Goal: Information Seeking & Learning: Learn about a topic

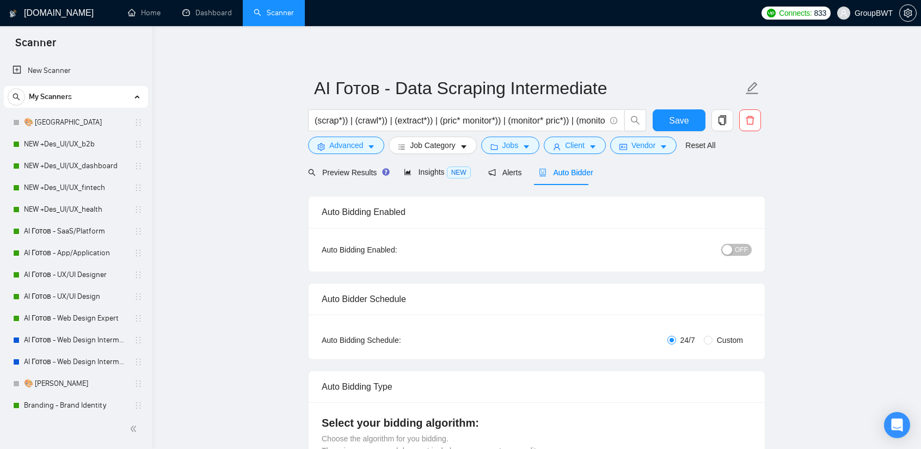
scroll to position [272, 0]
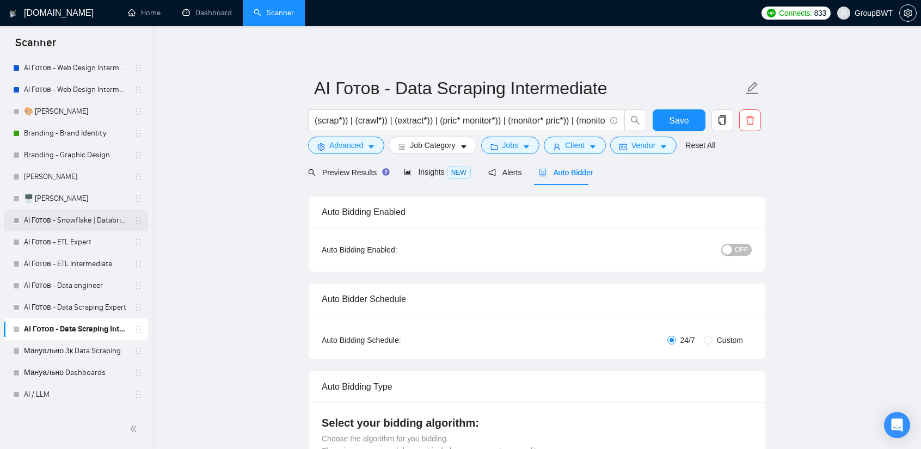
click at [96, 226] on link "AI Готов - Snowflake | Databricks" at bounding box center [75, 221] width 103 height 22
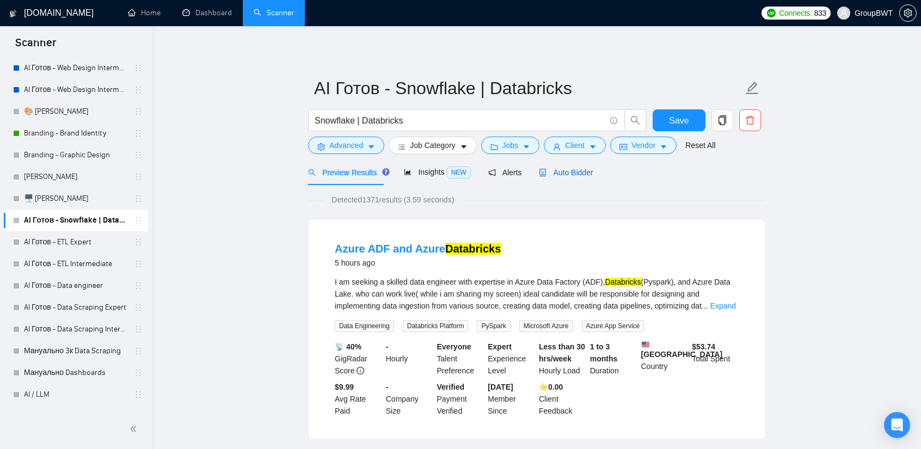
click at [576, 176] on span "Auto Bidder" at bounding box center [566, 172] width 54 height 9
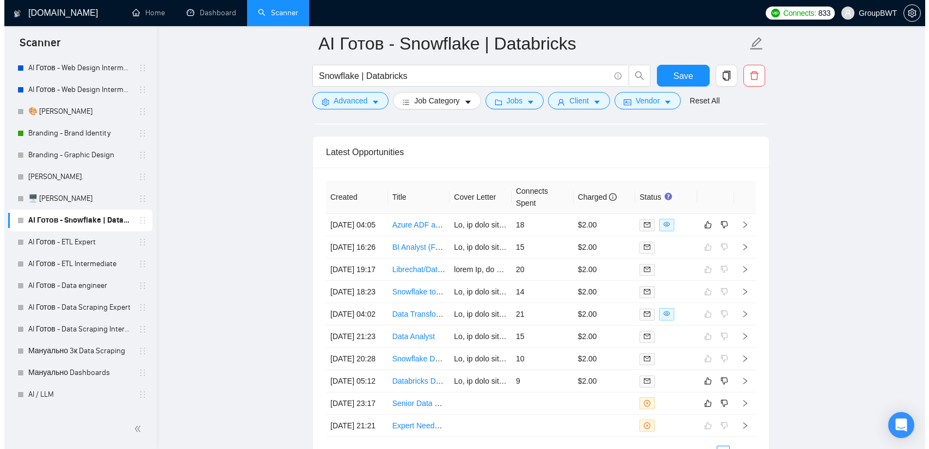
scroll to position [2722, 0]
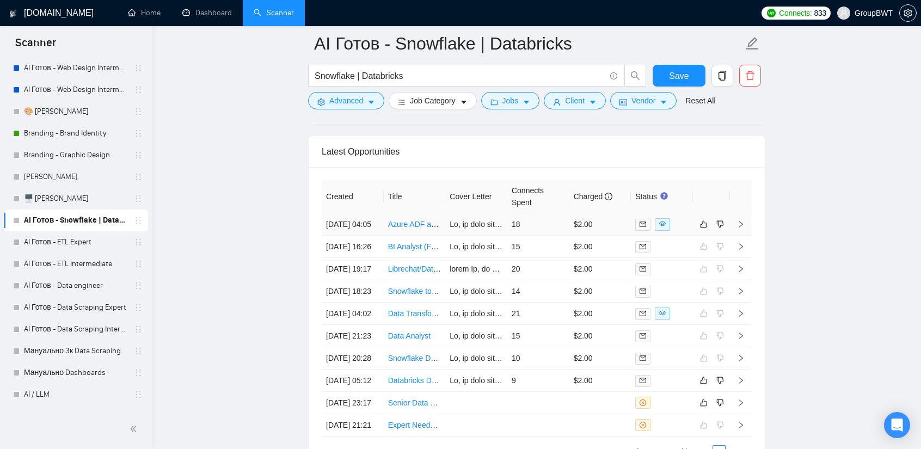
click at [551, 213] on td "18" at bounding box center [538, 224] width 62 height 22
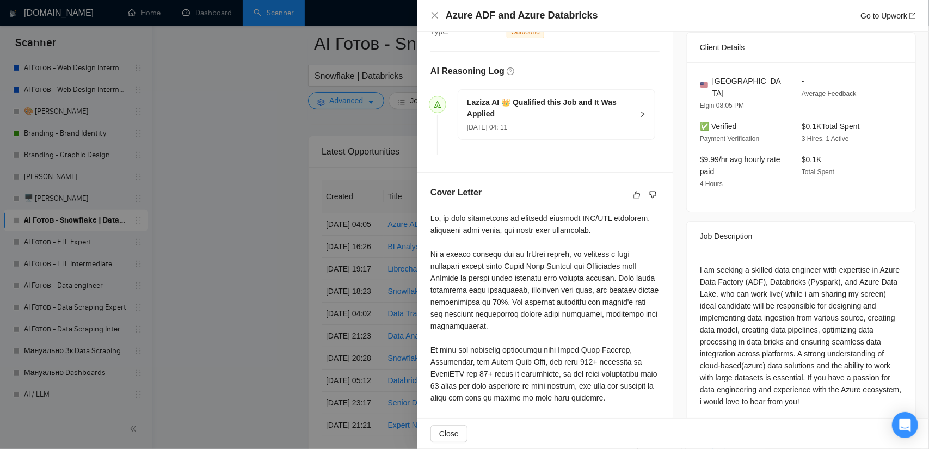
scroll to position [272, 0]
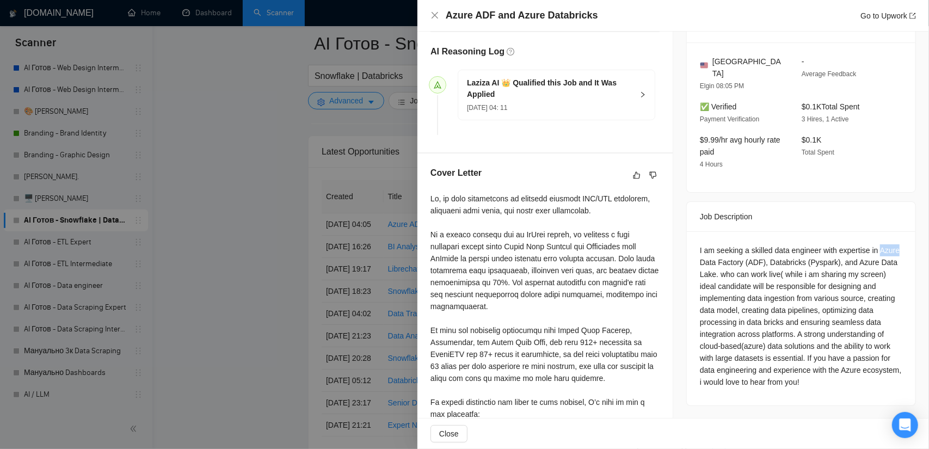
drag, startPoint x: 893, startPoint y: 237, endPoint x: 876, endPoint y: 237, distance: 16.9
click at [876, 244] on div "I am seeking a skilled data engineer with expertise in Azure Data Factory (ADF)…" at bounding box center [801, 316] width 203 height 144
copy div "Azure"
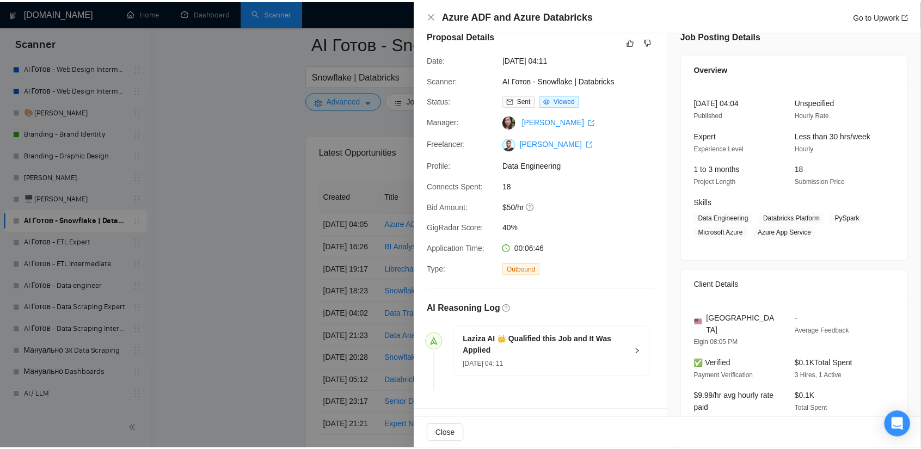
scroll to position [0, 0]
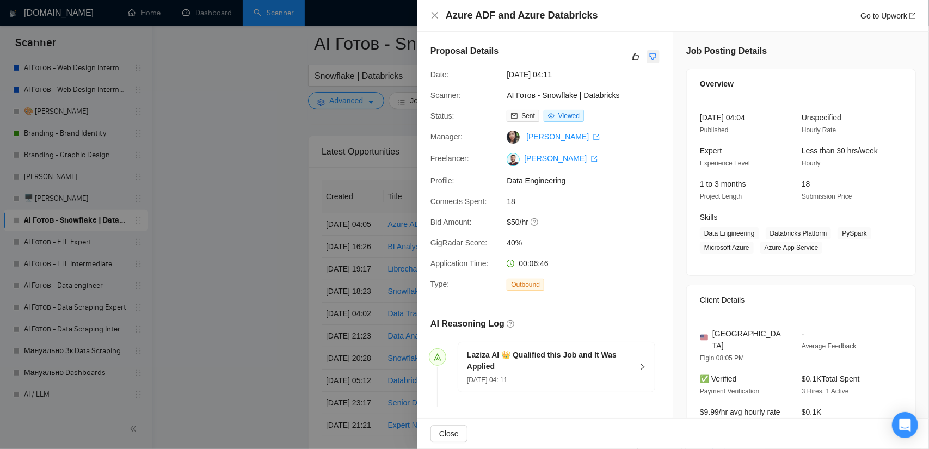
click at [649, 60] on icon "dislike" at bounding box center [653, 56] width 8 height 9
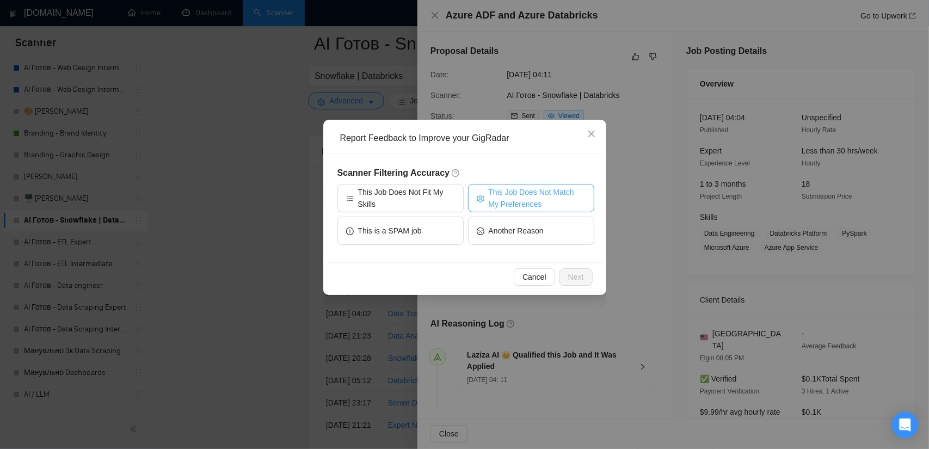
click at [530, 193] on span "This Job Does Not Match My Preferences" at bounding box center [537, 198] width 97 height 24
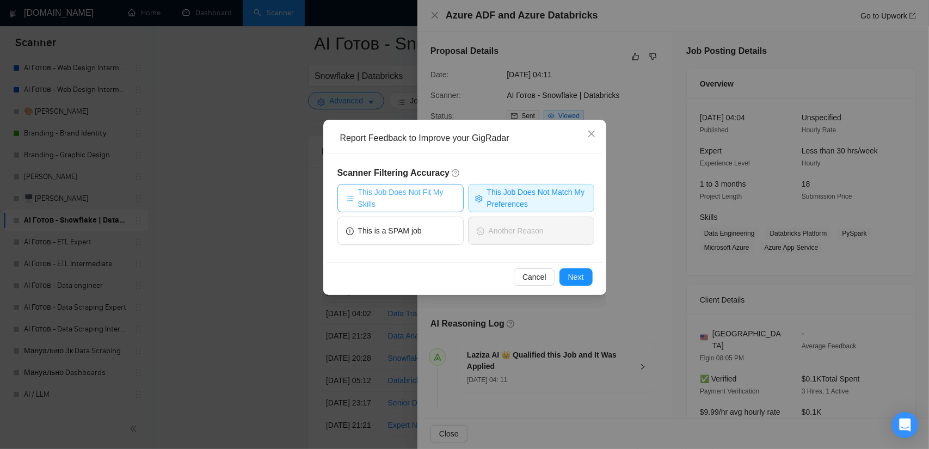
click at [421, 186] on button "This Job Does Not Fit My Skills" at bounding box center [401, 198] width 126 height 28
click at [587, 277] on button "Next" at bounding box center [576, 276] width 33 height 17
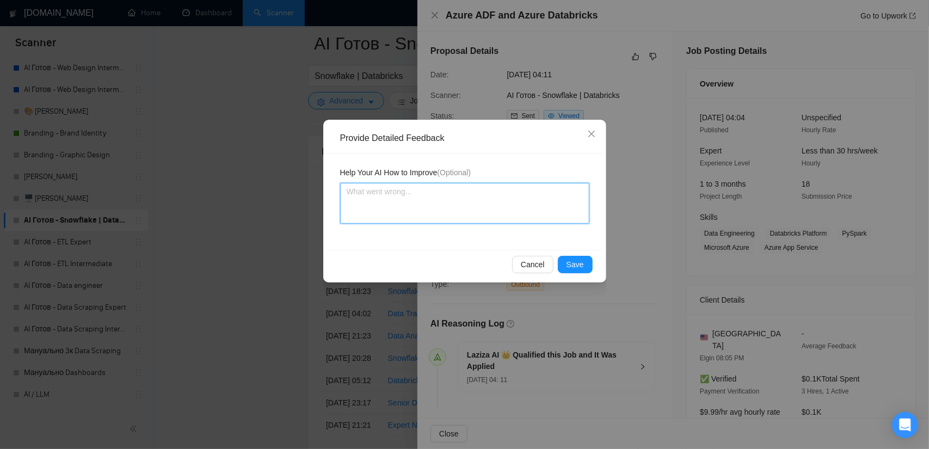
click at [450, 204] on textarea at bounding box center [464, 203] width 249 height 41
type textarea "Ц"
type textarea "Цу"
type textarea "Ц"
type textarea "W"
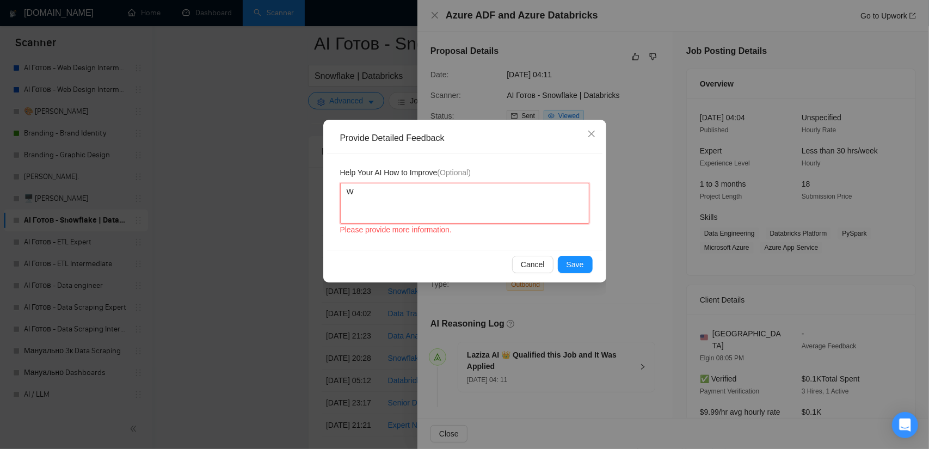
type textarea "We"
type textarea "We d"
type textarea "We do"
type textarea "We do'"
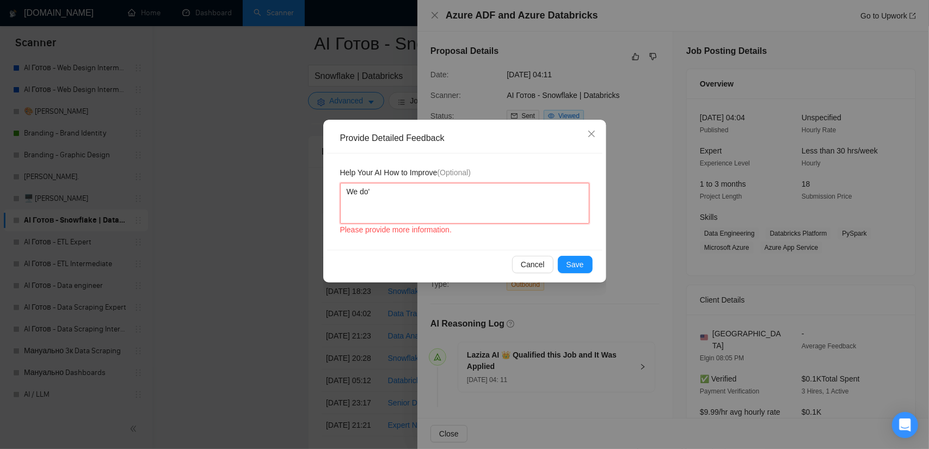
type textarea "We do"
type textarea "We dot"
type textarea "We do"
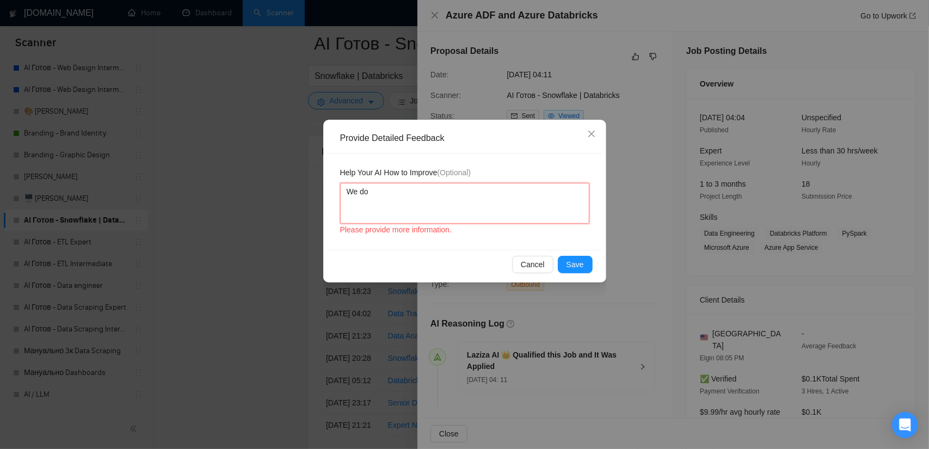
type textarea "We don"
type textarea "We don'"
type textarea "We don't"
type textarea "We don't w"
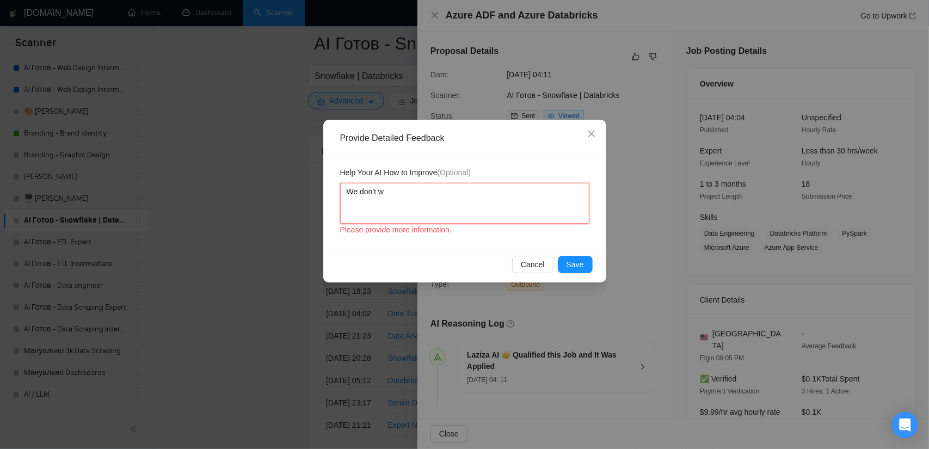
type textarea "We don't wo"
type textarea "We don't wor"
type textarea "We don't work"
type textarea "We don't work w"
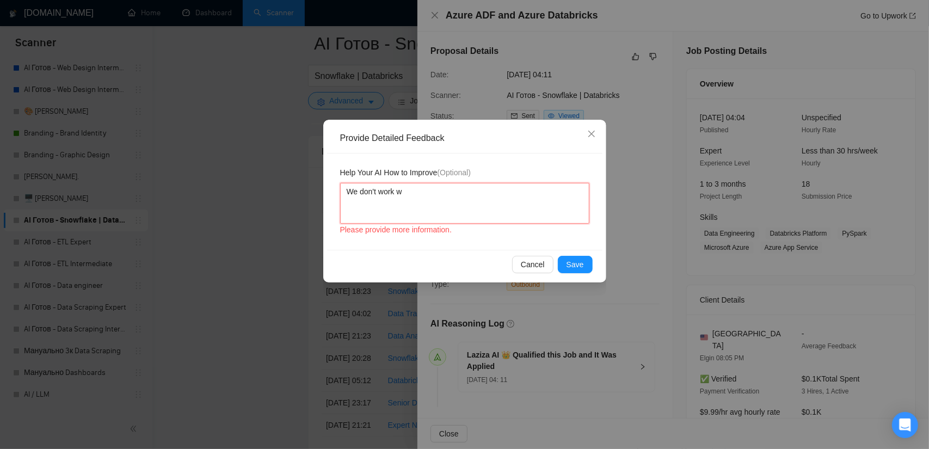
type textarea "We don't work wi"
type textarea "We don't work wit"
type textarea "We don't work with"
paste textarea "Azure"
type textarea "We don't work with Azure"
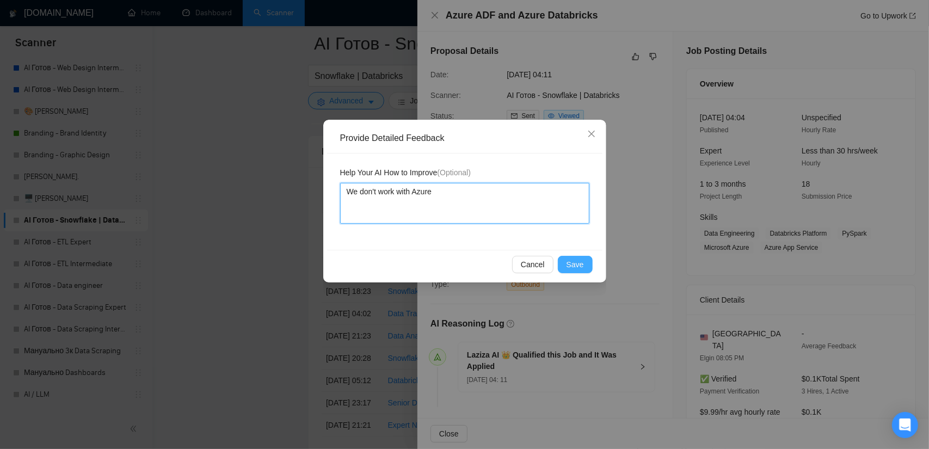
type textarea "We don't work with Azure"
type textarea "We don't work with Azure a"
type textarea "We don't work with Azure an"
type textarea "We don't work with Azure and"
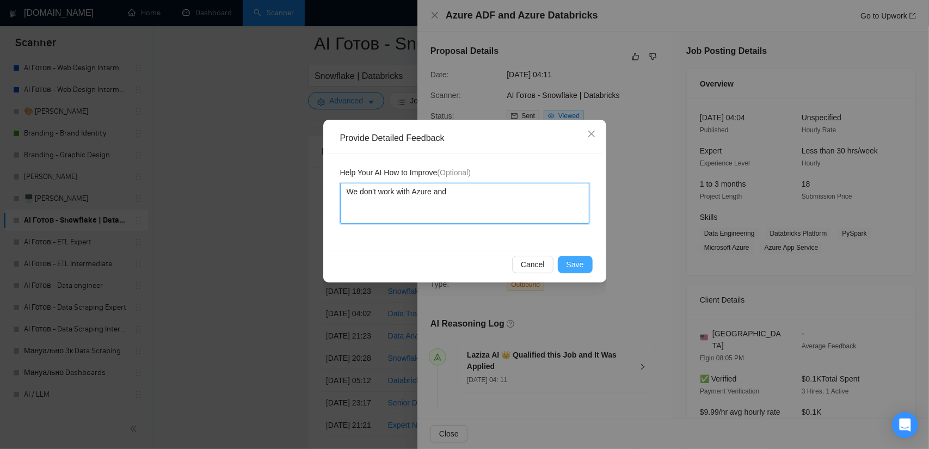
type textarea "We don't work with Azure and w"
type textarea "We don't work with Azure and we"
type textarea "We don't work with Azure and we d"
type textarea "We don't work with Azure and we di"
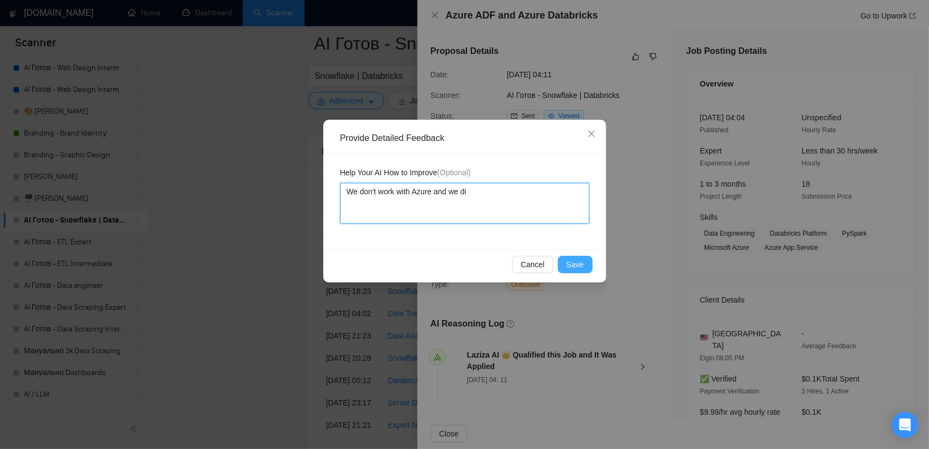
type textarea "We don't work with Azure and we d"
type textarea "We don't work with Azure and we do"
type textarea "We don't work with Azure and we don"
type textarea "We don't work with [PERSON_NAME] and we don'"
type textarea "We don't work with Azure and we don't"
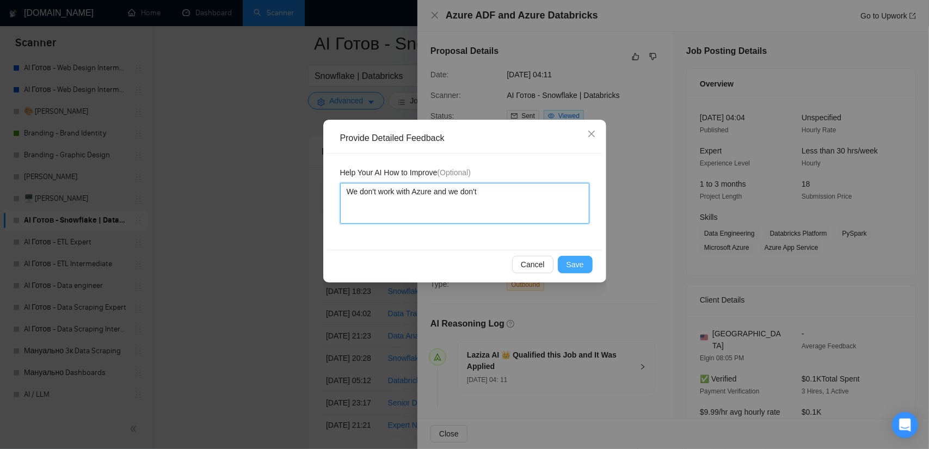
type textarea "We don't work with Azure and we don't"
type textarea "We don't work with Azure and we don't i"
type textarea "We don't work with Azure and we don't in"
type textarea "We don't work with Azure and we don't int"
type textarea "We don't work with Azure and we don't inte"
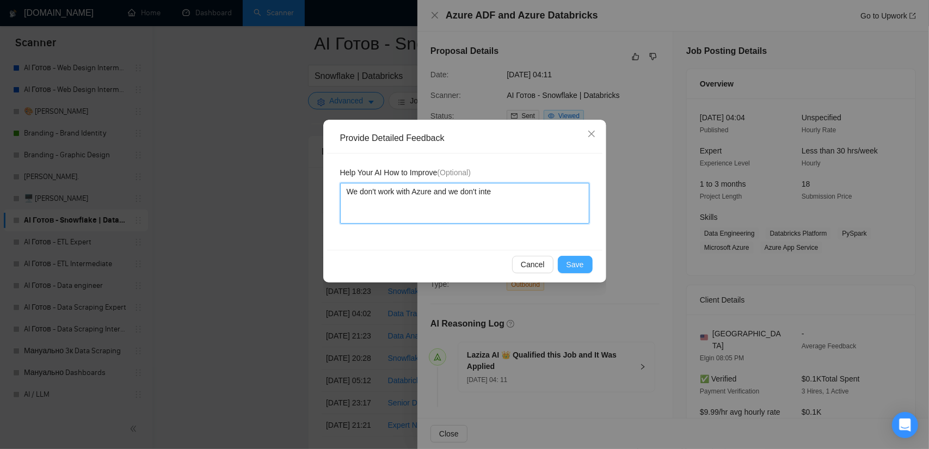
type textarea "We don't work with Azure and we don't inter"
type textarea "We don't work with Azure and we don't intere"
type textarea "We don't work with Azure and we don't interes"
type textarea "We don't work with Azure and we don't interest"
type textarea "We don't work with Azure and we don't intereste"
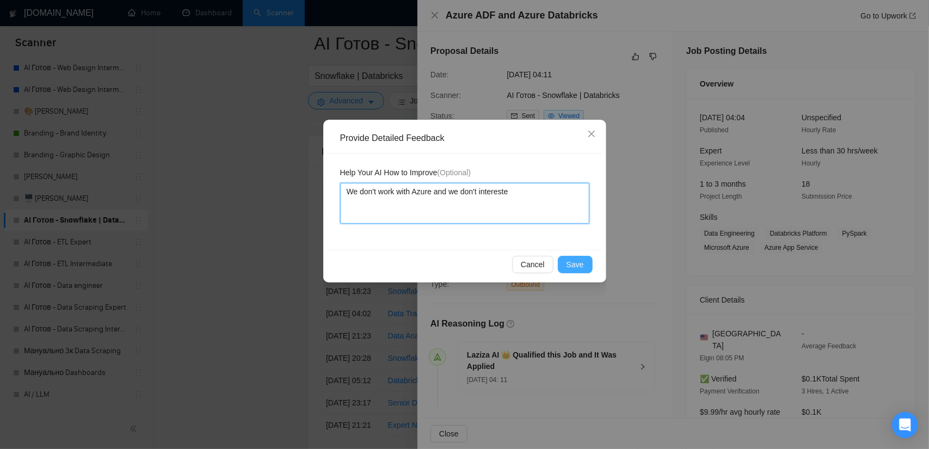
type textarea "We don't work with Azure and we don't interested"
type textarea "We don't work with Azure and we don't interested i"
type textarea "We don't work with Azure and we don't interested in"
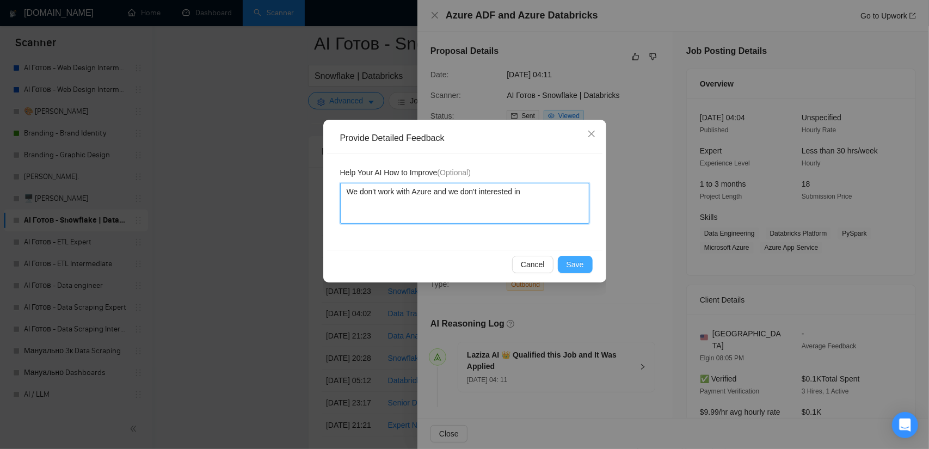
type textarea "We don't work with Azure and we don't interested in j"
type textarea "We don't work with Azure and we don't interested in jo"
type textarea "We don't work with Azure and we don't interested in job"
type textarea "We don't work with Azure and we don't interested in jobs"
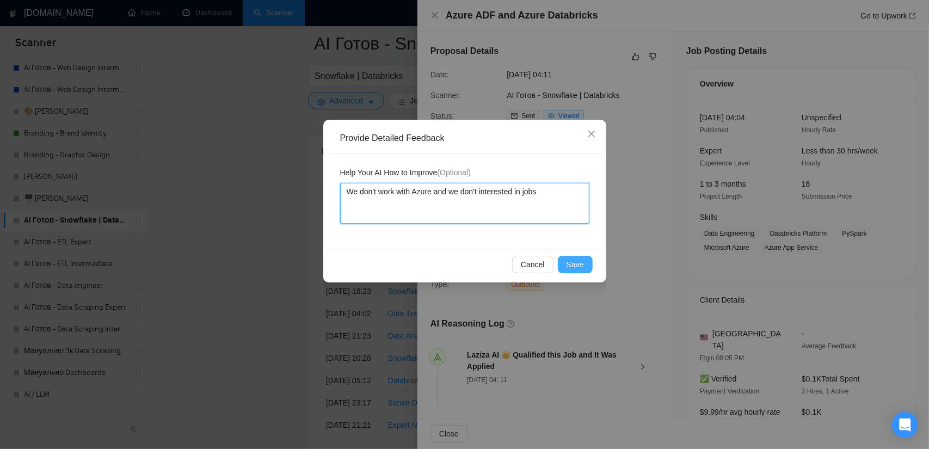
type textarea "We don't work with Azure and we don't interested in jobs w"
type textarea "We don't work with Azure and we don't interested in jobs wh"
type textarea "We don't work with Azure and we don't interested in jobs whe"
type textarea "We don't work with Azure and we don't interested in jobs wher"
type textarea "We don't work with Azure and we don't interested in jobs where"
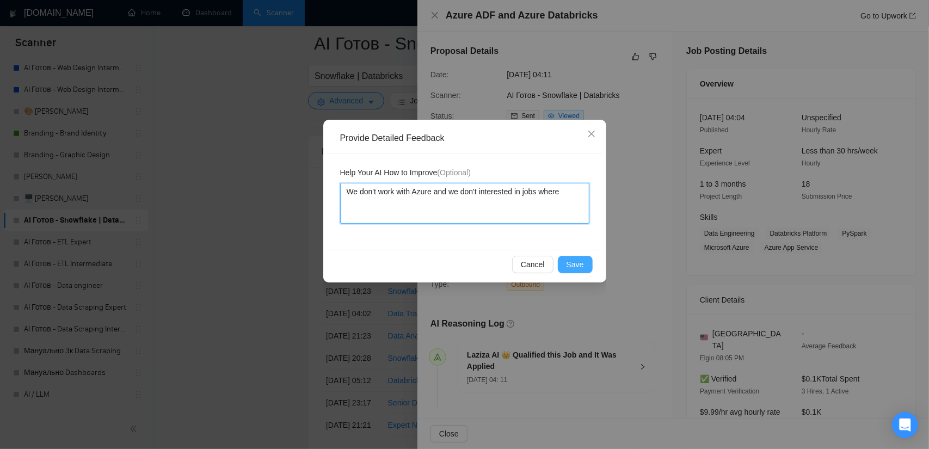
type textarea "We don't work with Azure and we don't interested in jobs where"
type textarea "We don't work with Azure and we don't interested in jobs where t"
type textarea "We don't work with Azure and we don't interested in jobs where th"
type textarea "We don't work with Azure and we don't interested in jobs where the"
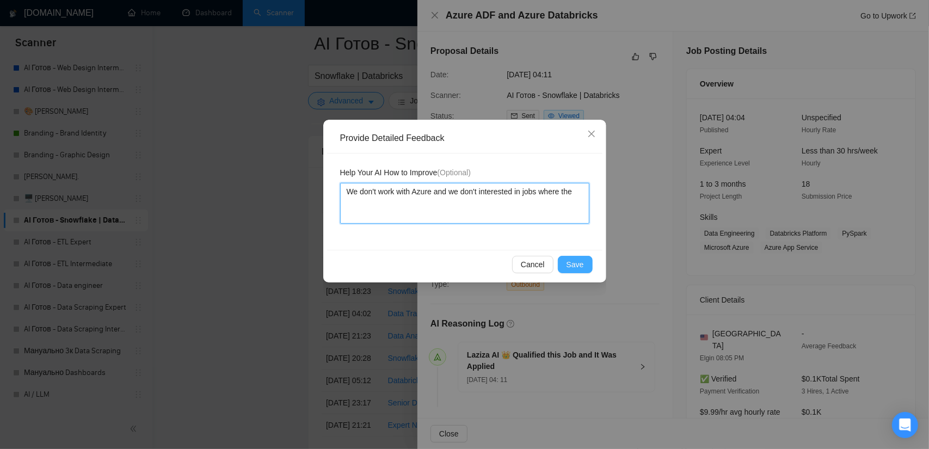
type textarea "We don't work with Azure and we don't interested in jobs where the c"
type textarea "We don't work with Azure and we don't interested in jobs where the co"
type textarea "We don't work with Azure and we don't interested in jobs where the cor"
type textarea "We don't work with Azure and we don't interested in jobs where the core"
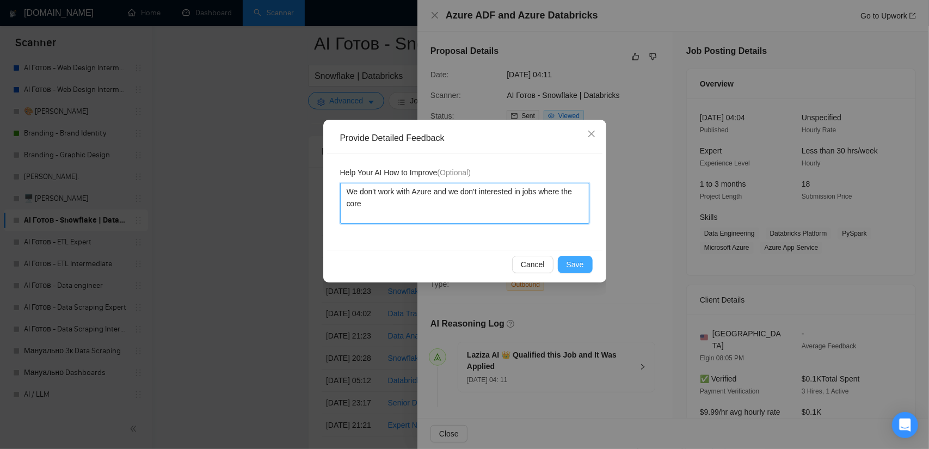
type textarea "We don't work with Azure and we don't interested in jobs where the core r"
type textarea "We don't work with Azure and we don't interested in jobs where the core re"
type textarea "We don't work with Azure and we don't interested in jobs where the core req"
type textarea "We don't work with Azure and we don't interested in jobs where the core requ"
type textarea "We don't work with Azure and we don't interested in jobs where the core [PERSON…"
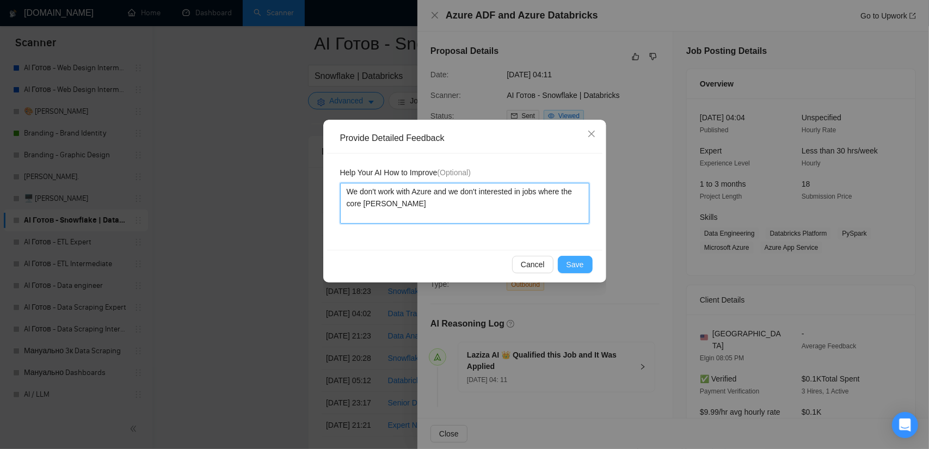
type textarea "We don't work with Azure and we don't interested in jobs where the core requar"
type textarea "We don't work with Azure and we don't interested in jobs where the core requari"
type textarea "We don't work with Azure and we don't interested in jobs where the core requarim"
type textarea "We don't work with Azure and we don't interested in jobs where the core requari…"
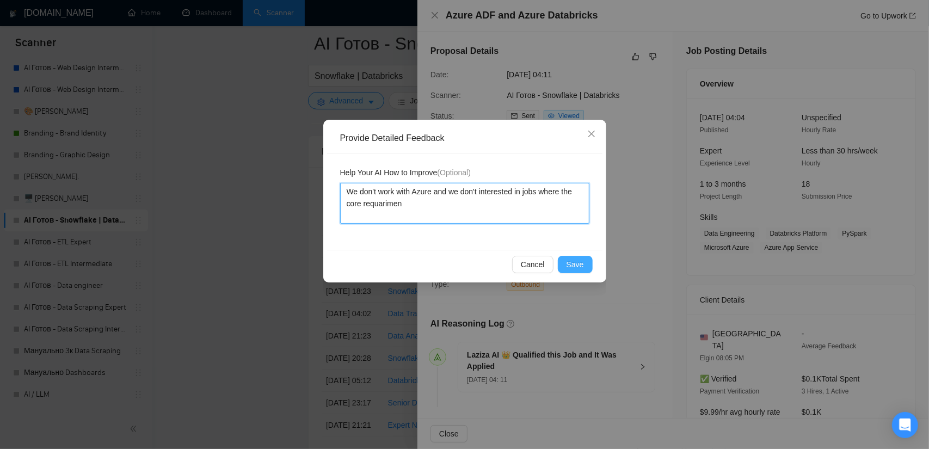
type textarea "We don't work with Azure and we don't interested in jobs where the core requari…"
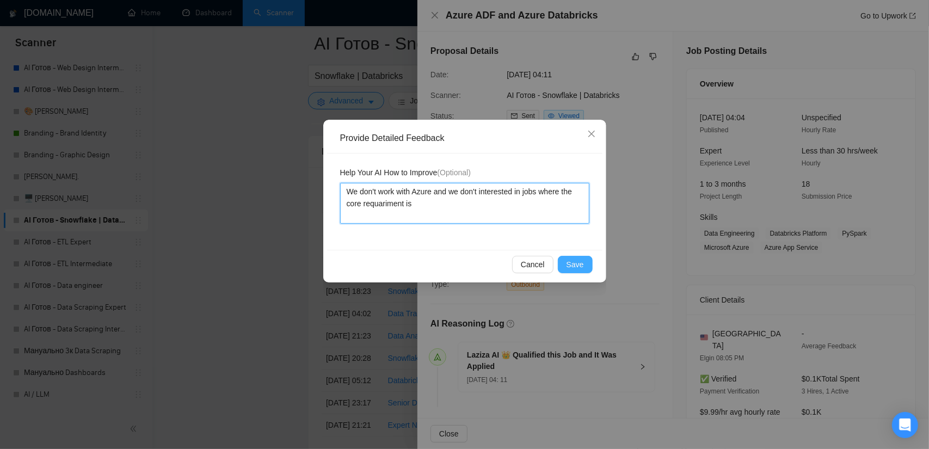
type textarea "We don't work with Azure and we don't interested in jobs where the core requari…"
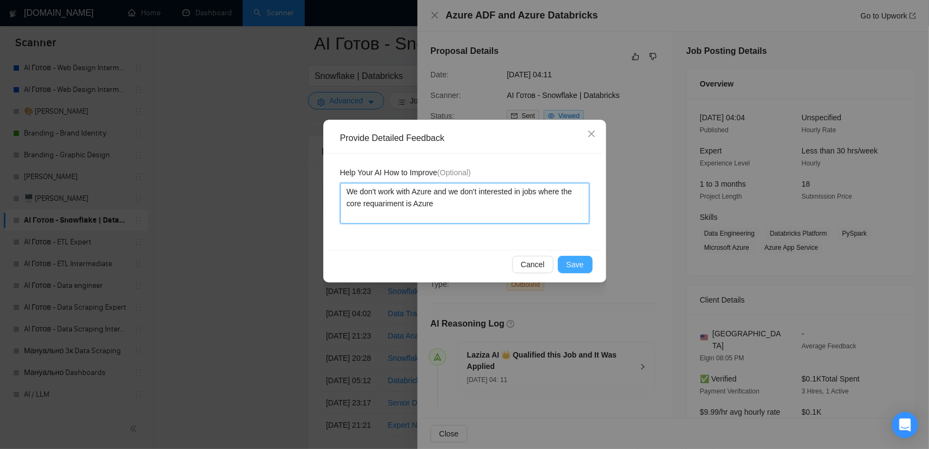
type textarea "We don't work with Azure and we don't interested in jobs where the core requari…"
click at [572, 266] on span "Save" at bounding box center [575, 265] width 17 height 12
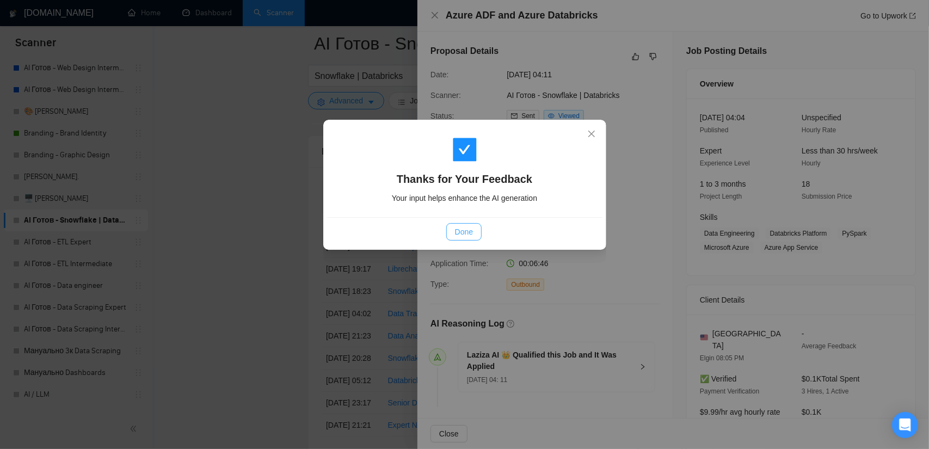
click at [450, 230] on button "Done" at bounding box center [463, 231] width 35 height 17
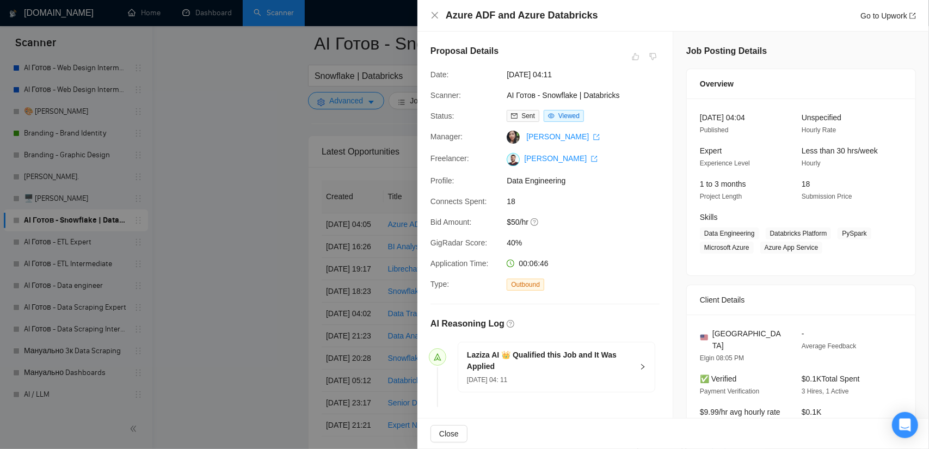
click at [125, 262] on div at bounding box center [464, 224] width 929 height 449
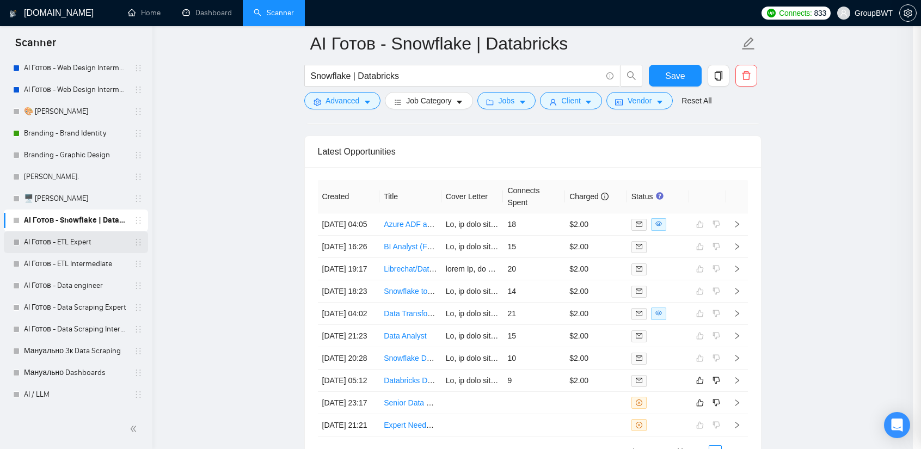
click at [72, 242] on link "AI Готов - ETL Expert" at bounding box center [75, 242] width 103 height 22
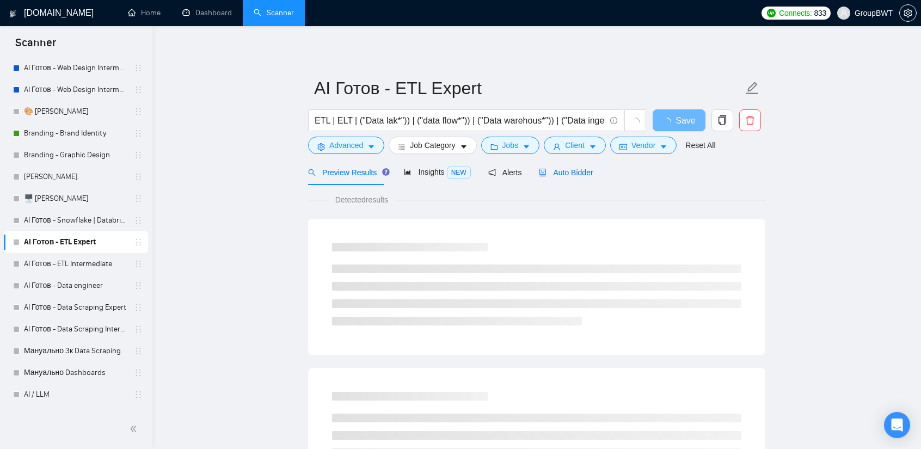
click at [561, 173] on span "Auto Bidder" at bounding box center [566, 172] width 54 height 9
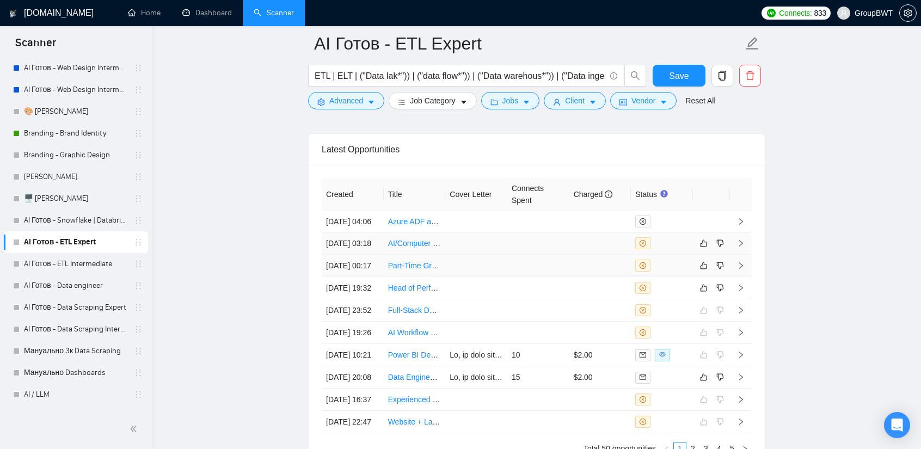
scroll to position [2741, 0]
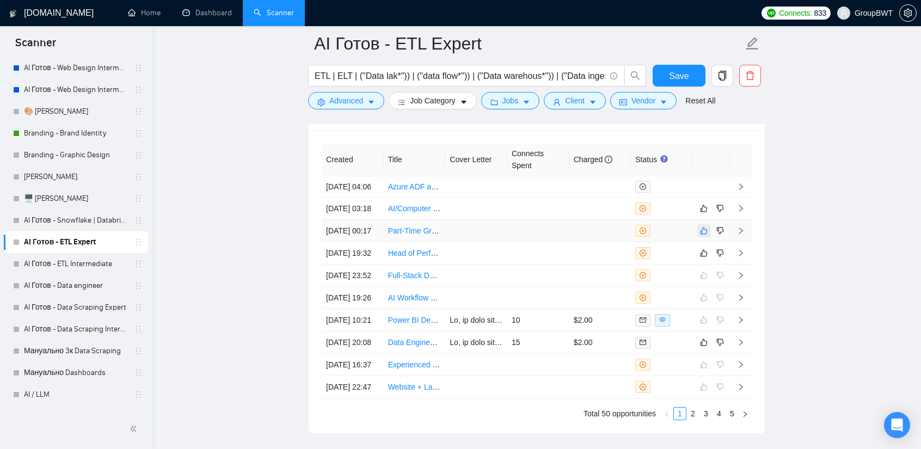
click at [703, 231] on icon "like" at bounding box center [704, 230] width 8 height 9
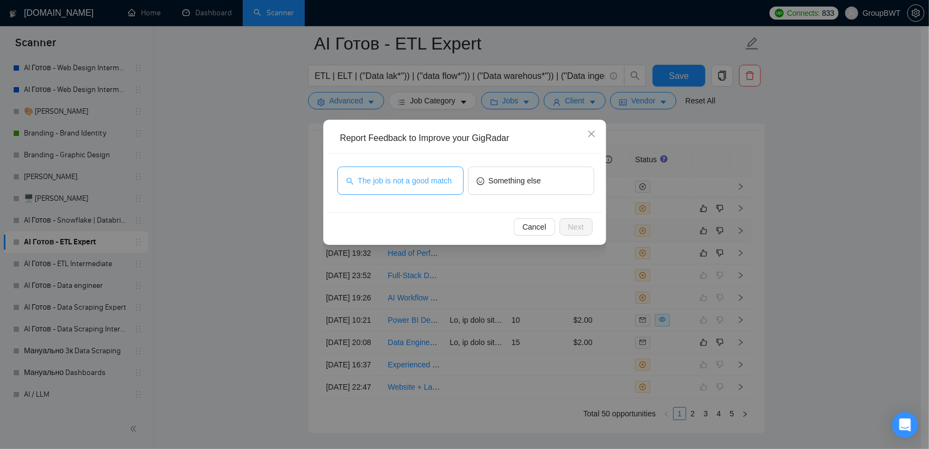
drag, startPoint x: 428, startPoint y: 182, endPoint x: 536, endPoint y: 211, distance: 112.2
click at [430, 182] on span "The job is not a good match" at bounding box center [405, 181] width 94 height 12
click at [568, 227] on button "Next" at bounding box center [576, 226] width 33 height 17
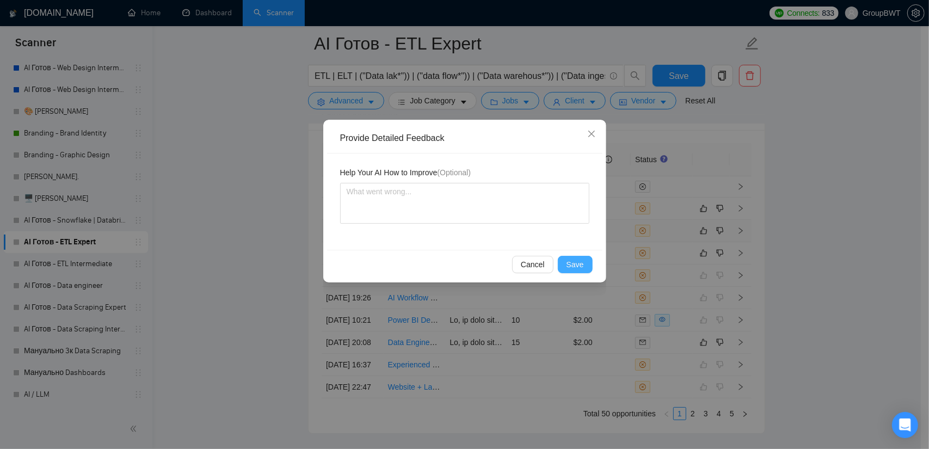
click at [577, 260] on span "Save" at bounding box center [575, 265] width 17 height 12
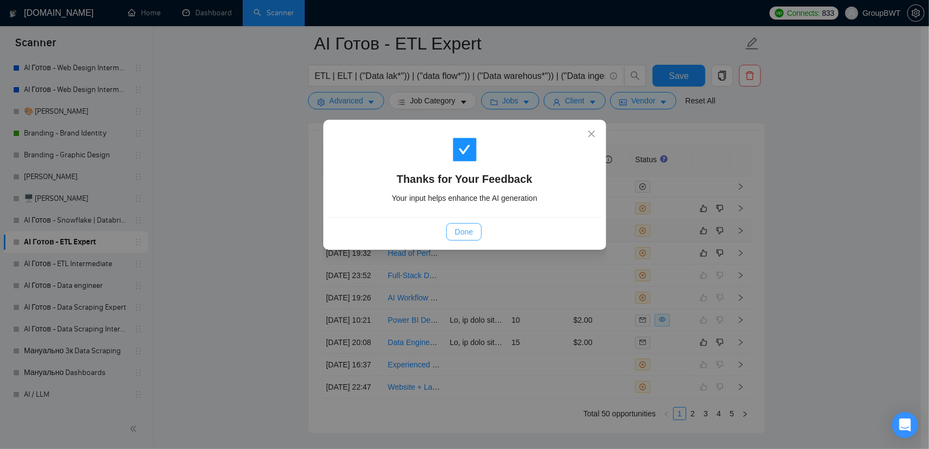
click at [465, 231] on span "Done" at bounding box center [464, 232] width 18 height 12
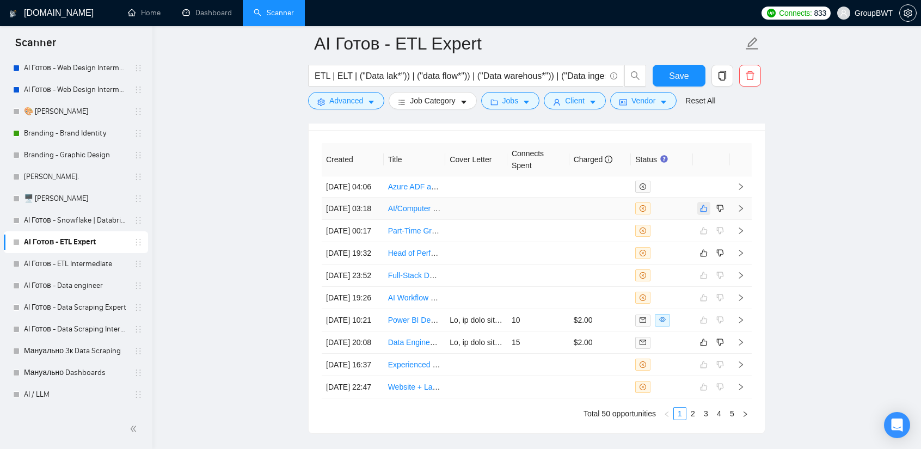
click at [707, 204] on icon "like" at bounding box center [704, 208] width 8 height 9
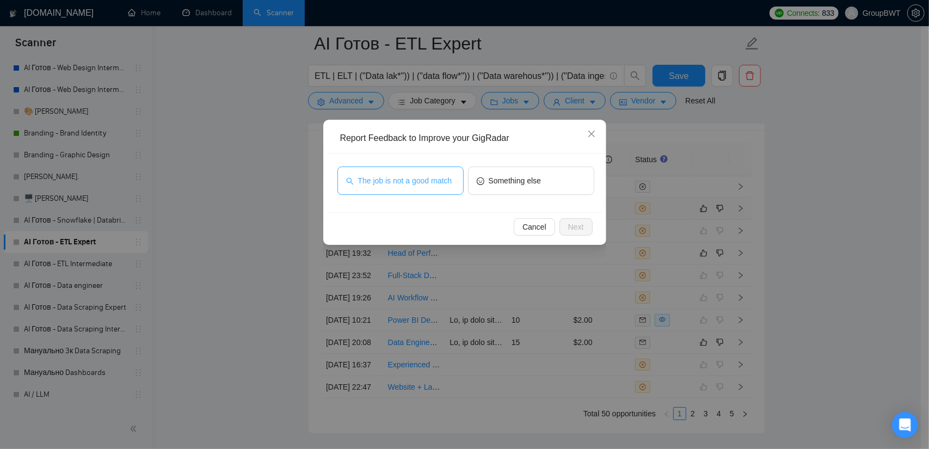
click at [431, 186] on span "The job is not a good match" at bounding box center [405, 181] width 94 height 12
click at [600, 226] on div "Cancel Next" at bounding box center [464, 226] width 275 height 29
click at [582, 225] on span "Next" at bounding box center [576, 227] width 16 height 12
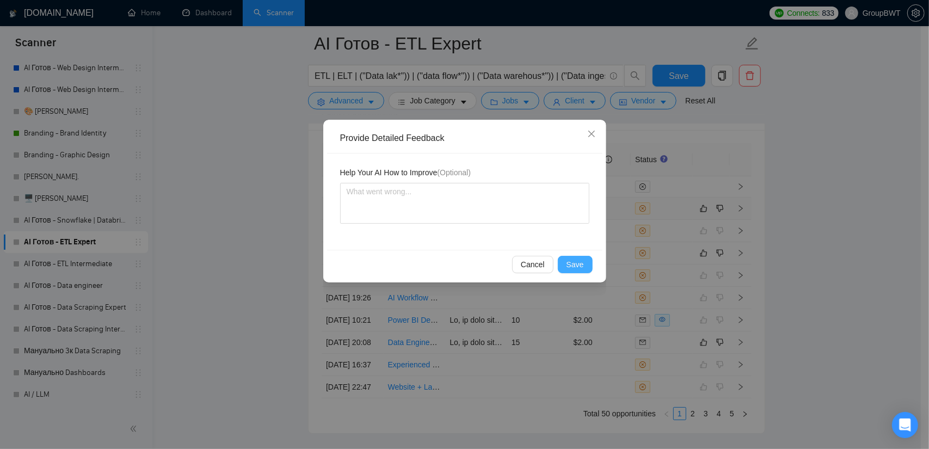
click at [582, 260] on span "Save" at bounding box center [575, 265] width 17 height 12
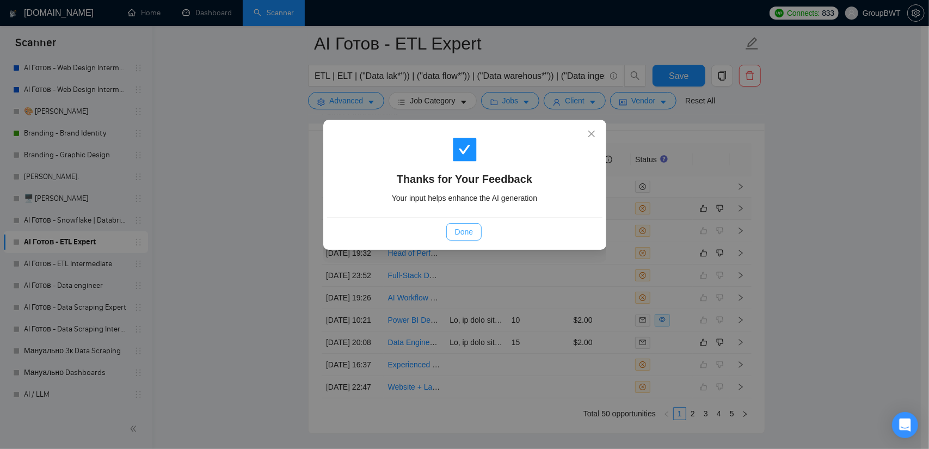
click at [467, 225] on button "Done" at bounding box center [463, 231] width 35 height 17
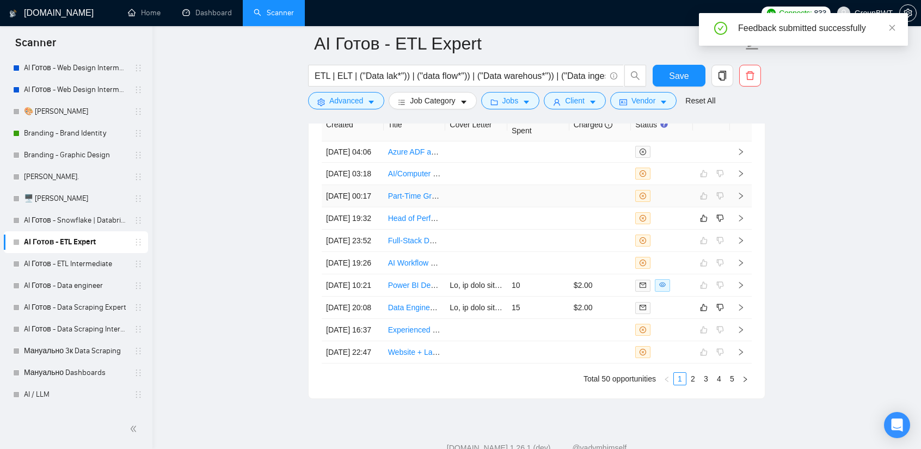
scroll to position [2633, 0]
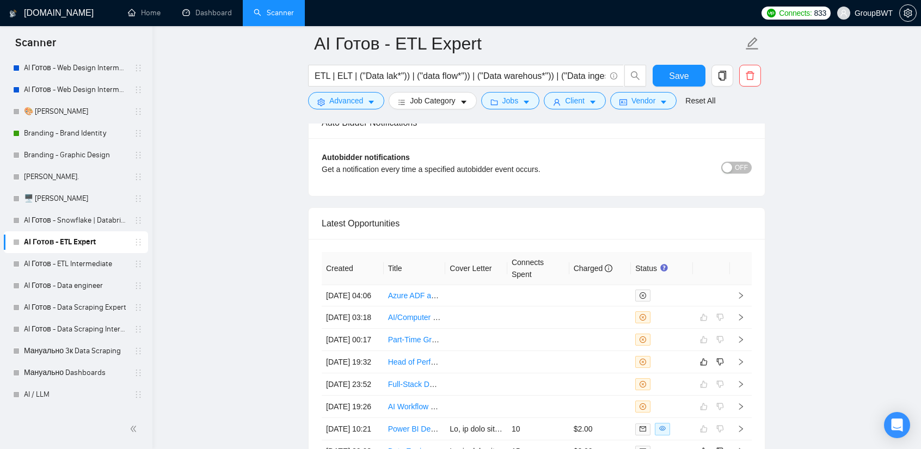
drag, startPoint x: 82, startPoint y: 267, endPoint x: 213, endPoint y: 276, distance: 131.5
click at [82, 267] on link "AI Готов - ETL Intermediate" at bounding box center [75, 264] width 103 height 22
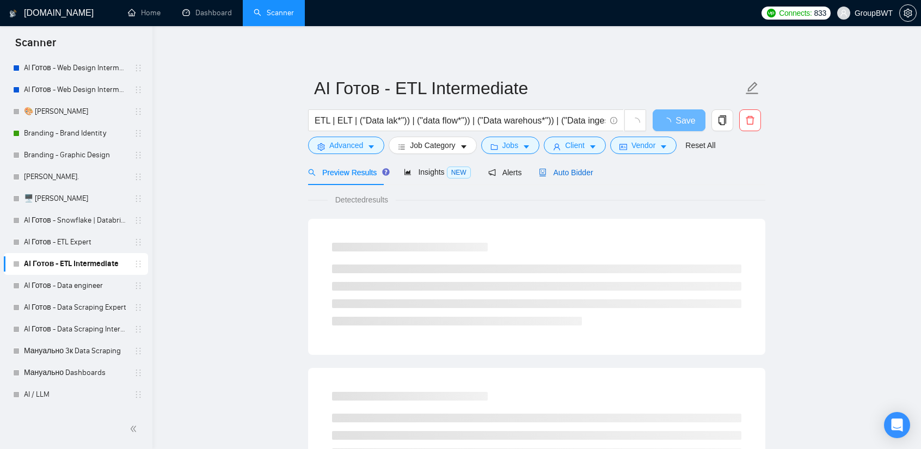
click at [576, 169] on span "Auto Bidder" at bounding box center [566, 172] width 54 height 9
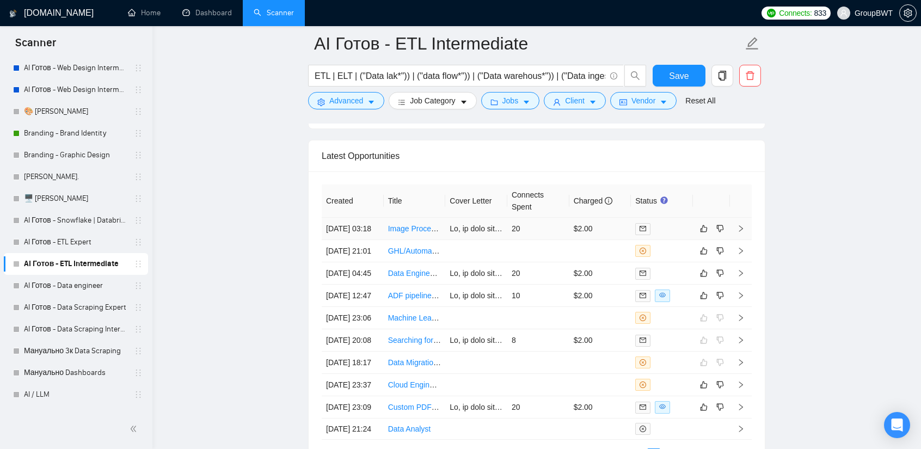
scroll to position [2681, 0]
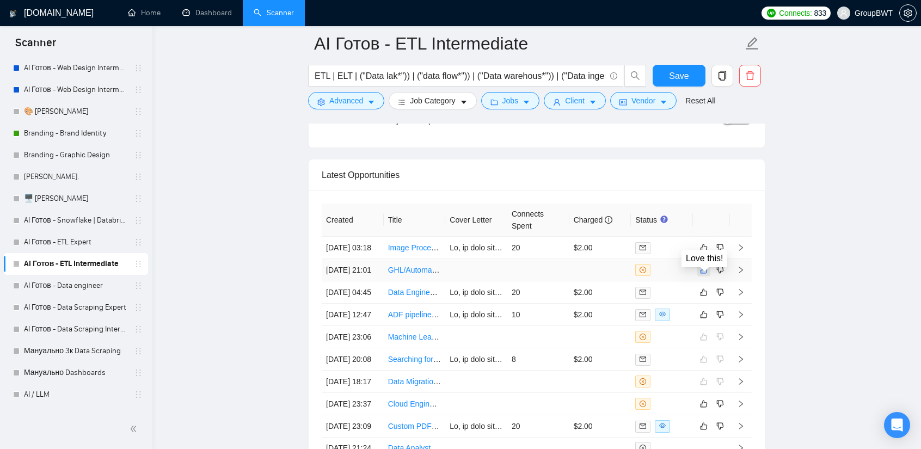
click at [707, 274] on icon "like" at bounding box center [704, 270] width 8 height 9
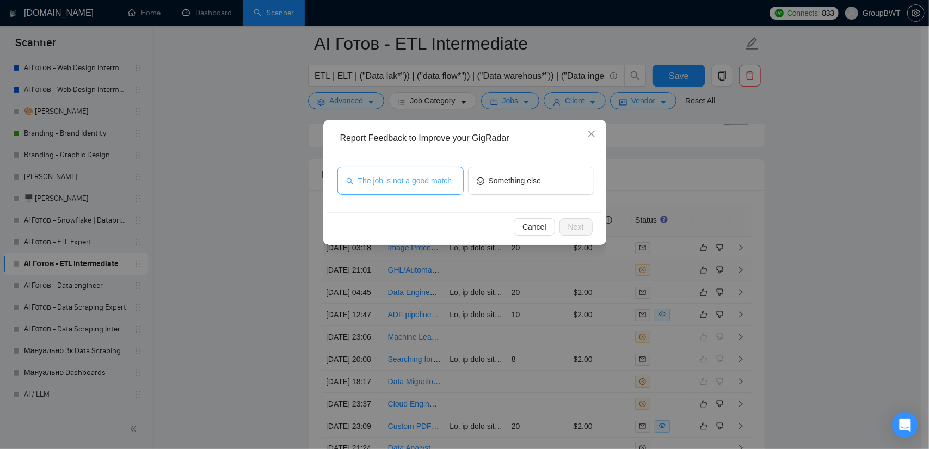
click at [410, 183] on span "The job is not a good match" at bounding box center [405, 181] width 94 height 12
click at [575, 224] on span "Next" at bounding box center [576, 227] width 16 height 12
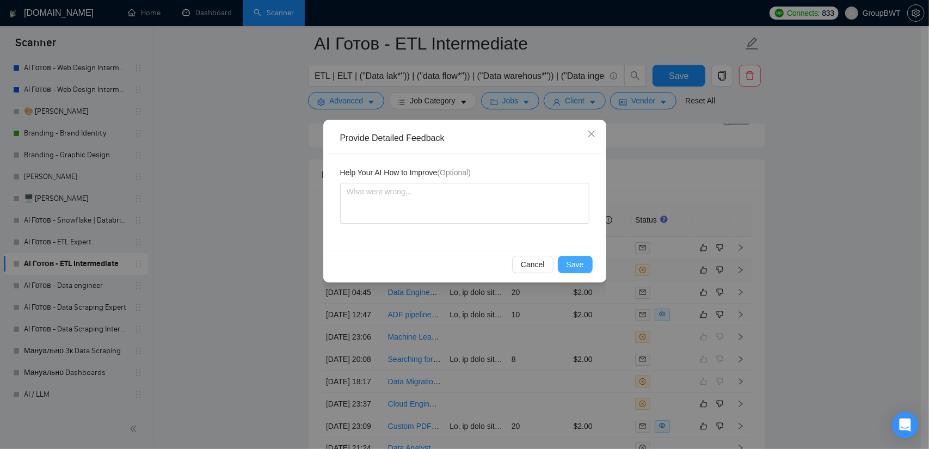
click at [574, 260] on span "Save" at bounding box center [575, 265] width 17 height 12
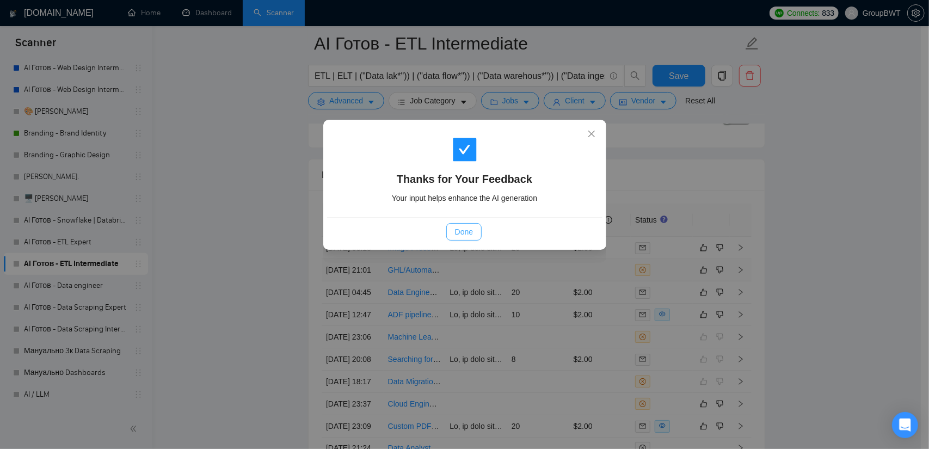
click at [474, 236] on button "Done" at bounding box center [463, 231] width 35 height 17
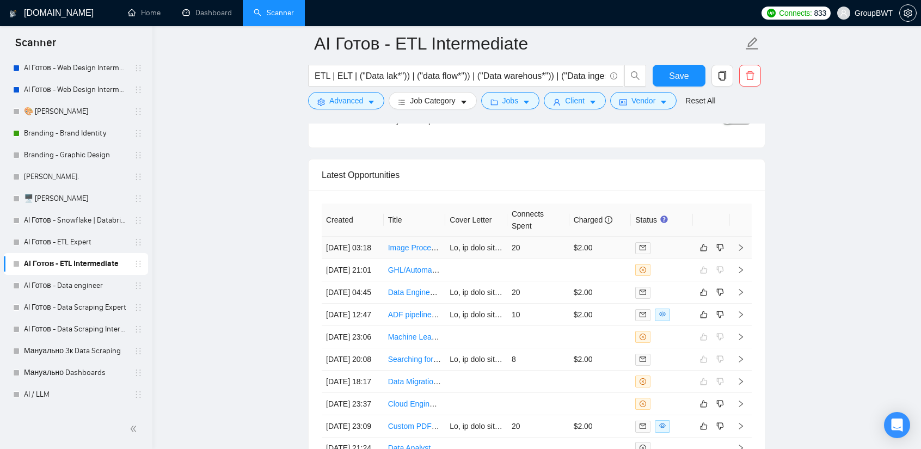
click at [551, 239] on td "20" at bounding box center [538, 248] width 62 height 22
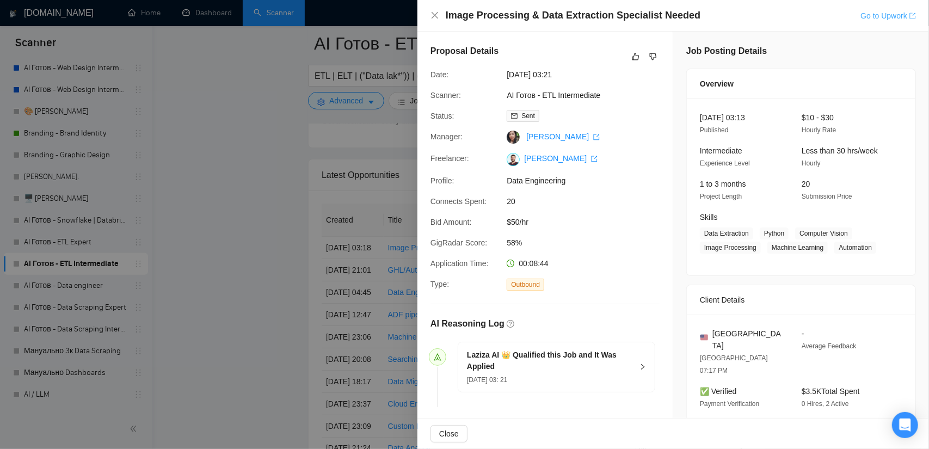
click at [872, 15] on link "Go to Upwork" at bounding box center [889, 15] width 56 height 9
click at [236, 178] on div at bounding box center [464, 224] width 929 height 449
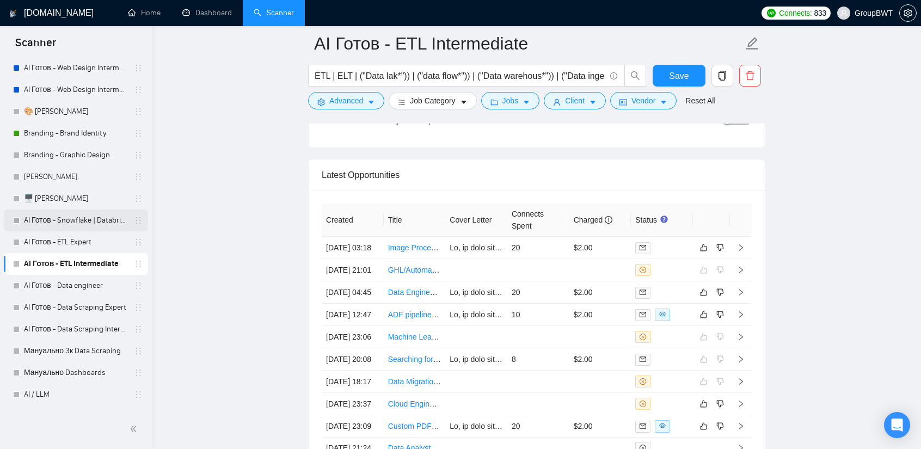
click at [106, 224] on link "AI Готов - Snowflake | Databricks" at bounding box center [75, 221] width 103 height 22
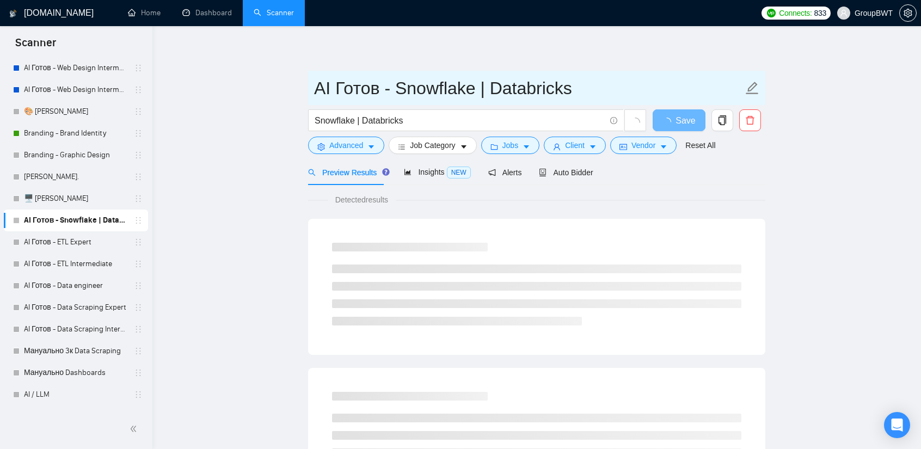
click at [471, 86] on input "AI Готов - Snowflake | Databricks" at bounding box center [528, 88] width 429 height 27
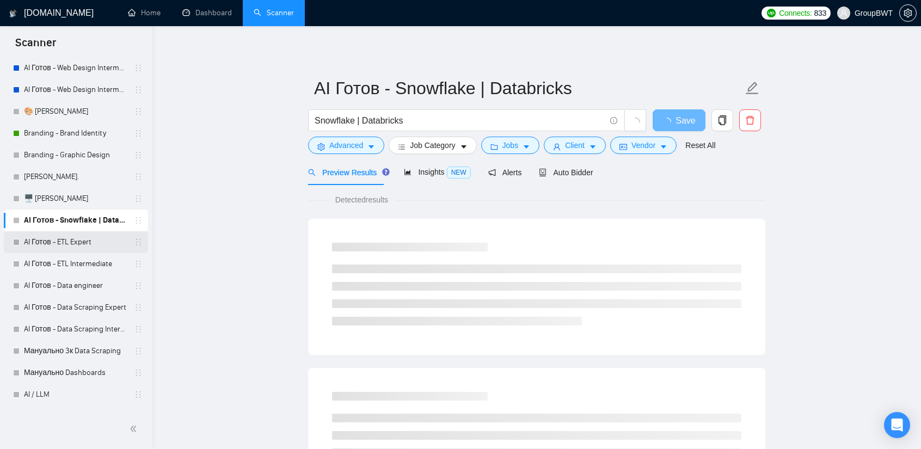
click at [95, 244] on link "AI Готов - ETL Expert" at bounding box center [75, 242] width 103 height 22
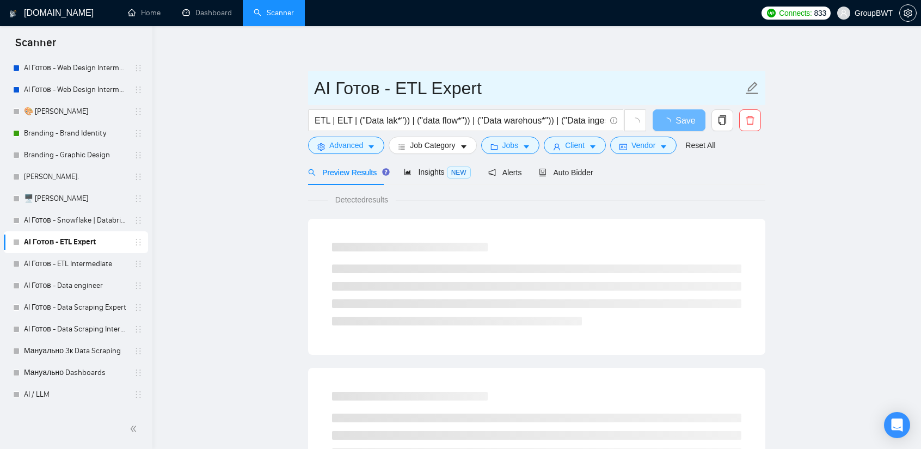
click at [416, 90] on input "AI Готов - ETL Expert" at bounding box center [528, 88] width 429 height 27
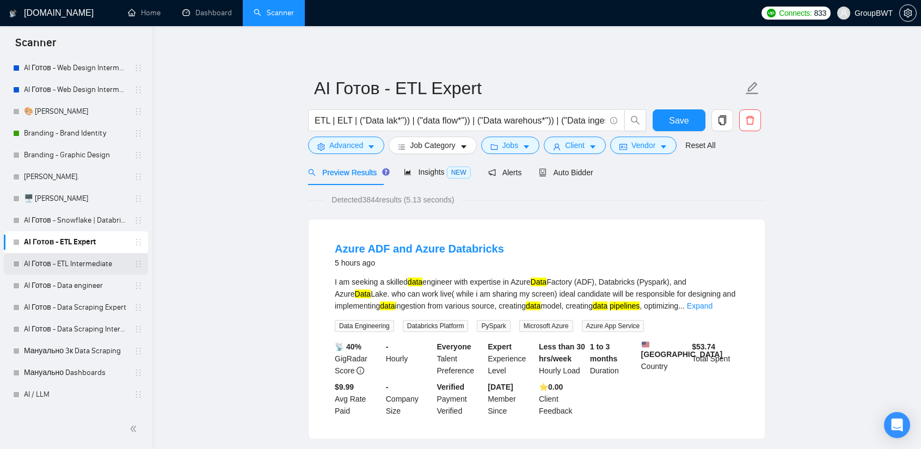
click at [66, 260] on link "AI Готов - ETL Intermediate" at bounding box center [75, 264] width 103 height 22
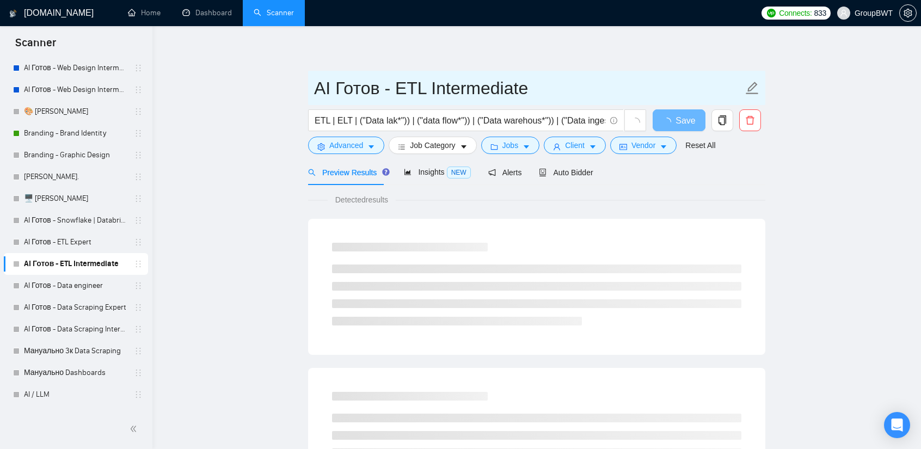
click at [424, 96] on input "AI Готов - ETL Intermediate" at bounding box center [528, 88] width 429 height 27
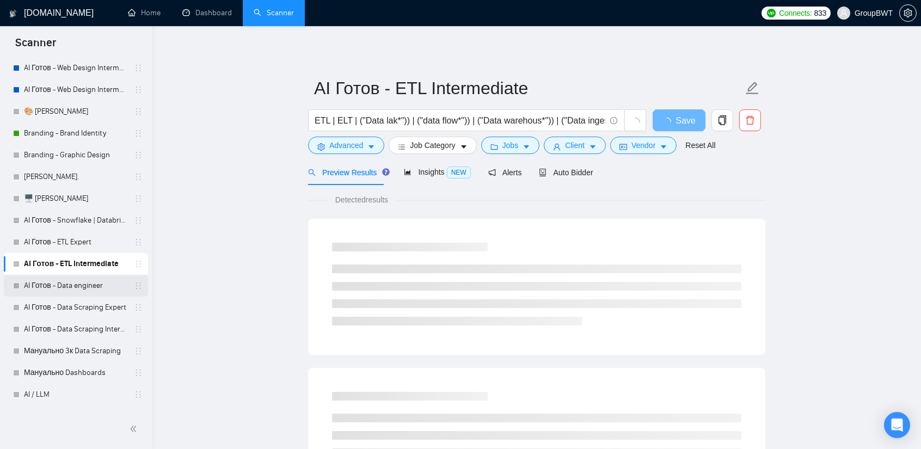
click at [73, 284] on link "AI Готов - Data engineer" at bounding box center [75, 286] width 103 height 22
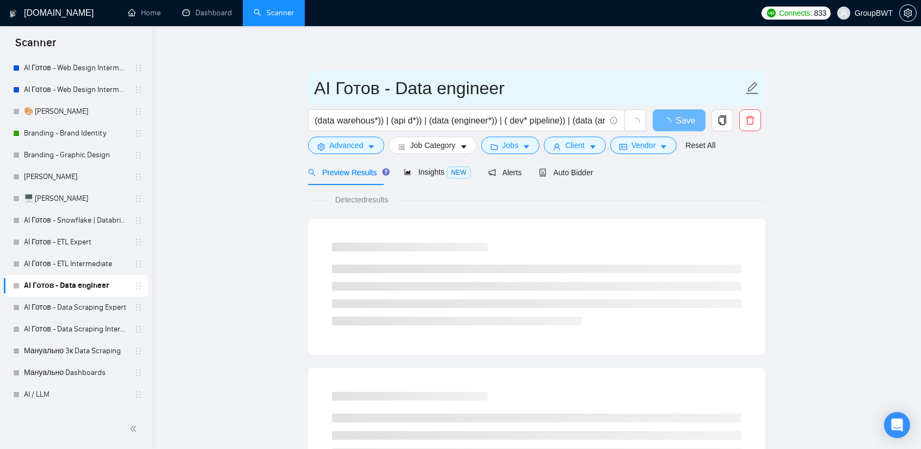
click at [444, 92] on input "AI Готов - Data engineer" at bounding box center [528, 88] width 429 height 27
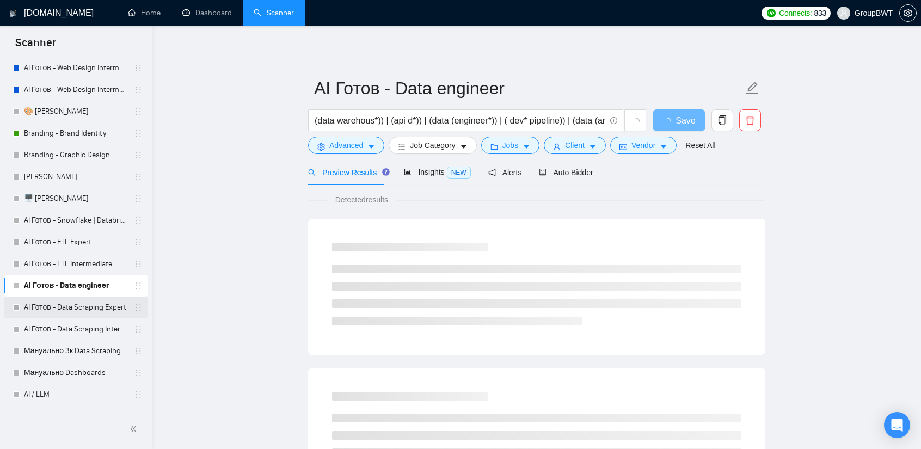
click at [54, 315] on link "AI Готов - Data Scraping Expert" at bounding box center [75, 308] width 103 height 22
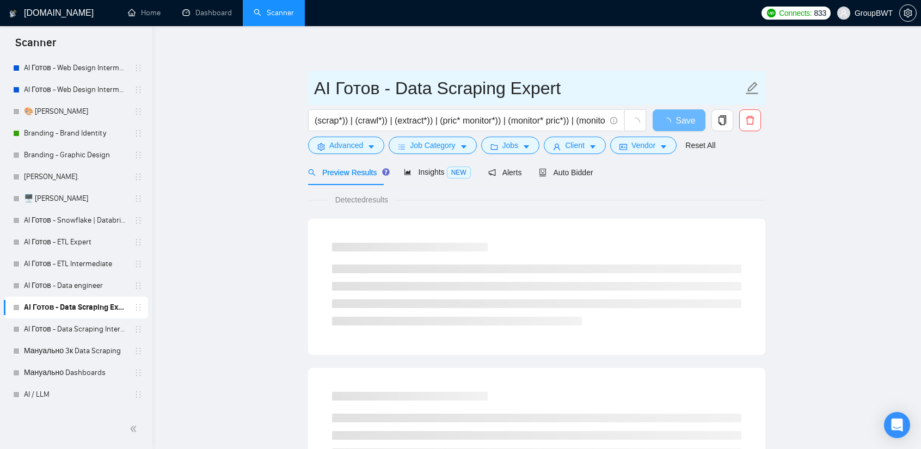
click at [439, 89] on input "AI Готов - Data Scraping Expert" at bounding box center [528, 88] width 429 height 27
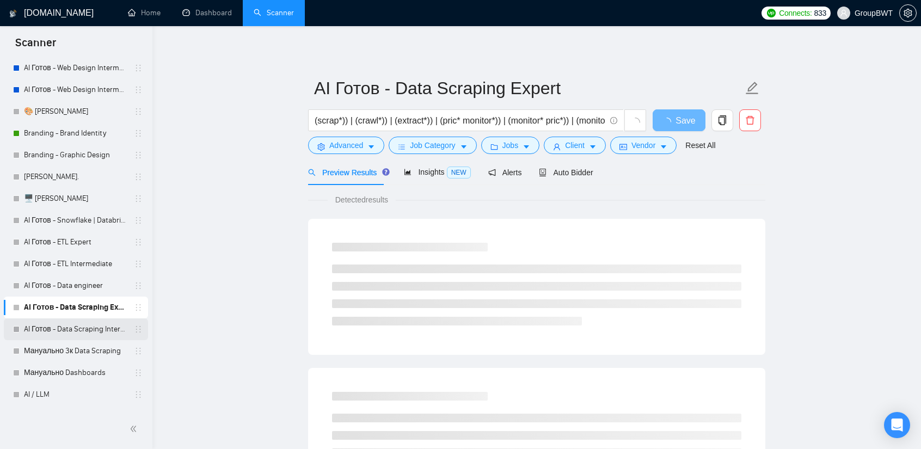
click at [66, 334] on link "AI Готов - Data Scraping Intermediate" at bounding box center [75, 329] width 103 height 22
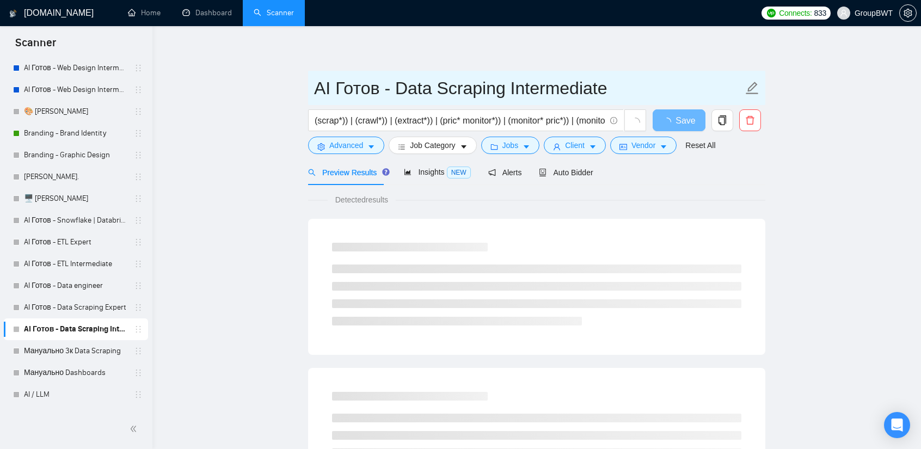
click at [450, 89] on input "AI Готов - Data Scraping Intermediate" at bounding box center [528, 88] width 429 height 27
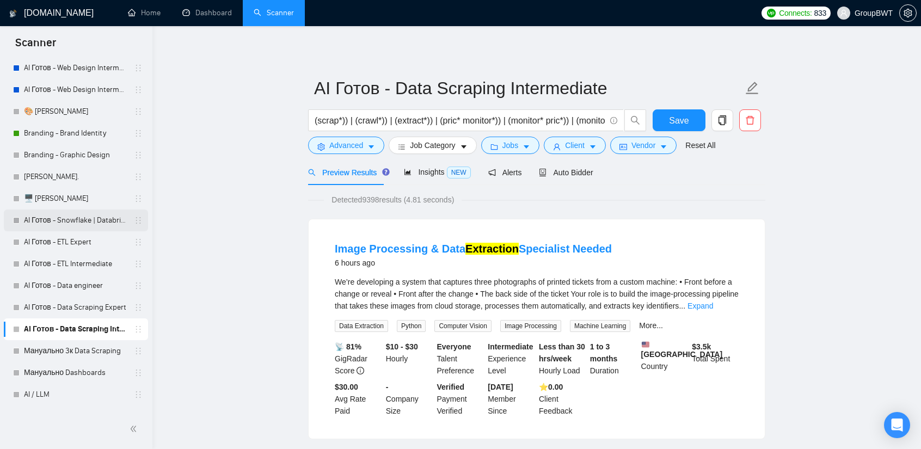
click at [77, 214] on link "AI Готов - Snowflake | Databricks" at bounding box center [75, 221] width 103 height 22
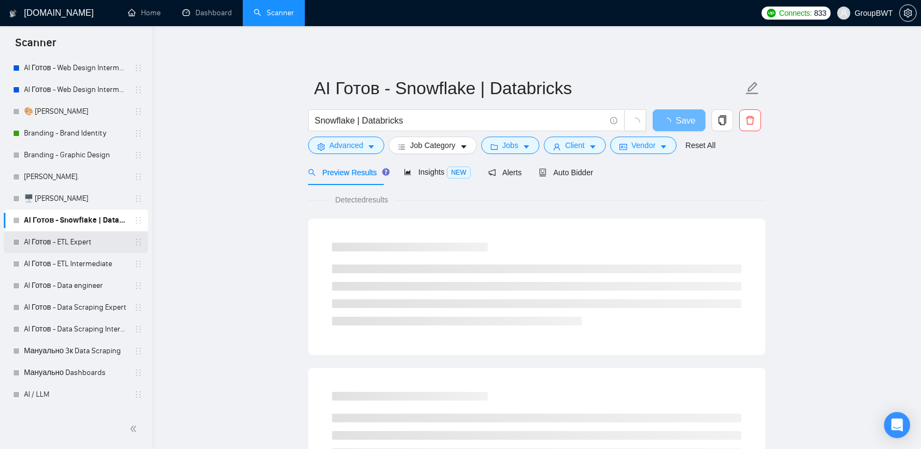
click at [74, 246] on link "AI Готов - ETL Expert" at bounding box center [75, 242] width 103 height 22
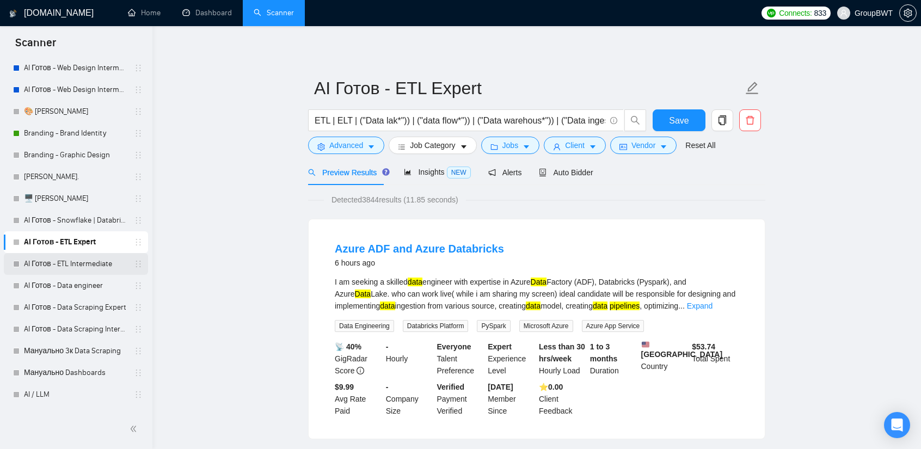
click at [73, 272] on link "AI Готов - ETL Intermediate" at bounding box center [75, 264] width 103 height 22
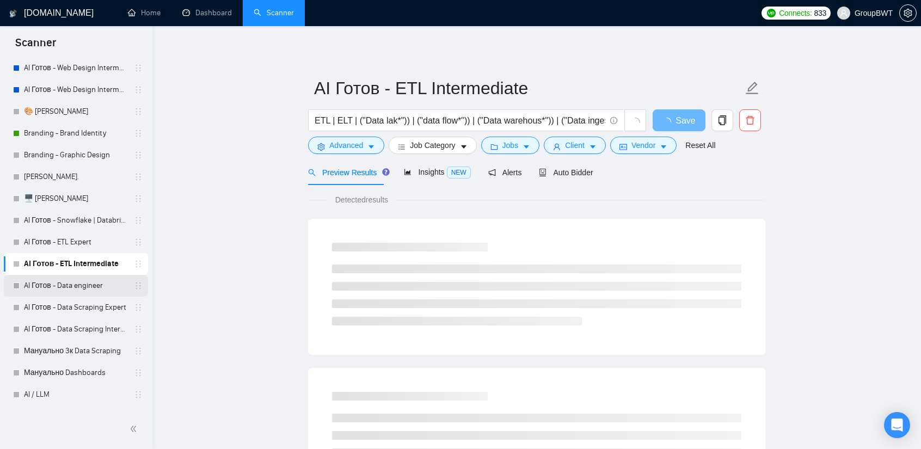
click at [61, 288] on link "AI Готов - Data engineer" at bounding box center [75, 286] width 103 height 22
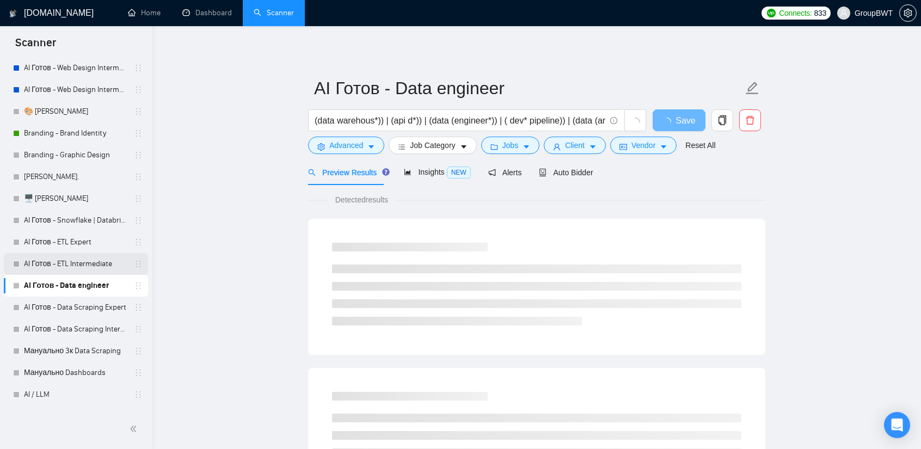
click at [77, 262] on link "AI Готов - ETL Intermediate" at bounding box center [75, 264] width 103 height 22
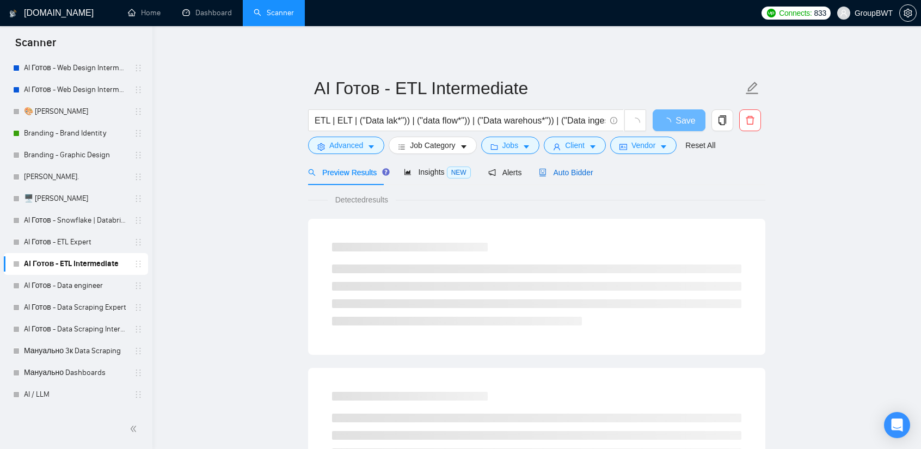
click at [554, 177] on div "Auto Bidder" at bounding box center [566, 173] width 54 height 12
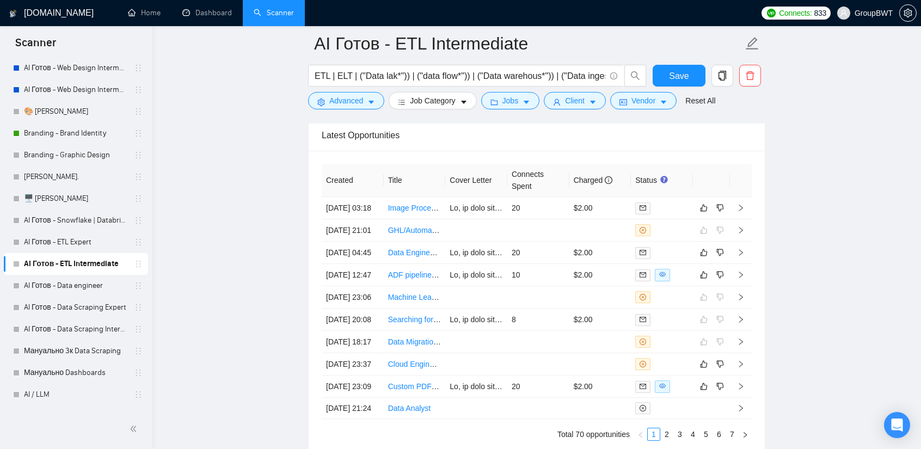
scroll to position [2722, 0]
click at [70, 285] on link "AI Готов - Data engineer" at bounding box center [75, 286] width 103 height 22
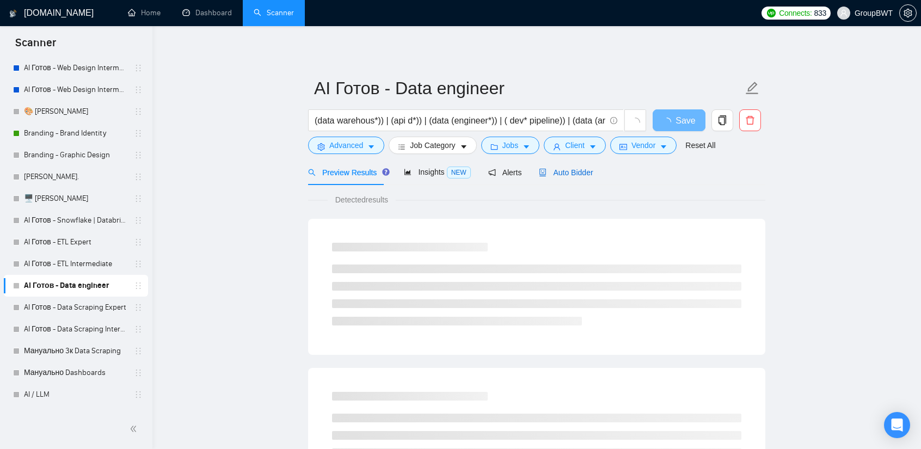
click at [582, 175] on span "Auto Bidder" at bounding box center [566, 172] width 54 height 9
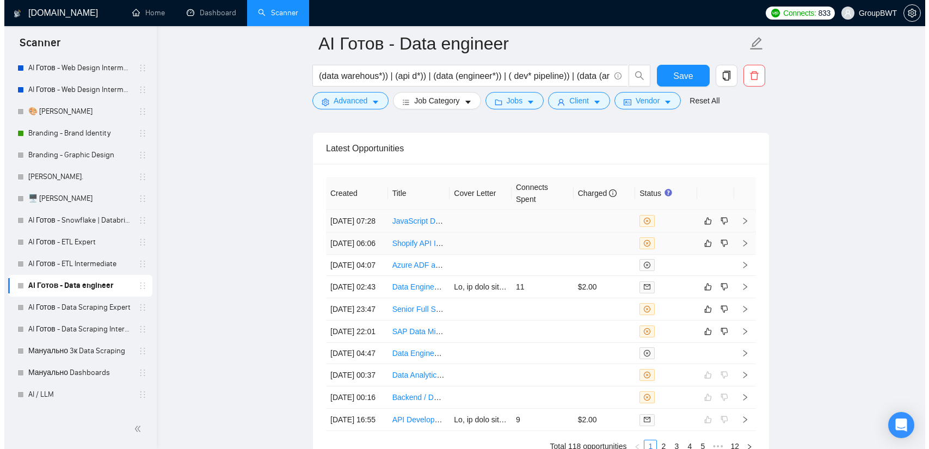
scroll to position [2722, 0]
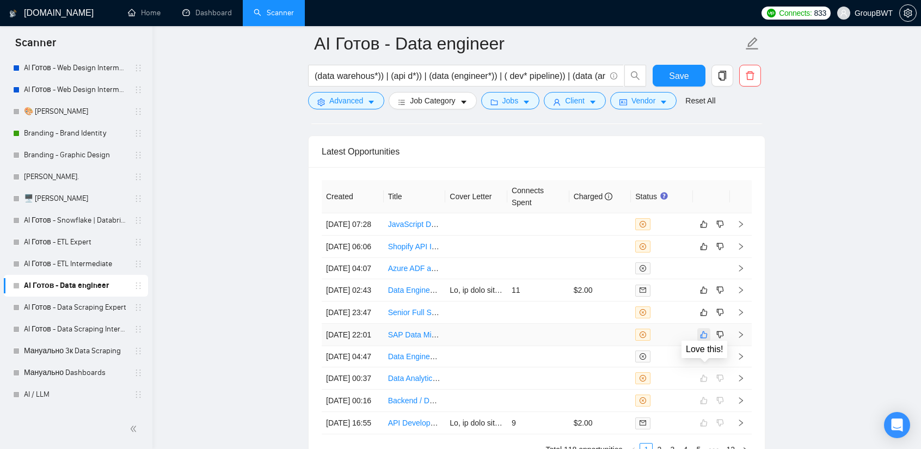
click at [703, 339] on icon "like" at bounding box center [704, 334] width 8 height 9
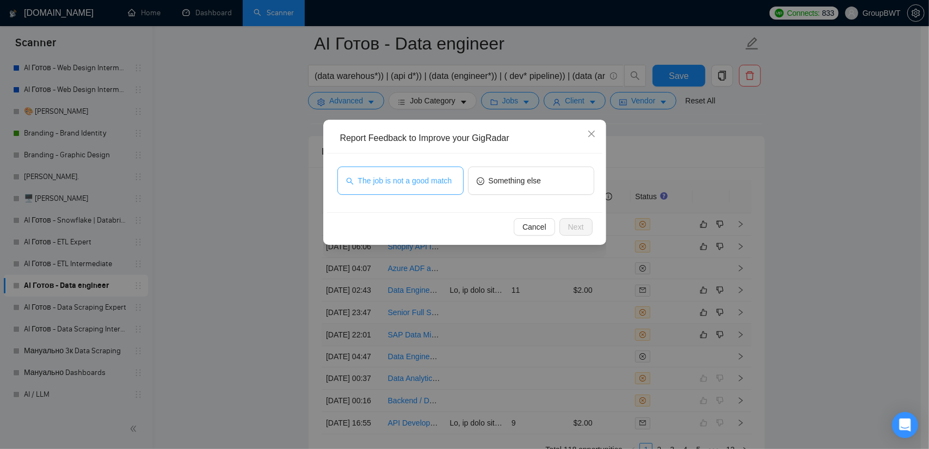
click at [419, 180] on span "The job is not a good match" at bounding box center [405, 181] width 94 height 12
click at [598, 224] on div "Cancel Next" at bounding box center [464, 226] width 275 height 29
click at [581, 224] on span "Next" at bounding box center [576, 227] width 16 height 12
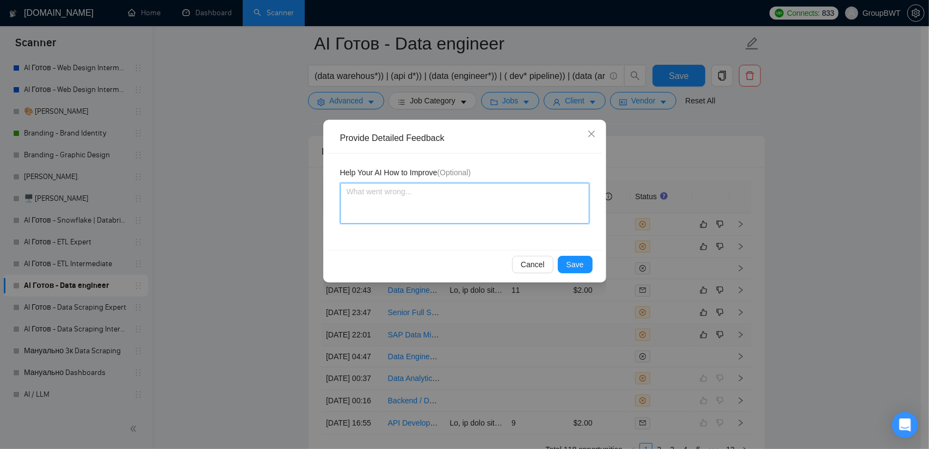
click at [484, 206] on textarea at bounding box center [464, 203] width 249 height 41
click at [568, 261] on button "Save" at bounding box center [575, 264] width 35 height 17
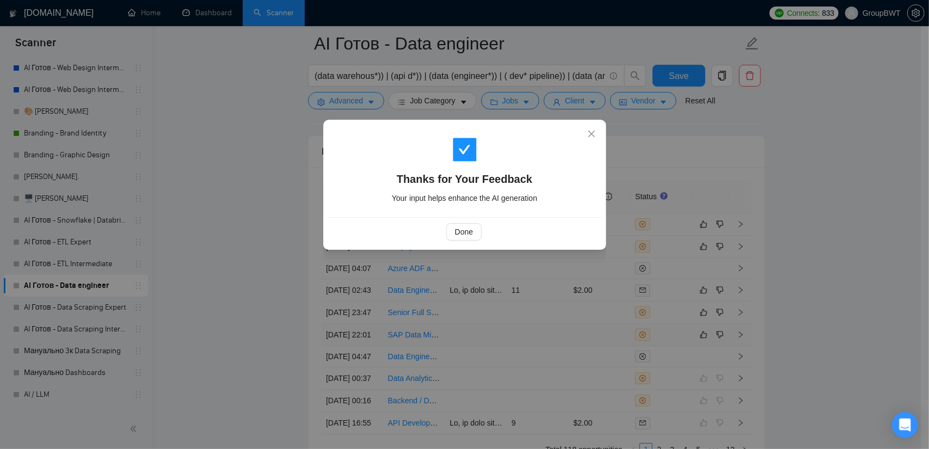
click at [231, 293] on div "Thanks for Your Feedback Your input helps enhance the AI generation Done" at bounding box center [464, 224] width 929 height 449
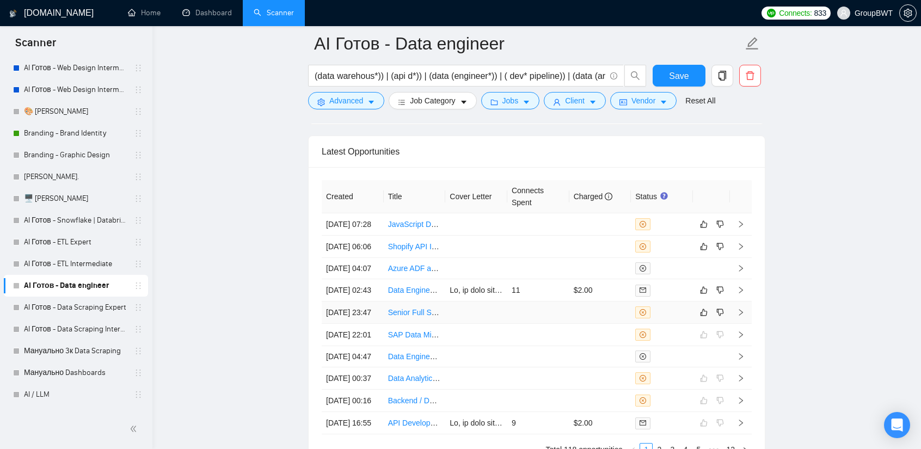
click at [516, 324] on td at bounding box center [538, 313] width 62 height 22
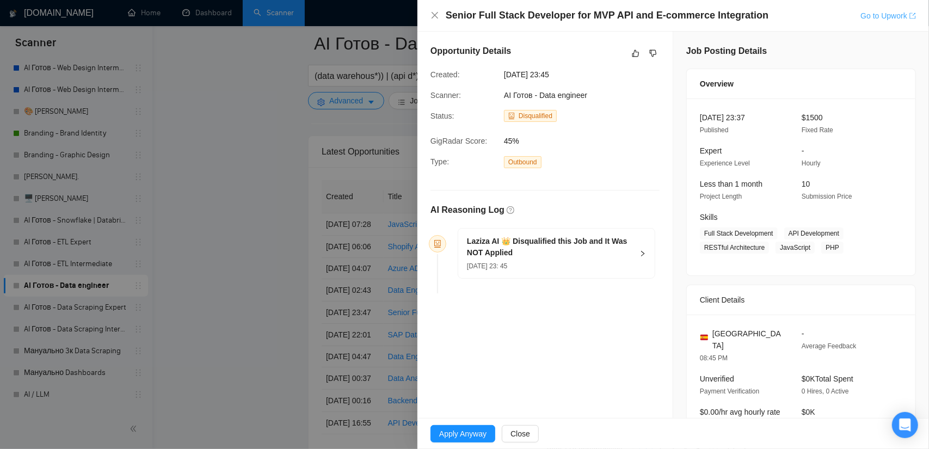
click at [885, 15] on link "Go to Upwork" at bounding box center [889, 15] width 56 height 9
click at [269, 164] on div at bounding box center [464, 224] width 929 height 449
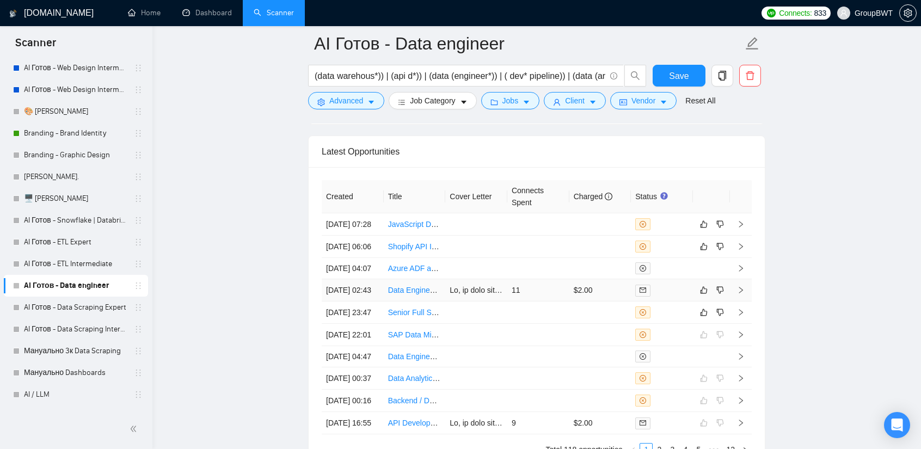
click at [543, 301] on td "11" at bounding box center [538, 290] width 62 height 22
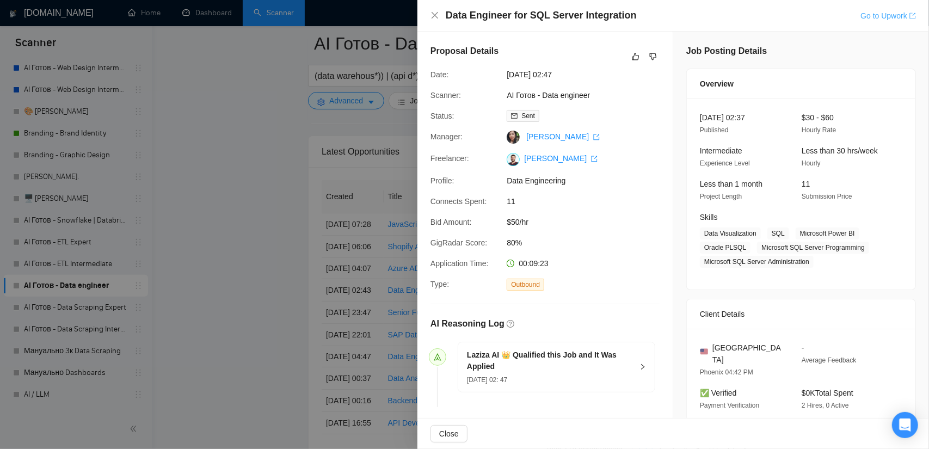
click at [869, 16] on link "Go to Upwork" at bounding box center [889, 15] width 56 height 9
click at [321, 238] on div at bounding box center [464, 224] width 929 height 449
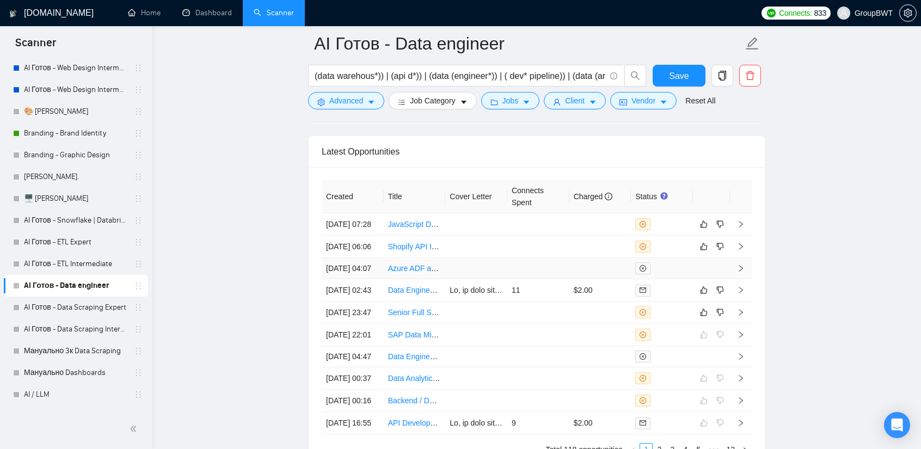
click at [513, 276] on td at bounding box center [538, 268] width 62 height 21
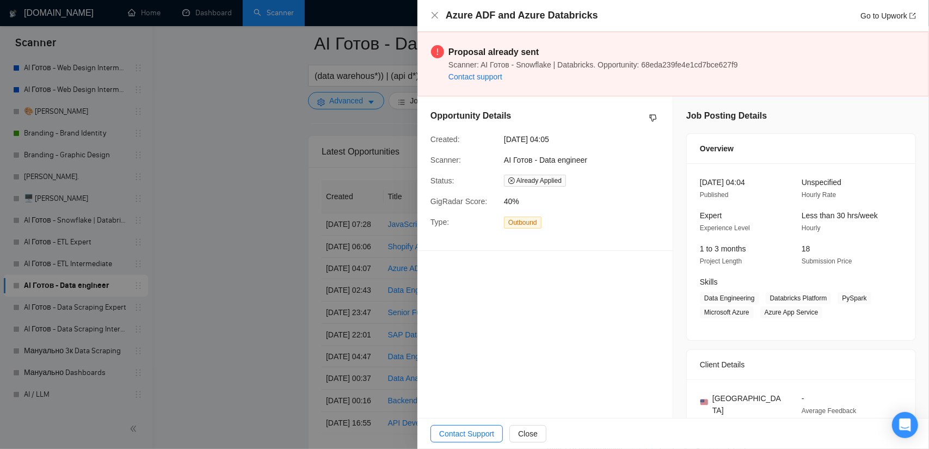
click at [268, 204] on div at bounding box center [464, 224] width 929 height 449
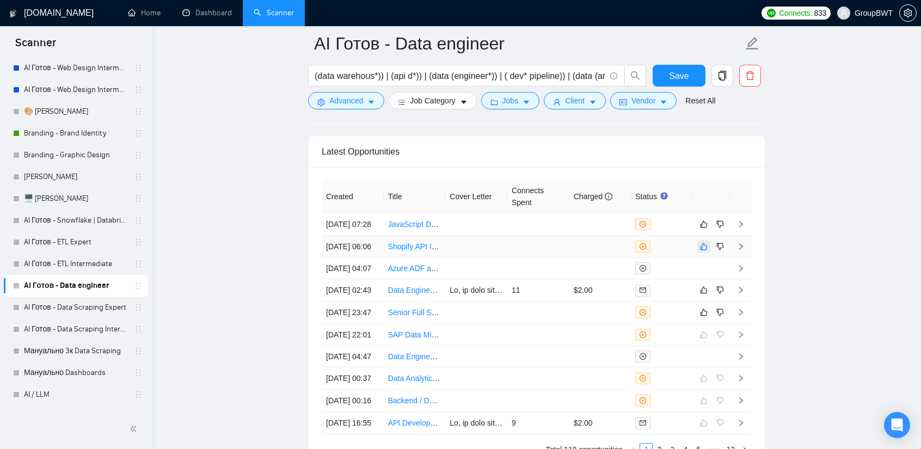
click at [707, 243] on icon "like" at bounding box center [704, 246] width 7 height 7
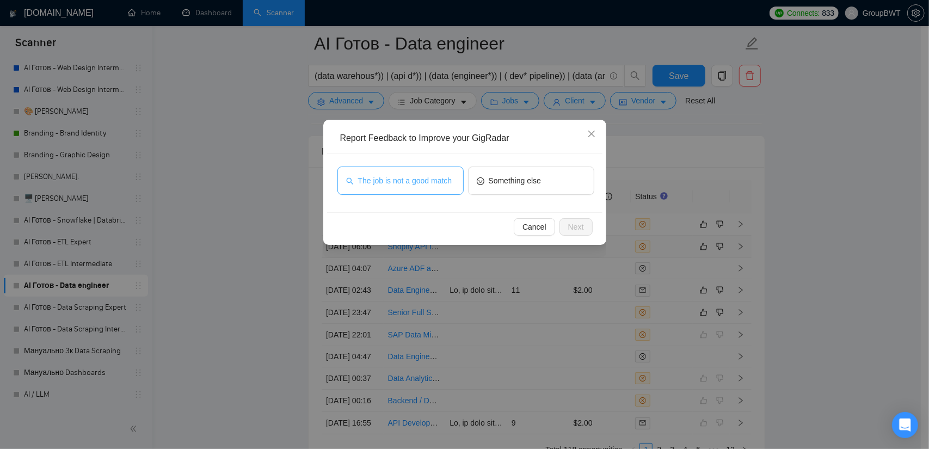
drag, startPoint x: 394, startPoint y: 187, endPoint x: 400, endPoint y: 189, distance: 6.9
click at [395, 188] on button "The job is not a good match" at bounding box center [401, 181] width 126 height 28
click at [573, 234] on button "Next" at bounding box center [576, 226] width 33 height 17
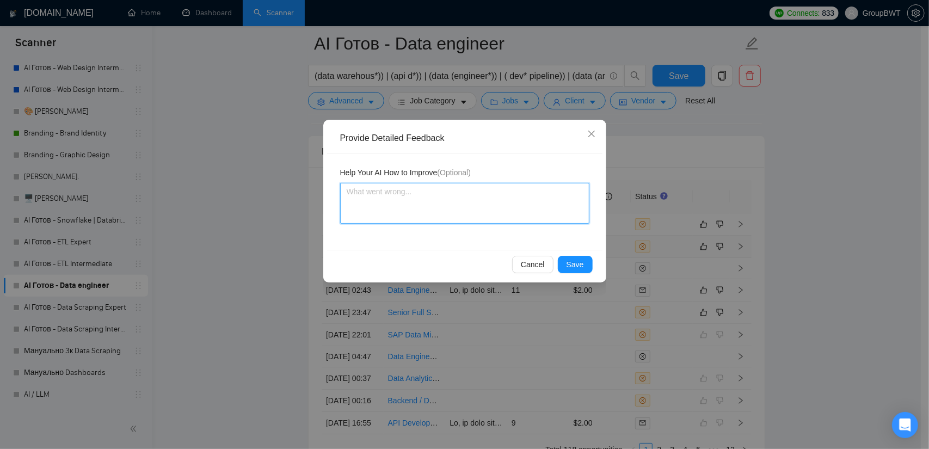
click at [507, 211] on textarea at bounding box center [464, 203] width 249 height 41
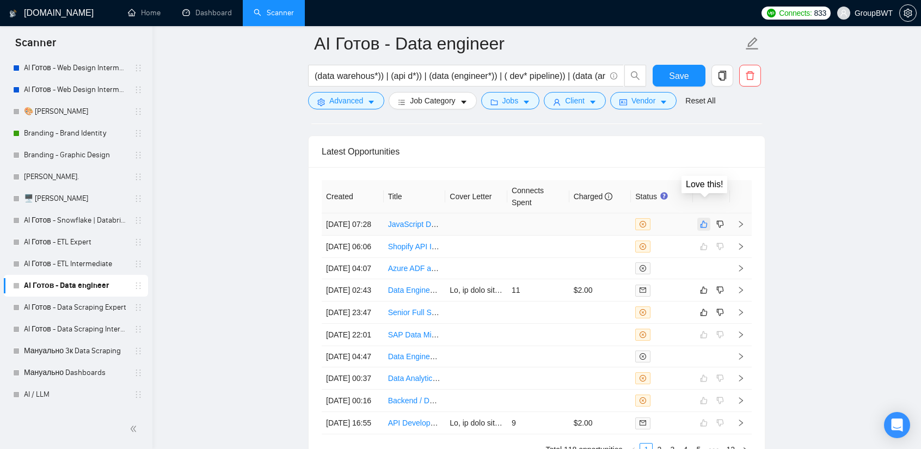
click at [708, 220] on icon "like" at bounding box center [704, 224] width 8 height 9
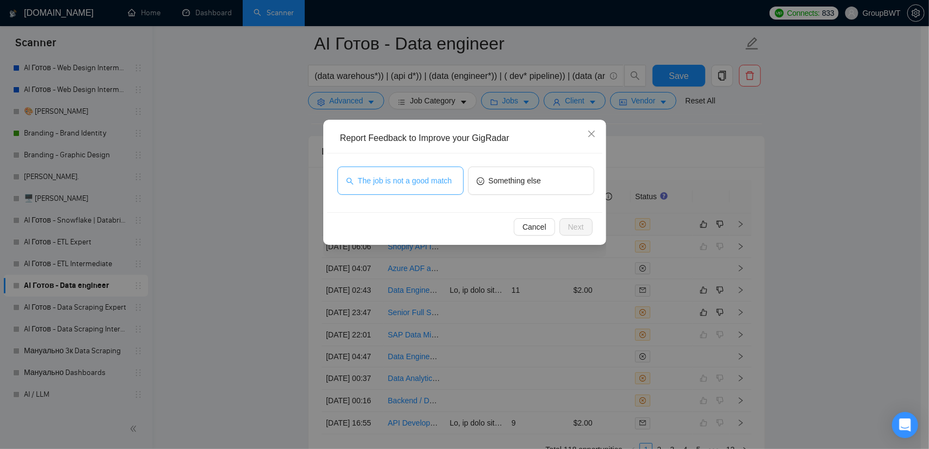
drag, startPoint x: 418, startPoint y: 180, endPoint x: 543, endPoint y: 212, distance: 129.4
click at [418, 180] on span "The job is not a good match" at bounding box center [405, 181] width 94 height 12
click at [590, 225] on button "Next" at bounding box center [576, 226] width 33 height 17
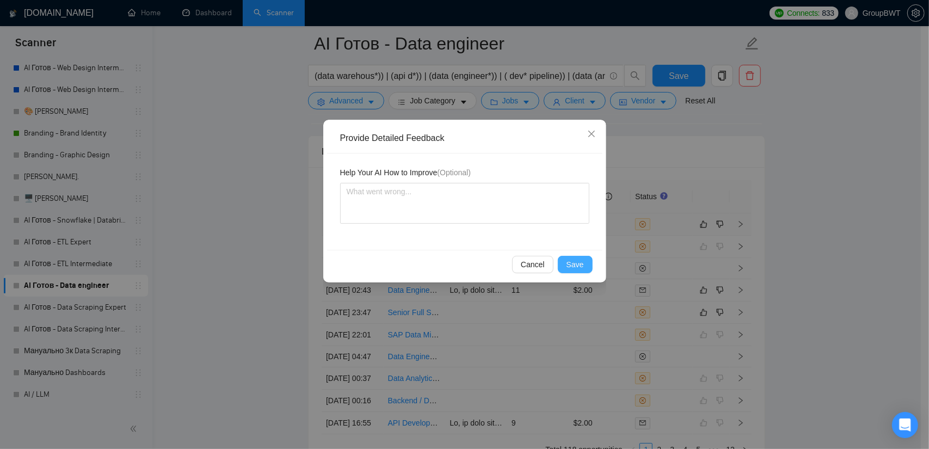
drag, startPoint x: 575, startPoint y: 252, endPoint x: 580, endPoint y: 267, distance: 15.9
click at [576, 254] on div "Cancel Save" at bounding box center [464, 264] width 275 height 29
click at [580, 268] on span "Save" at bounding box center [575, 265] width 17 height 12
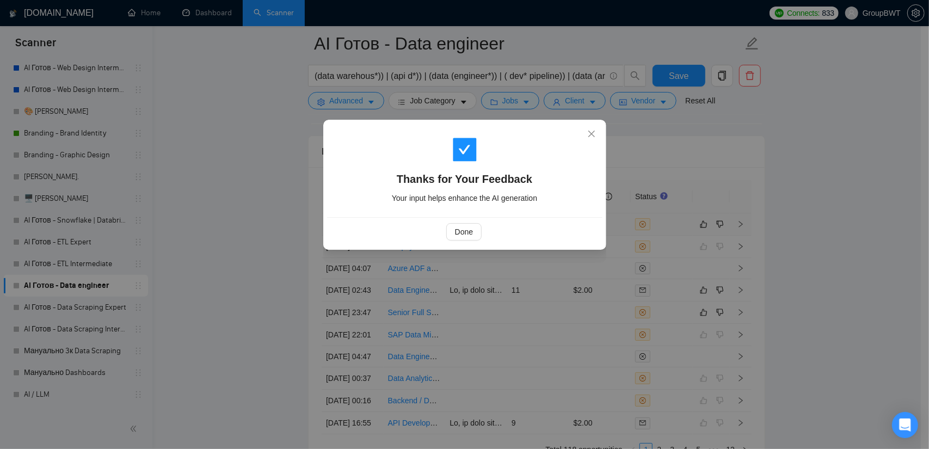
click at [218, 241] on div "Thanks for Your Feedback Your input helps enhance the AI generation Done" at bounding box center [464, 224] width 929 height 449
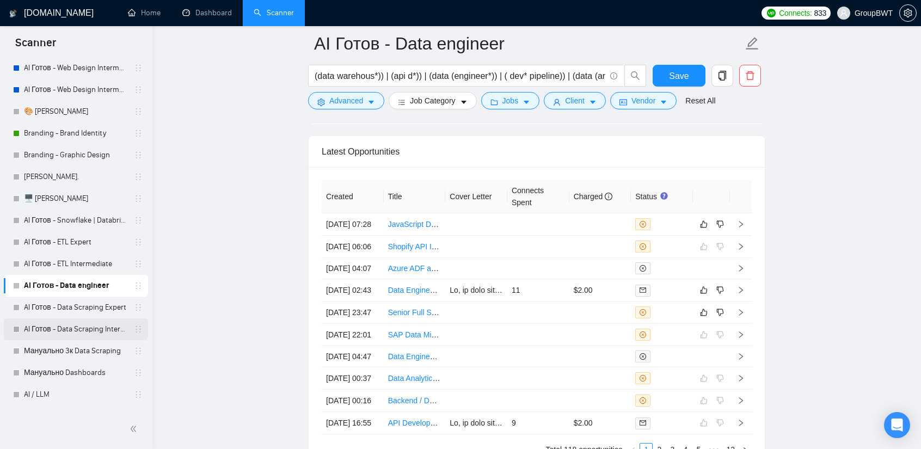
click at [81, 319] on link "AI Готов - Data Scraping Intermediate" at bounding box center [75, 329] width 103 height 22
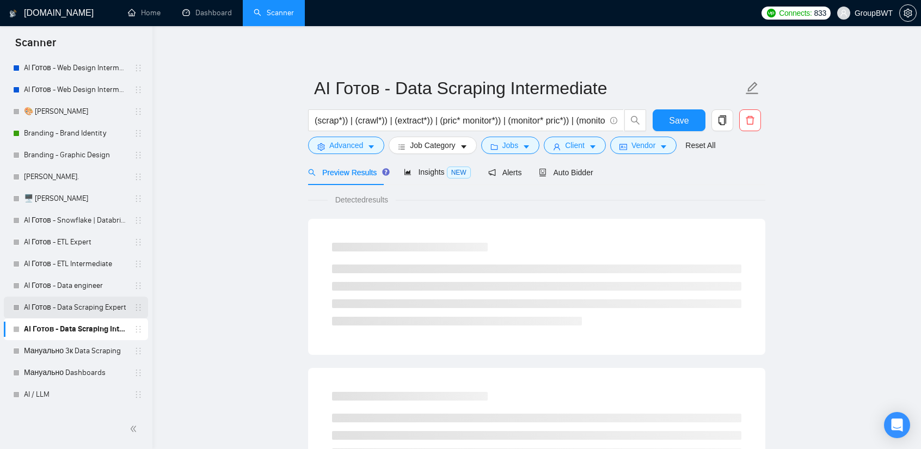
click at [89, 309] on link "AI Готов - Data Scraping Expert" at bounding box center [75, 308] width 103 height 22
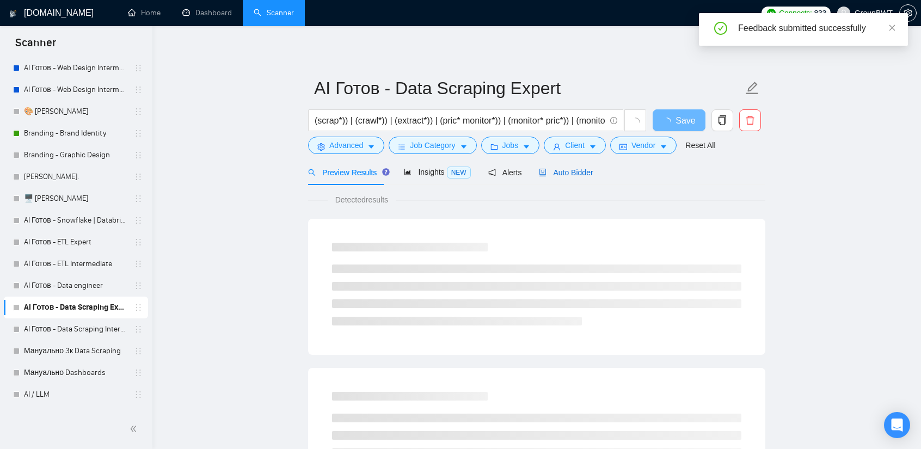
click at [567, 176] on span "Auto Bidder" at bounding box center [566, 172] width 54 height 9
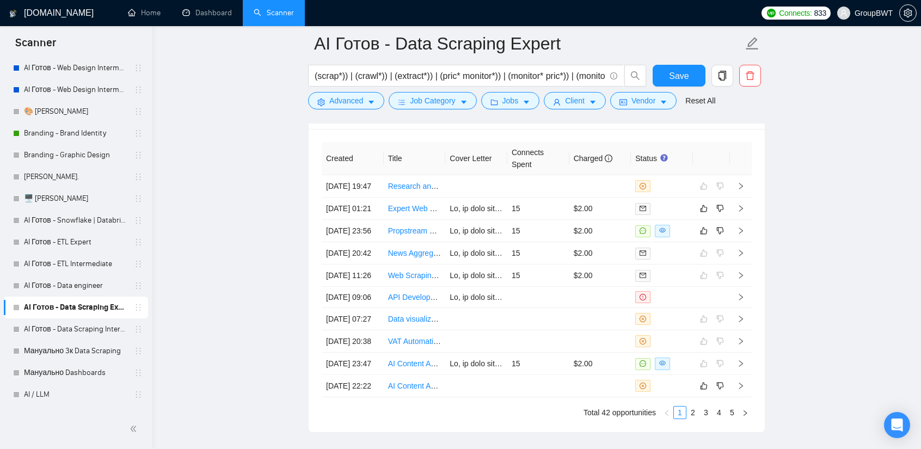
scroll to position [2745, 0]
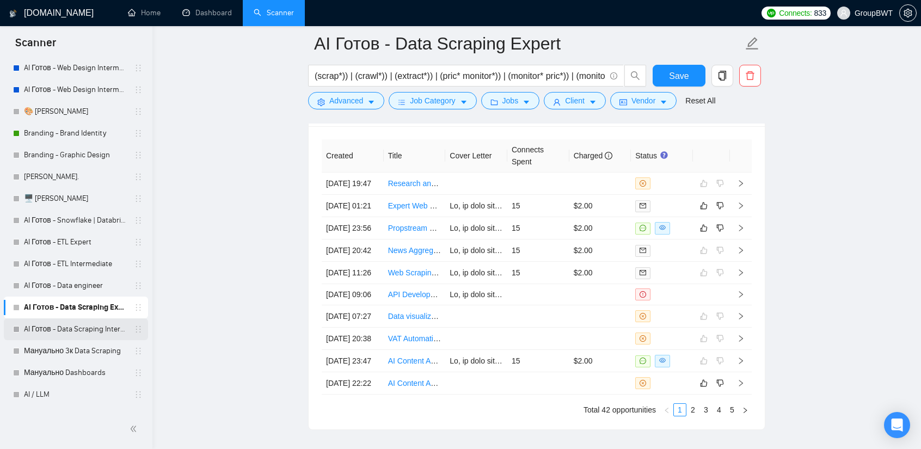
click at [82, 337] on link "AI Готов - Data Scraping Intermediate" at bounding box center [75, 329] width 103 height 22
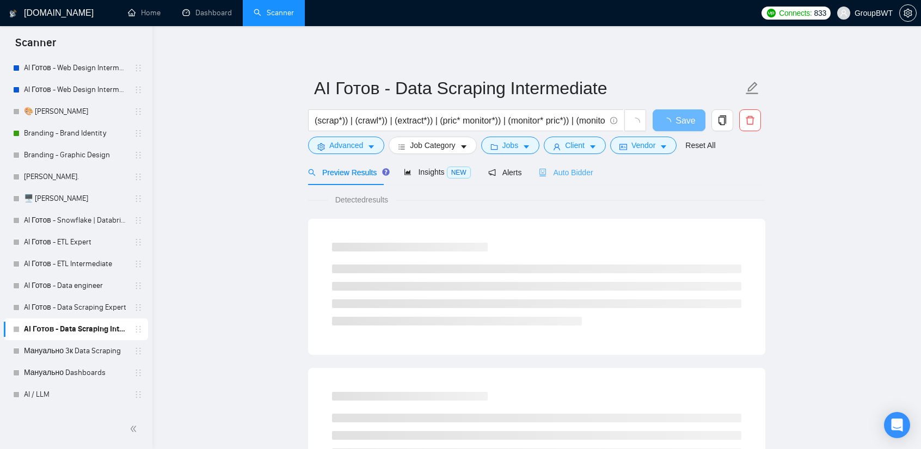
click at [559, 182] on div "Auto Bidder" at bounding box center [566, 173] width 54 height 26
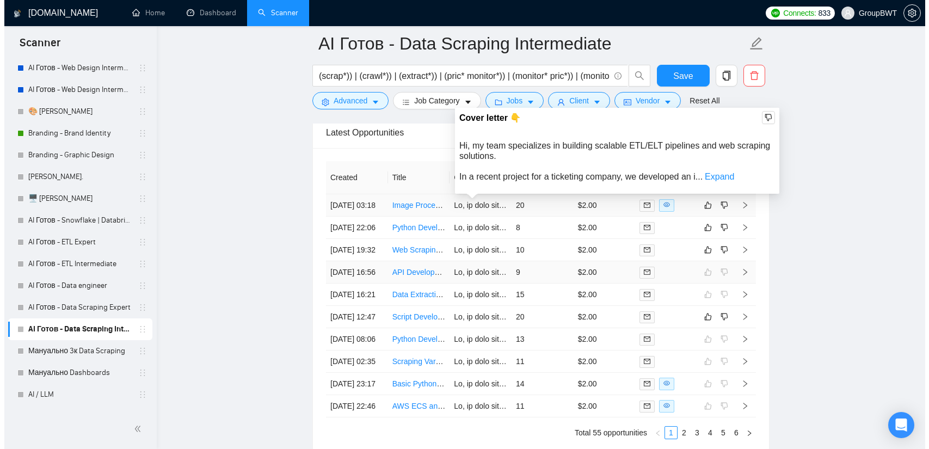
scroll to position [2711, 0]
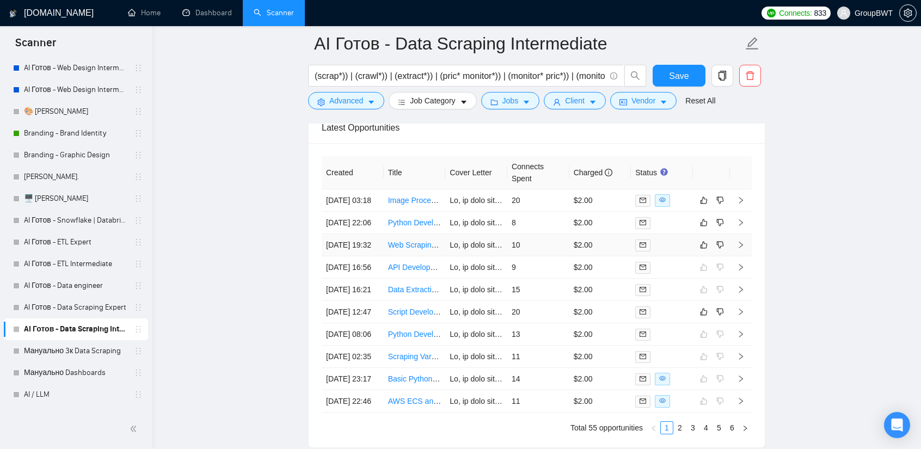
click at [537, 256] on td "10" at bounding box center [538, 245] width 62 height 22
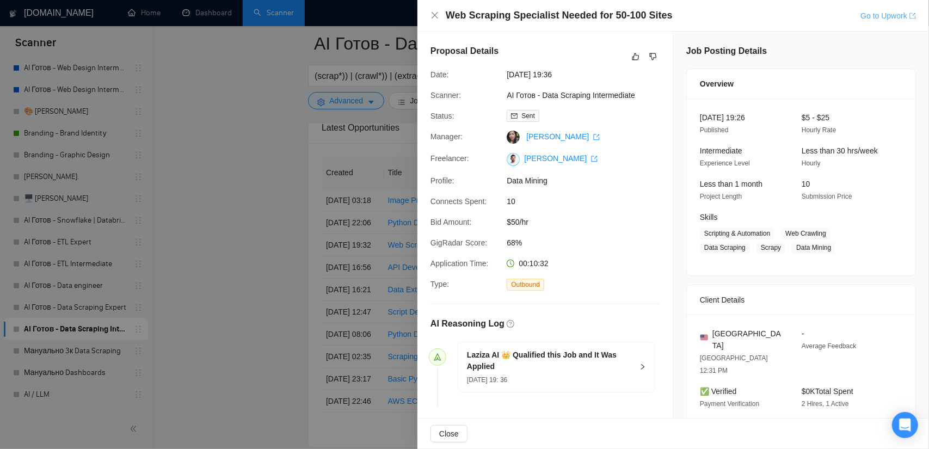
click at [878, 15] on link "Go to Upwork" at bounding box center [889, 15] width 56 height 9
click at [649, 53] on icon "dislike" at bounding box center [653, 56] width 8 height 9
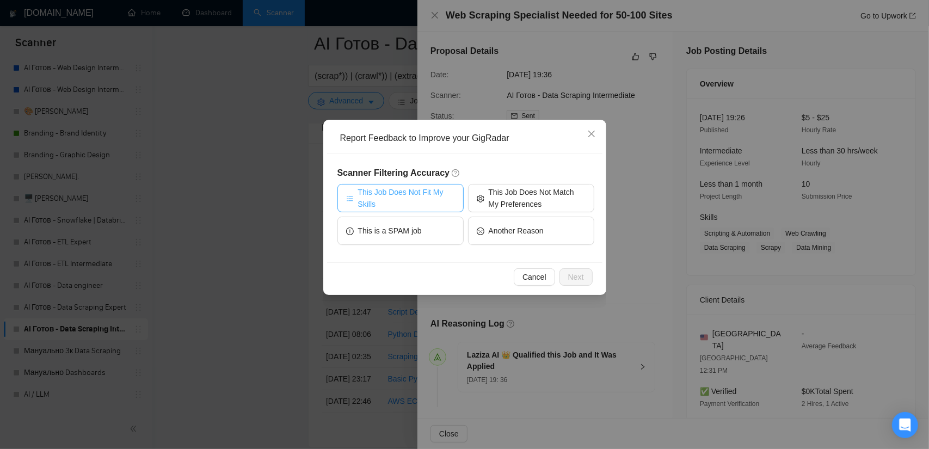
click at [397, 197] on span "This Job Does Not Fit My Skills" at bounding box center [406, 198] width 97 height 24
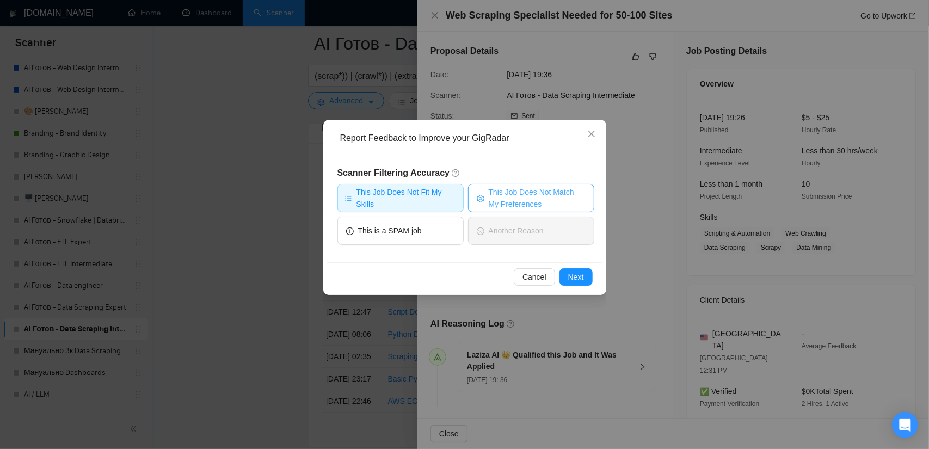
click at [541, 201] on span "This Job Does Not Match My Preferences" at bounding box center [537, 198] width 97 height 24
click at [573, 265] on div "Cancel Next" at bounding box center [464, 276] width 275 height 29
click at [576, 277] on span "Next" at bounding box center [576, 277] width 16 height 12
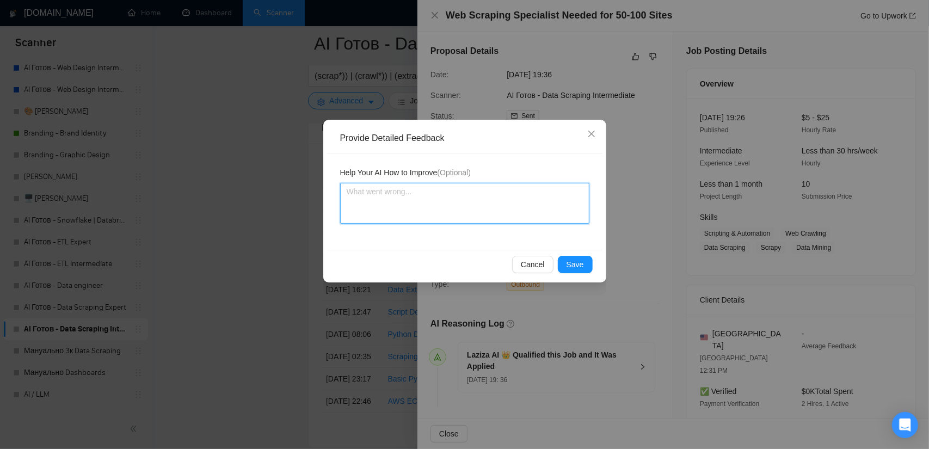
click at [443, 206] on textarea at bounding box center [464, 203] width 249 height 41
paste textarea "t to adapt"
drag, startPoint x: 360, startPoint y: 197, endPoint x: 306, endPoint y: 194, distance: 53.9
click at [306, 194] on div "Provide Detailed Feedback Help Your AI How to Improve (Optional) t to adapt Ple…" at bounding box center [464, 224] width 929 height 449
paste textarea "t to adapt"
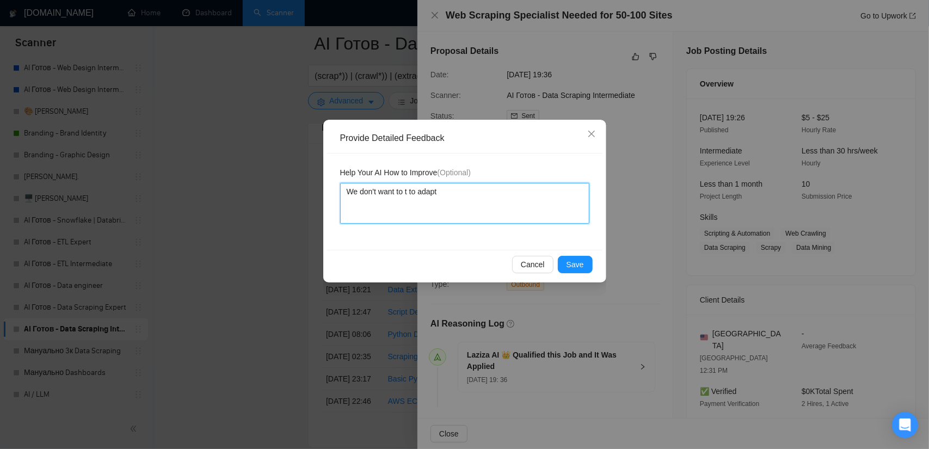
click at [411, 190] on textarea "We don't want to t to adapt" at bounding box center [464, 203] width 249 height 41
click at [456, 192] on textarea "We don't want toto adapt" at bounding box center [464, 203] width 249 height 41
click at [403, 192] on textarea "We don't want toto adapt" at bounding box center [464, 203] width 249 height 41
click at [468, 192] on textarea "We don't want to adapt" at bounding box center [464, 203] width 249 height 41
click at [470, 192] on textarea "We don't want to adapt or improve, pr fix or similar jobs." at bounding box center [464, 203] width 249 height 41
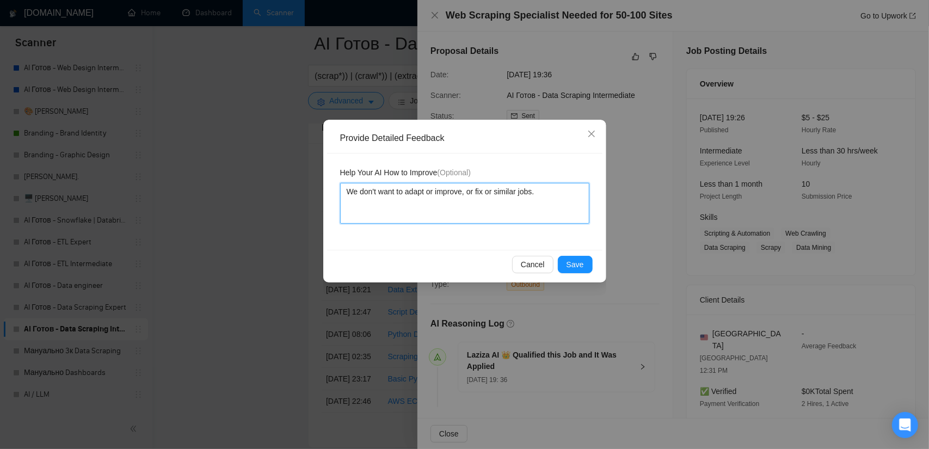
click at [522, 192] on textarea "We don't want to adapt or improve, or fix or similar jobs." at bounding box center [464, 203] width 249 height 41
click at [498, 193] on textarea "We don't want to adapt or improve, or fix or similar jobs." at bounding box center [464, 203] width 249 height 41
click at [539, 190] on textarea "We don't want to adapt or improve, or fix or to do similar jobs." at bounding box center [464, 203] width 249 height 41
click at [547, 204] on textarea "We don't want to adapt or improve, or fix or to do similar tasks or jobs." at bounding box center [464, 203] width 249 height 41
click at [571, 259] on span "Save" at bounding box center [575, 265] width 17 height 12
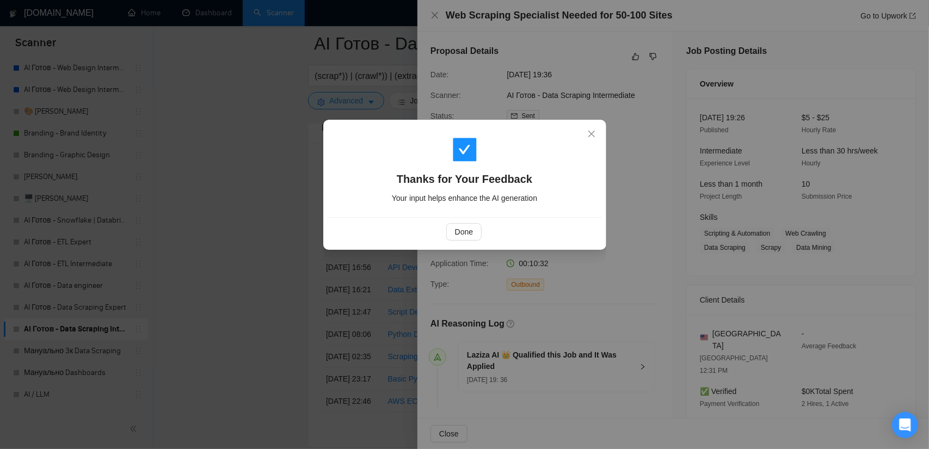
click at [279, 163] on div "Thanks for Your Feedback Your input helps enhance the AI generation Done" at bounding box center [464, 224] width 929 height 449
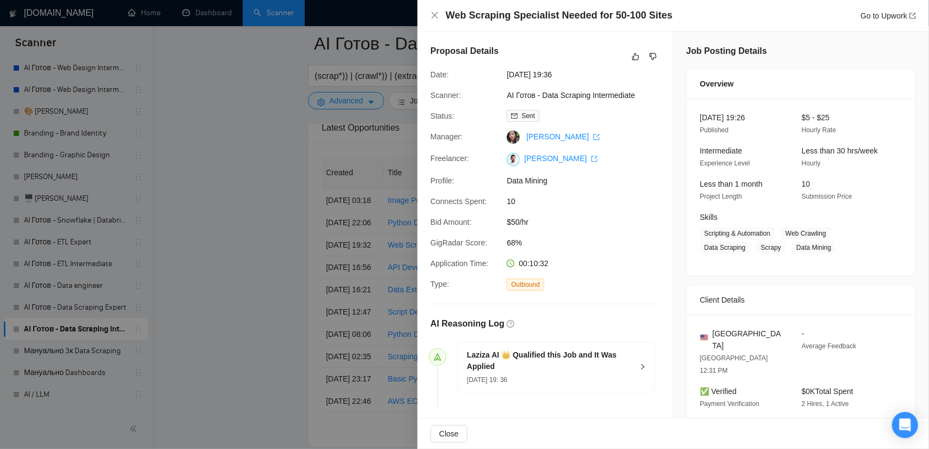
click at [242, 211] on div at bounding box center [464, 224] width 929 height 449
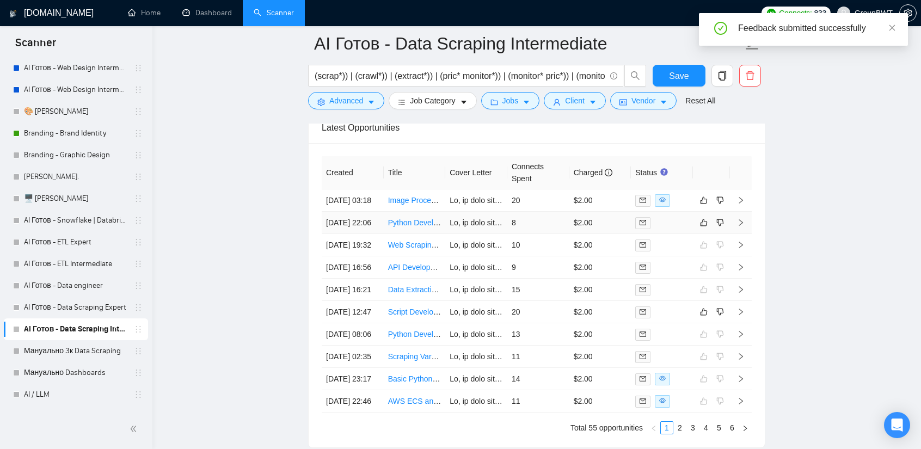
click at [544, 228] on td "8" at bounding box center [538, 223] width 62 height 22
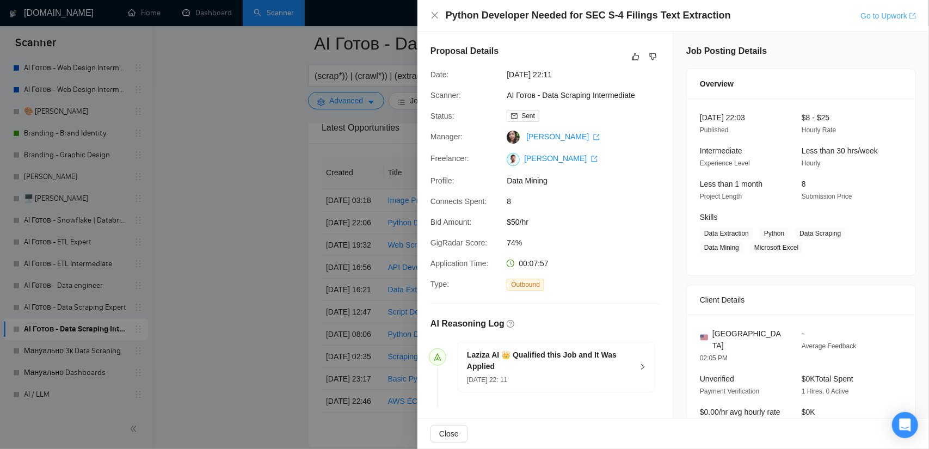
click at [872, 14] on link "Go to Upwork" at bounding box center [889, 15] width 56 height 9
drag, startPoint x: 649, startPoint y: 56, endPoint x: 659, endPoint y: 88, distance: 33.7
click at [649, 56] on icon "dislike" at bounding box center [653, 56] width 8 height 9
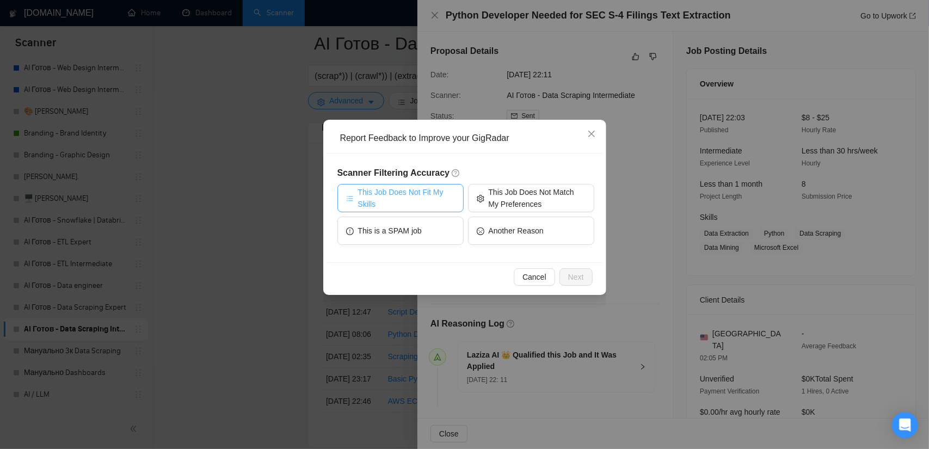
click at [407, 194] on span "This Job Does Not Fit My Skills" at bounding box center [406, 198] width 97 height 24
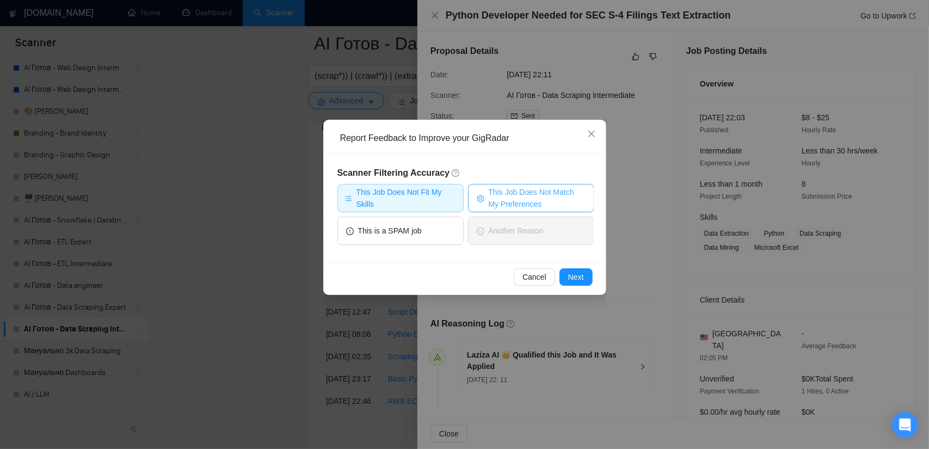
click at [523, 197] on span "This Job Does Not Match My Preferences" at bounding box center [537, 198] width 97 height 24
click at [439, 186] on button "This Job Does Not Fit My Skills" at bounding box center [401, 198] width 126 height 28
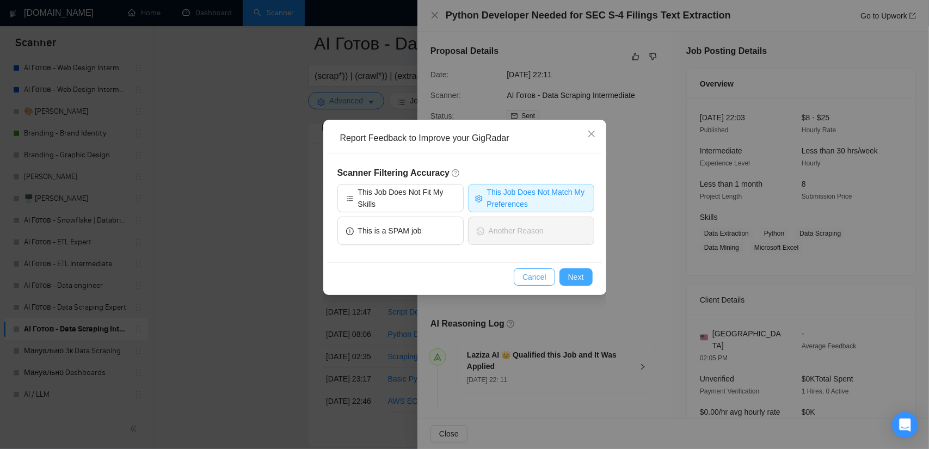
drag, startPoint x: 585, startPoint y: 279, endPoint x: 549, endPoint y: 273, distance: 36.5
click at [584, 279] on button "Next" at bounding box center [576, 276] width 33 height 17
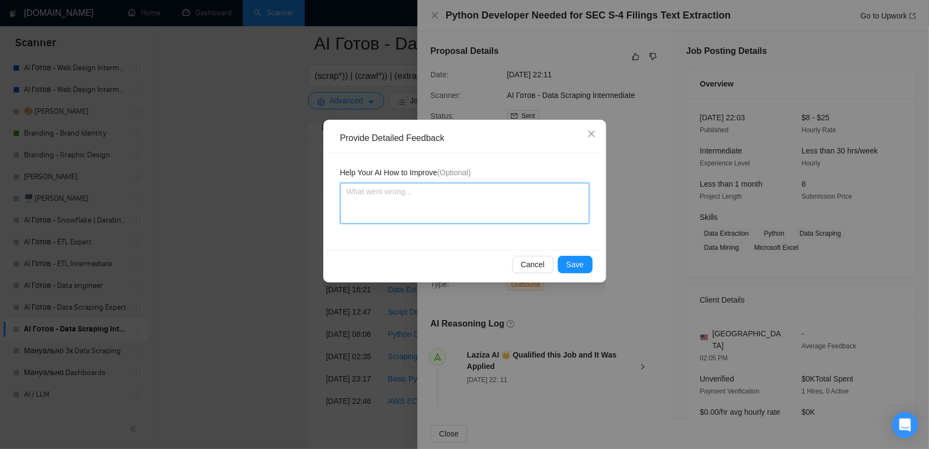
click at [444, 219] on textarea at bounding box center [464, 203] width 249 height 41
drag, startPoint x: 490, startPoint y: 194, endPoint x: 445, endPoint y: 198, distance: 44.8
click at [445, 198] on textarea "This is small job with unclear requirements" at bounding box center [464, 203] width 249 height 41
click at [578, 266] on span "Save" at bounding box center [575, 265] width 17 height 12
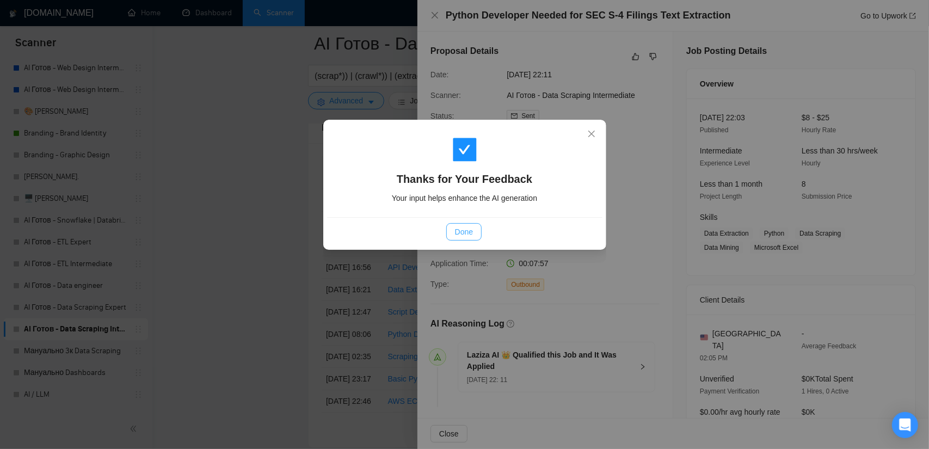
click at [450, 229] on button "Done" at bounding box center [463, 231] width 35 height 17
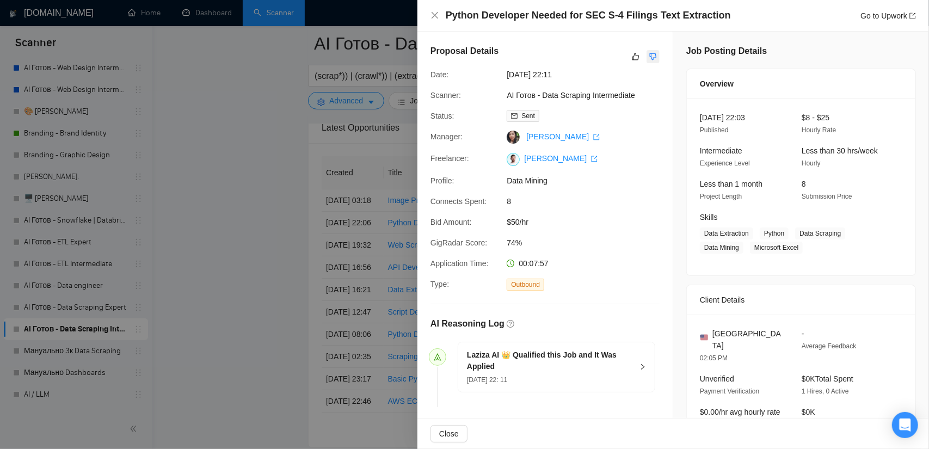
click at [652, 56] on icon "dislike" at bounding box center [653, 56] width 7 height 7
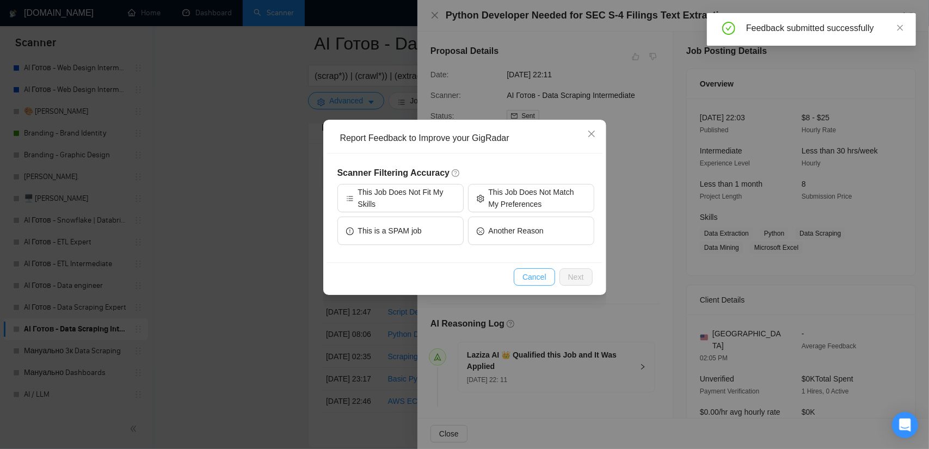
click at [537, 279] on span "Cancel" at bounding box center [535, 277] width 24 height 12
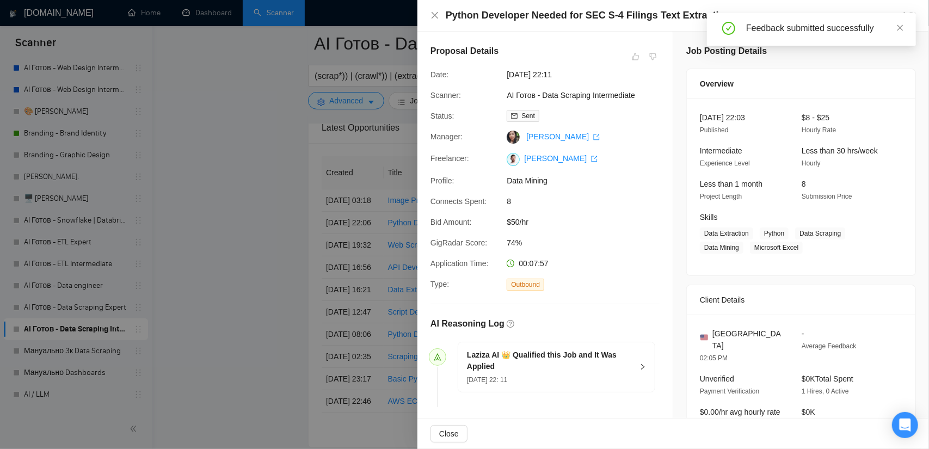
drag, startPoint x: 187, startPoint y: 188, endPoint x: 372, endPoint y: 176, distance: 185.0
click at [189, 188] on div at bounding box center [464, 224] width 929 height 449
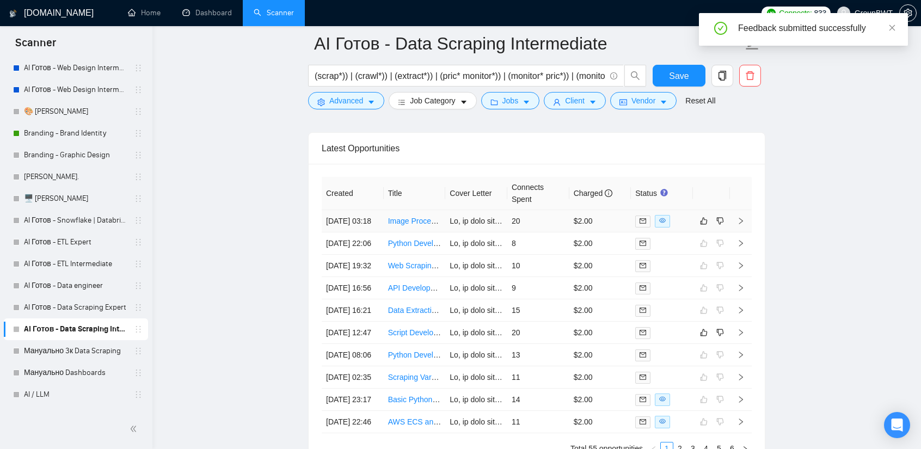
scroll to position [2602, 0]
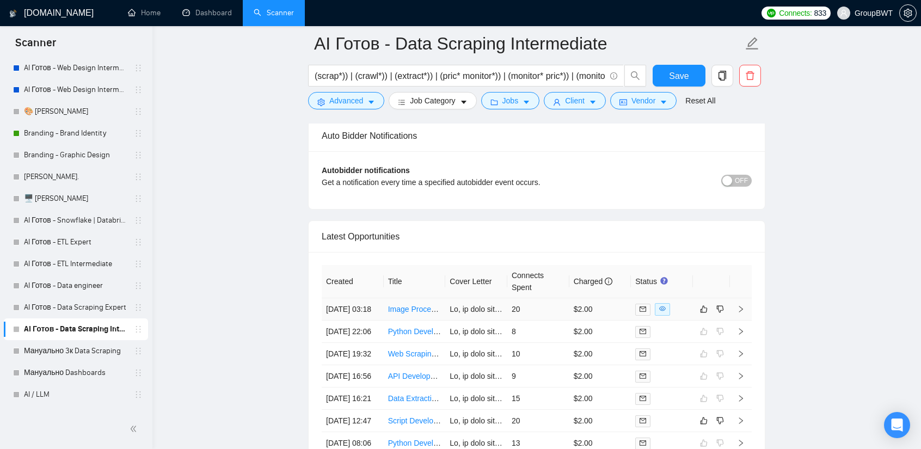
click at [545, 310] on td "20" at bounding box center [538, 309] width 62 height 22
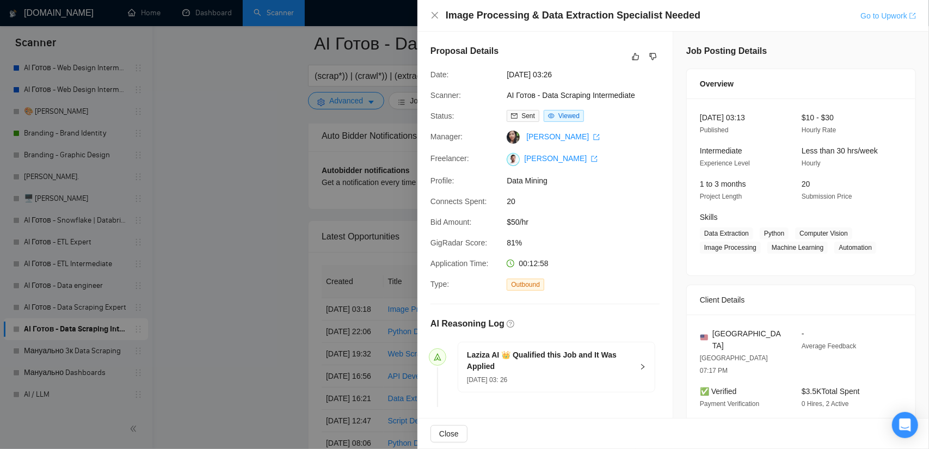
click at [876, 12] on link "Go to Upwork" at bounding box center [889, 15] width 56 height 9
click at [249, 145] on div at bounding box center [464, 224] width 929 height 449
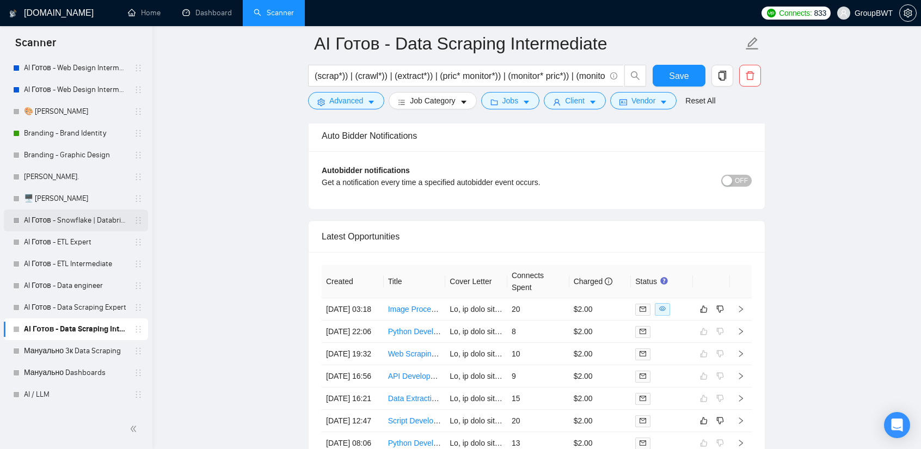
click at [69, 229] on link "AI Готов - Snowflake | Databricks" at bounding box center [75, 221] width 103 height 22
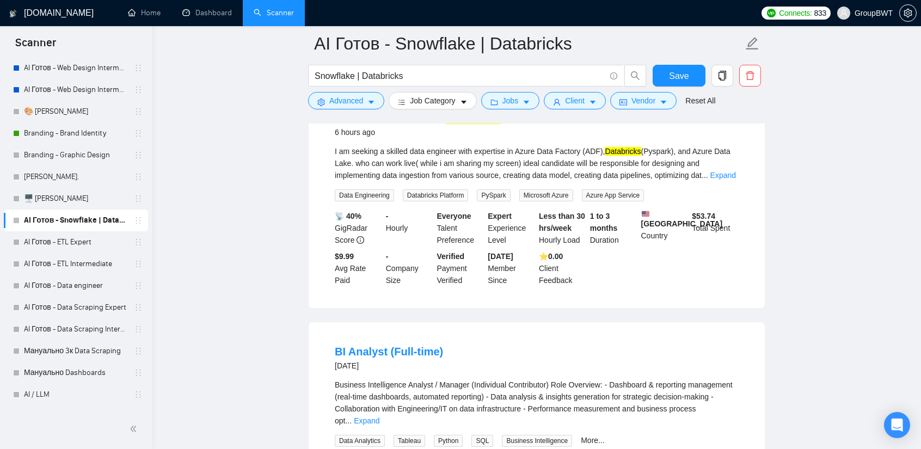
scroll to position [163, 0]
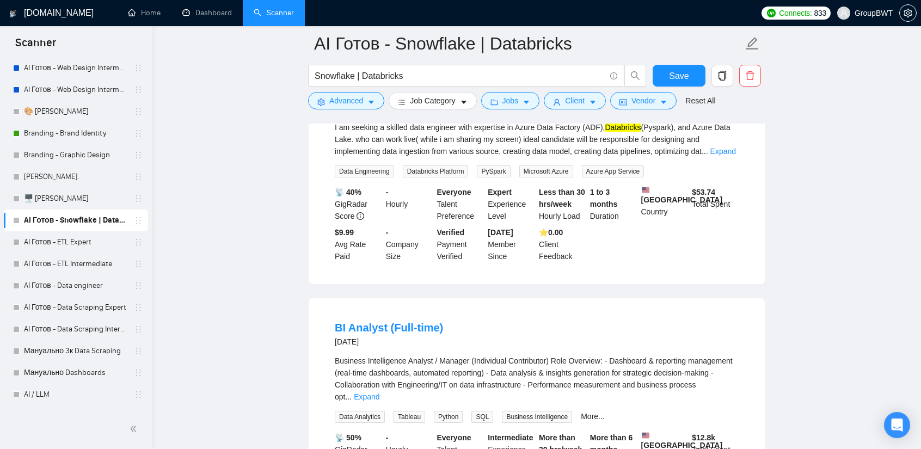
click at [53, 246] on div "Inactive - Bidding paused or not configured" at bounding box center [89, 252] width 145 height 35
click at [75, 239] on link "AI Готов - ETL Expert" at bounding box center [75, 242] width 103 height 22
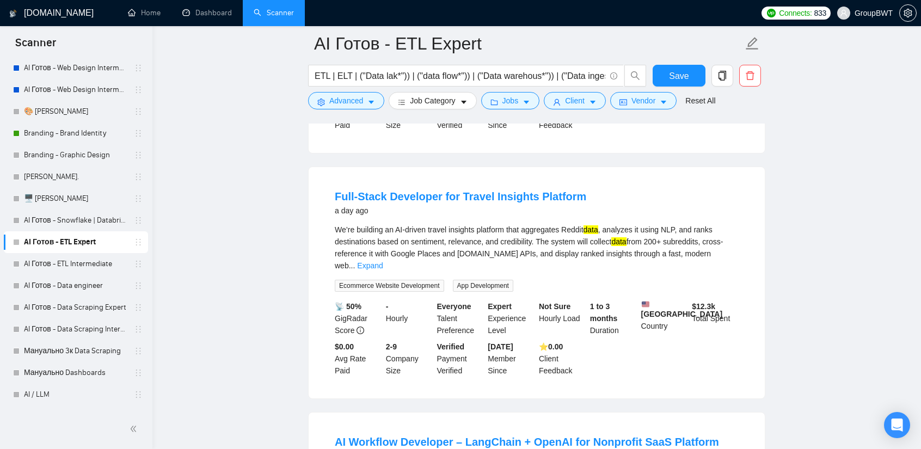
scroll to position [1034, 0]
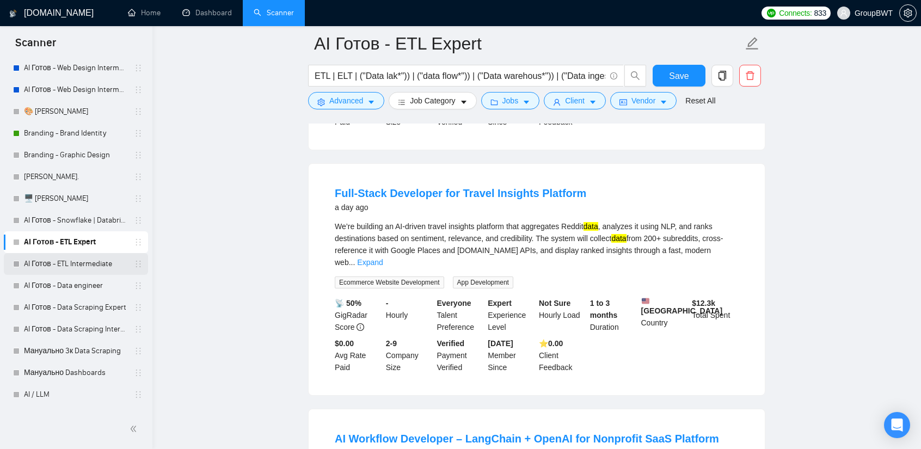
click at [78, 271] on link "AI Готов - ETL Intermediate" at bounding box center [75, 264] width 103 height 22
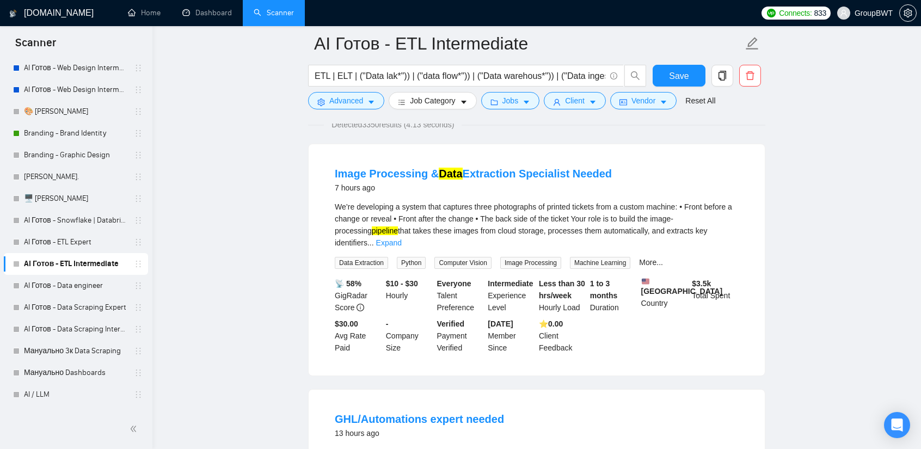
scroll to position [163, 0]
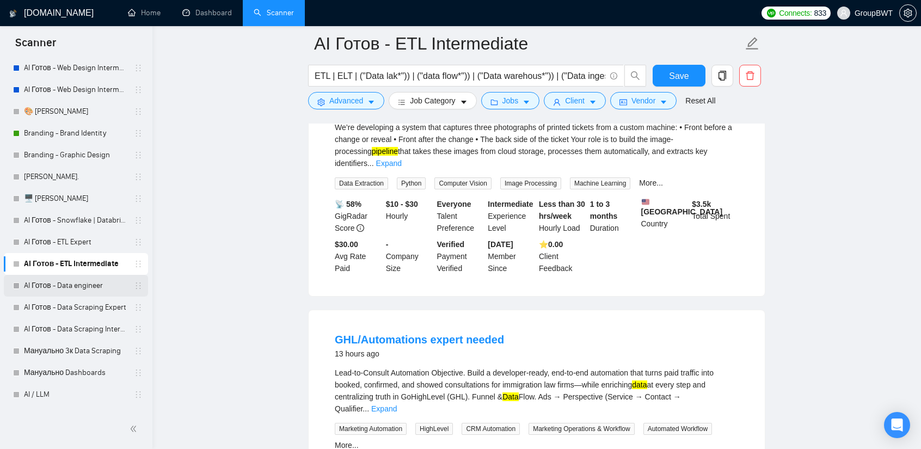
click at [74, 292] on link "AI Готов - Data engineer" at bounding box center [75, 286] width 103 height 22
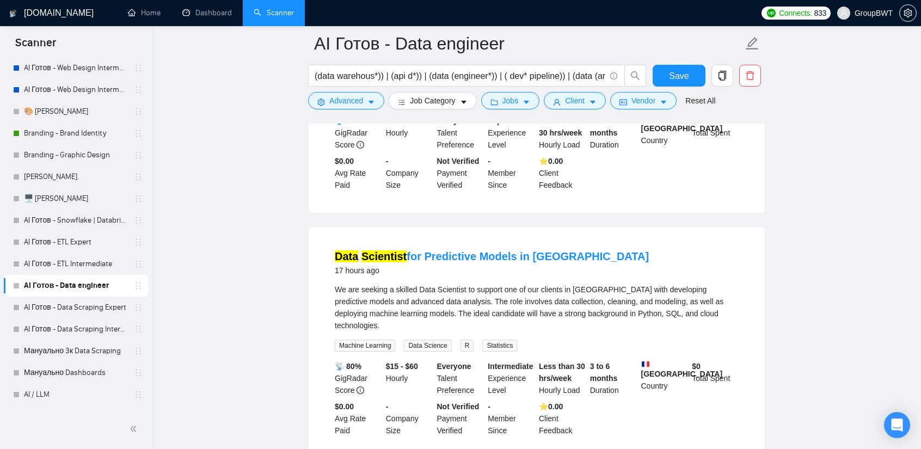
scroll to position [1415, 0]
click at [87, 302] on link "AI Готов - Data Scraping Expert" at bounding box center [75, 308] width 103 height 22
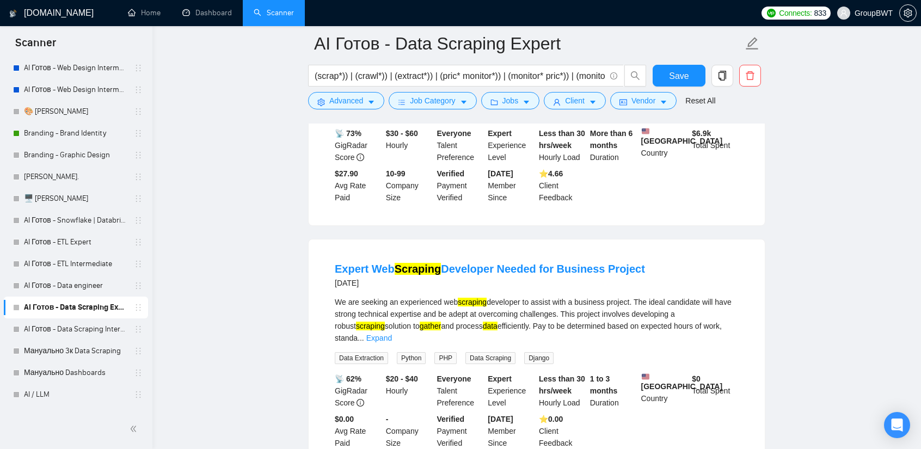
scroll to position [1198, 0]
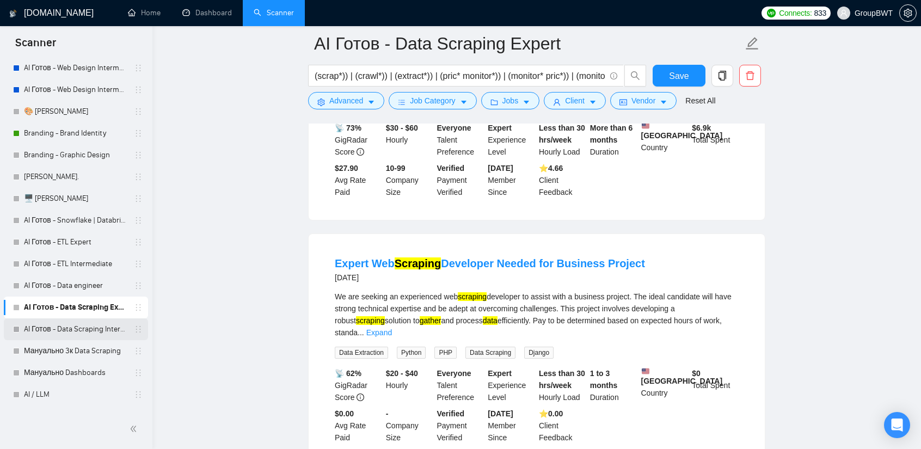
click at [76, 325] on link "AI Готов - Data Scraping Intermediate" at bounding box center [75, 329] width 103 height 22
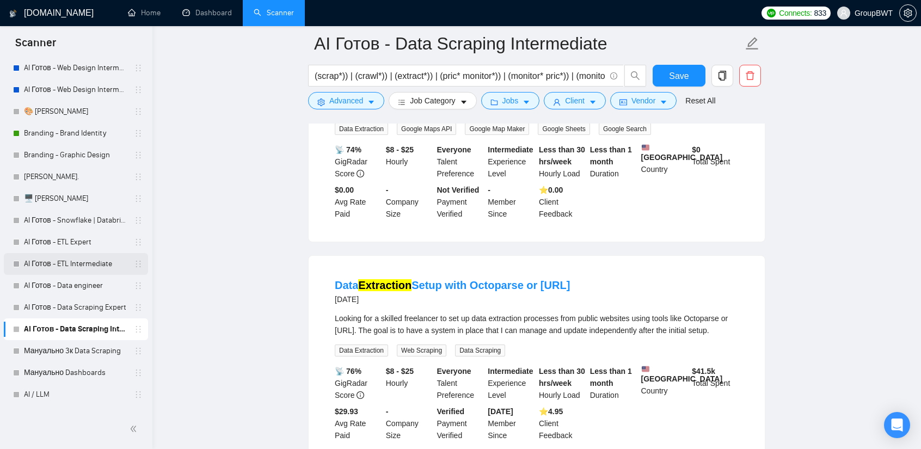
scroll to position [1143, 0]
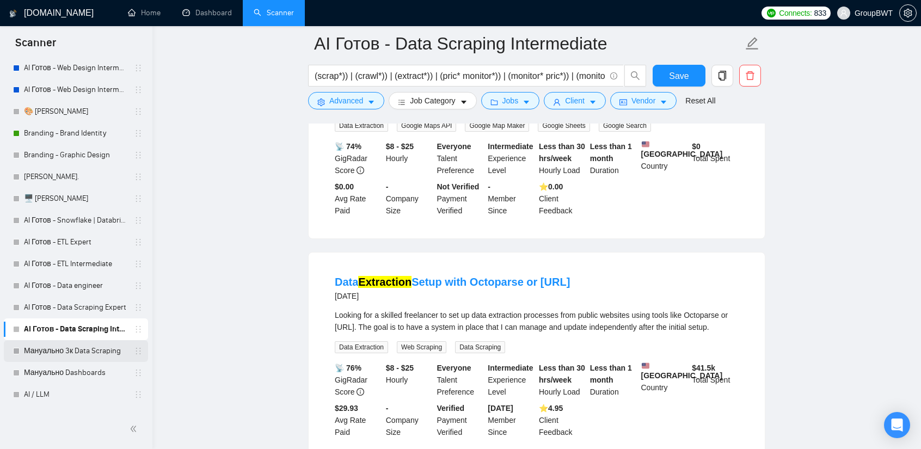
click at [65, 349] on link "Мануально 3к Data Scraping" at bounding box center [75, 351] width 103 height 22
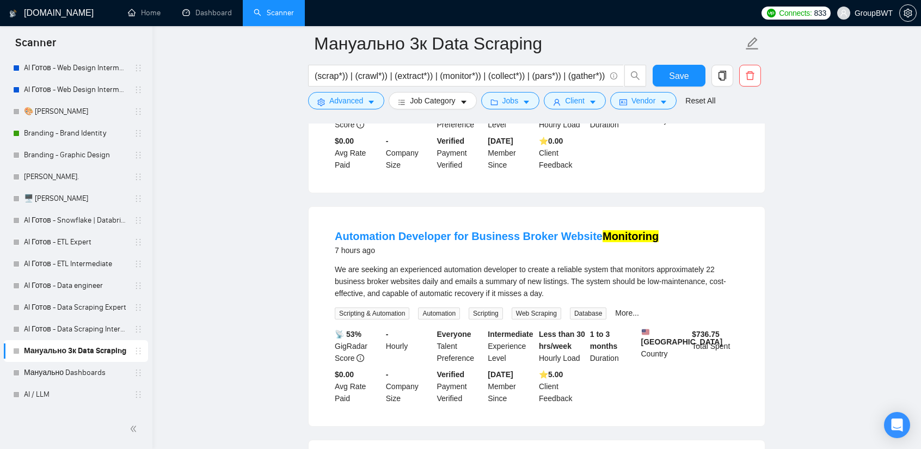
scroll to position [1470, 0]
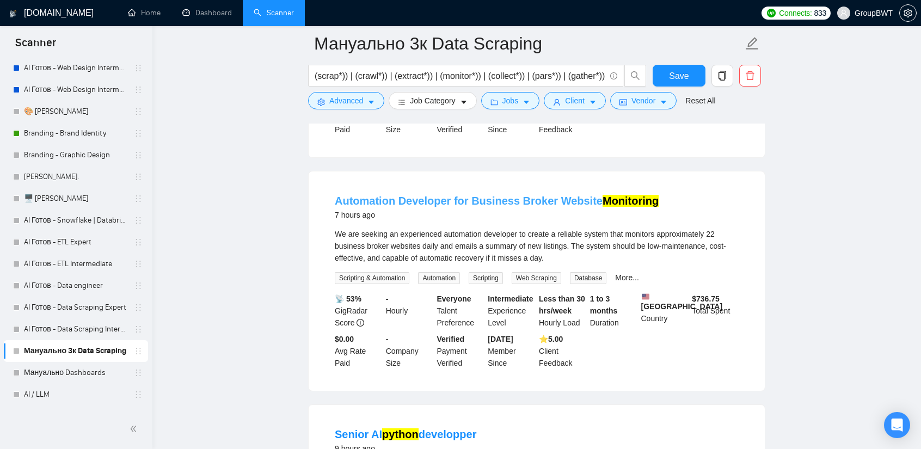
click at [580, 195] on link "Automation Developer for Business Broker Website Monitoring" at bounding box center [497, 201] width 324 height 12
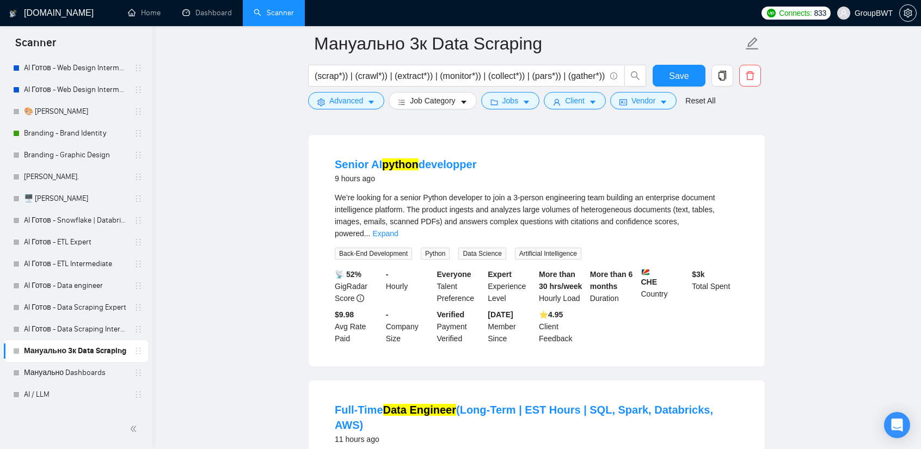
scroll to position [1742, 0]
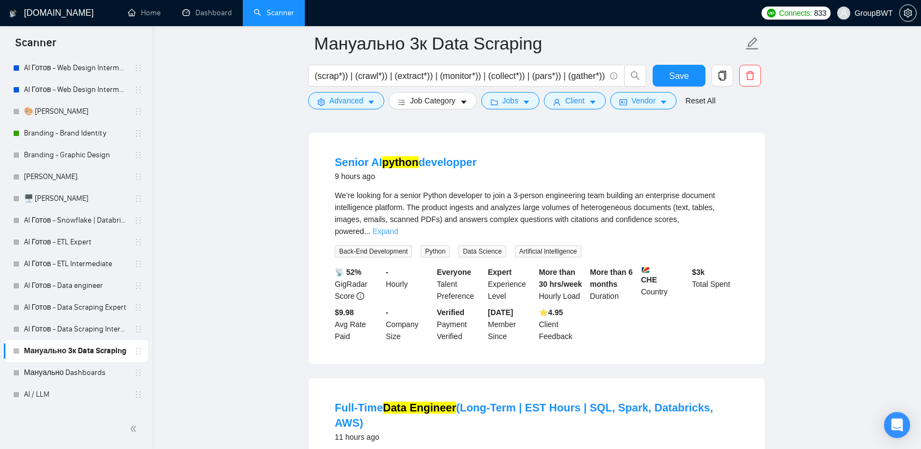
click at [398, 227] on link "Expand" at bounding box center [385, 231] width 26 height 9
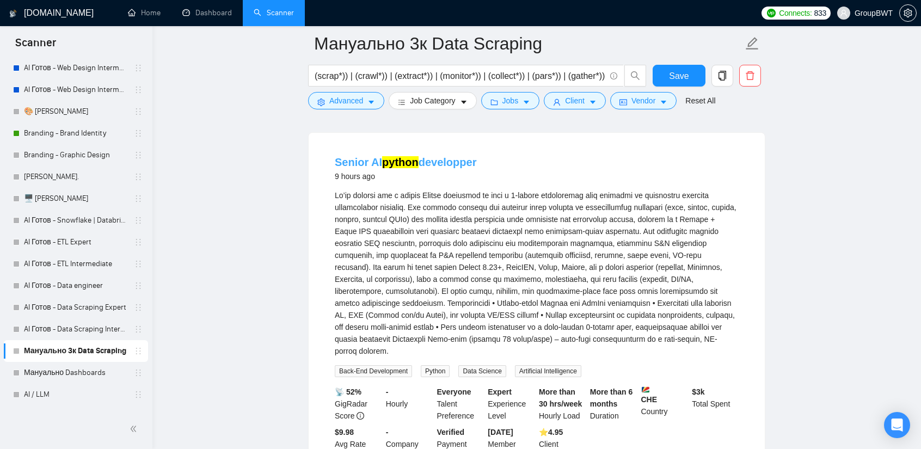
click at [401, 156] on mark "python" at bounding box center [400, 162] width 36 height 12
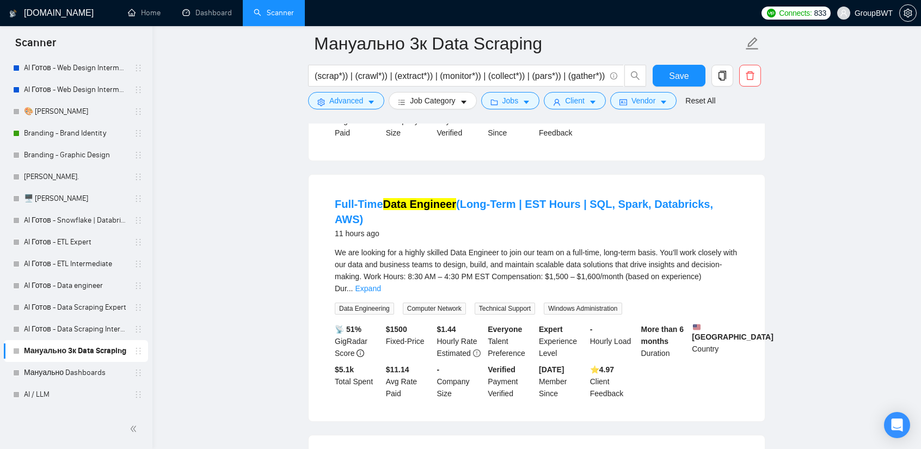
scroll to position [2069, 0]
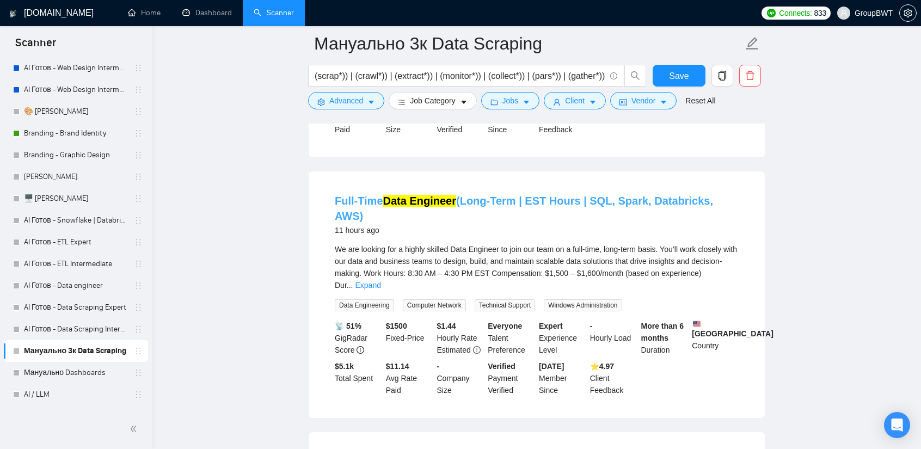
click at [545, 195] on link "Full-Time Data Engineer (Long-Term | EST Hours | SQL, Spark, Databricks, AWS)" at bounding box center [524, 208] width 378 height 27
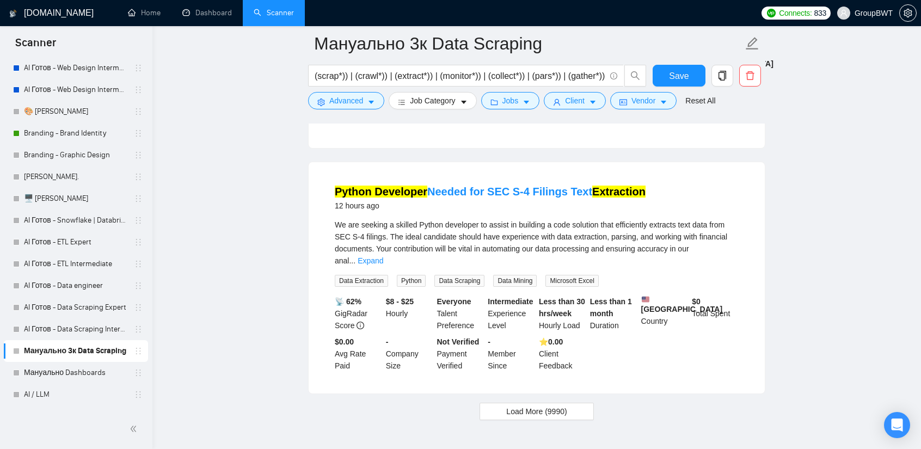
scroll to position [2341, 0]
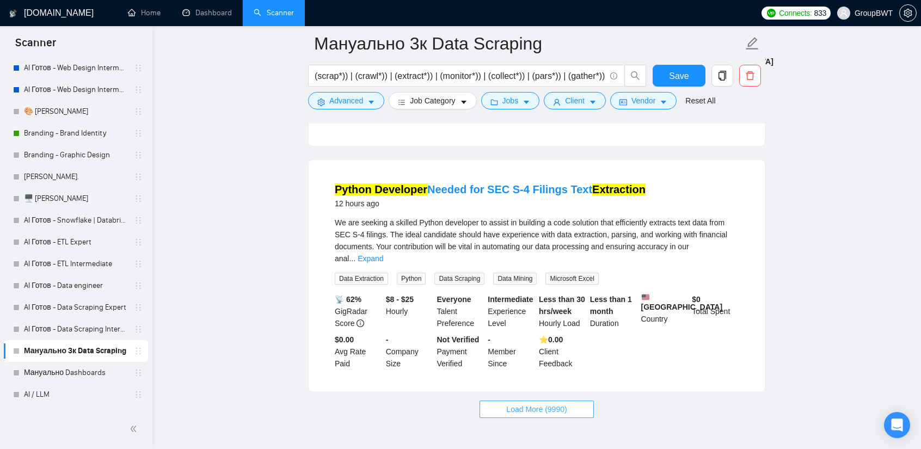
click at [559, 403] on span "Load More (9990)" at bounding box center [536, 409] width 60 height 12
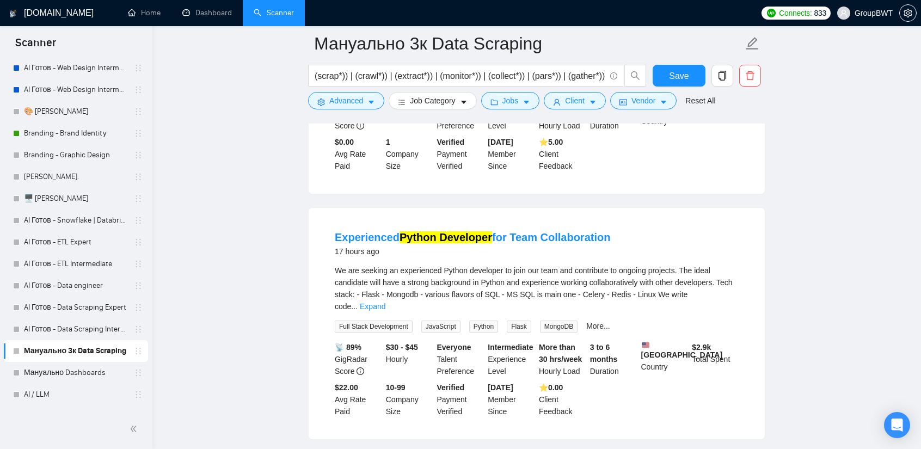
scroll to position [3762, 0]
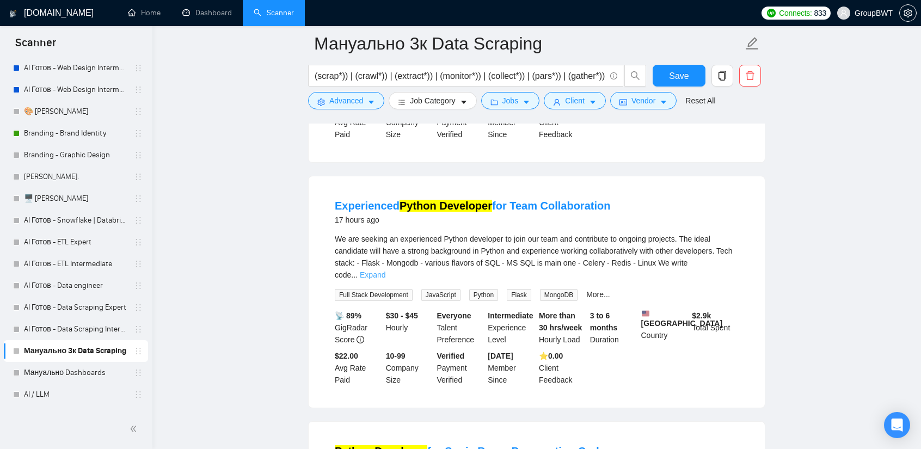
click at [385, 271] on link "Expand" at bounding box center [373, 275] width 26 height 9
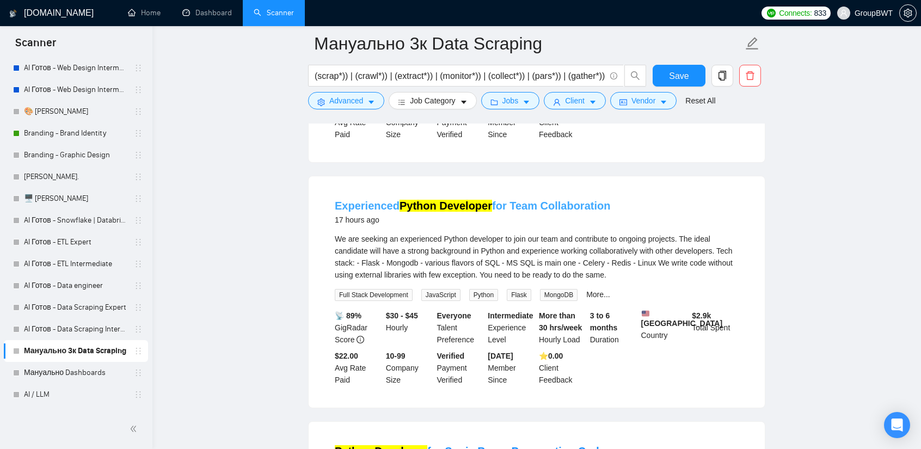
click at [440, 200] on mark "Python Developer" at bounding box center [446, 206] width 93 height 12
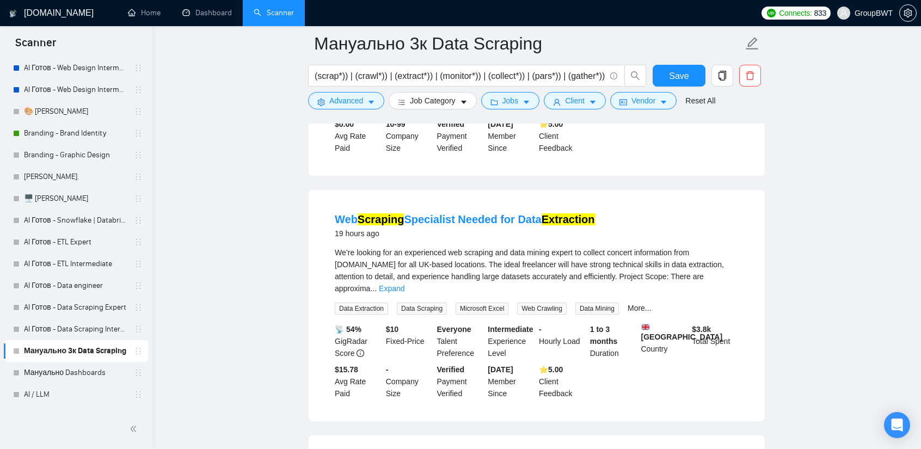
scroll to position [4469, 0]
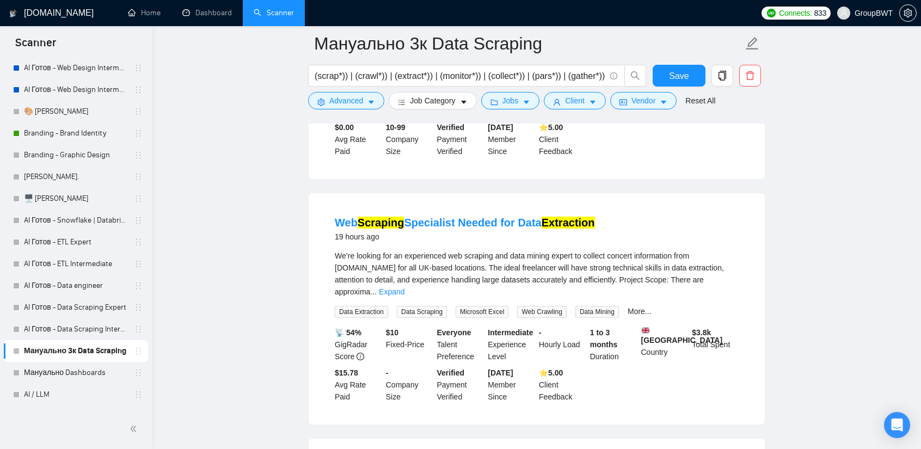
drag, startPoint x: 723, startPoint y: 210, endPoint x: 717, endPoint y: 207, distance: 5.9
click at [404, 287] on link "Expand" at bounding box center [392, 291] width 26 height 9
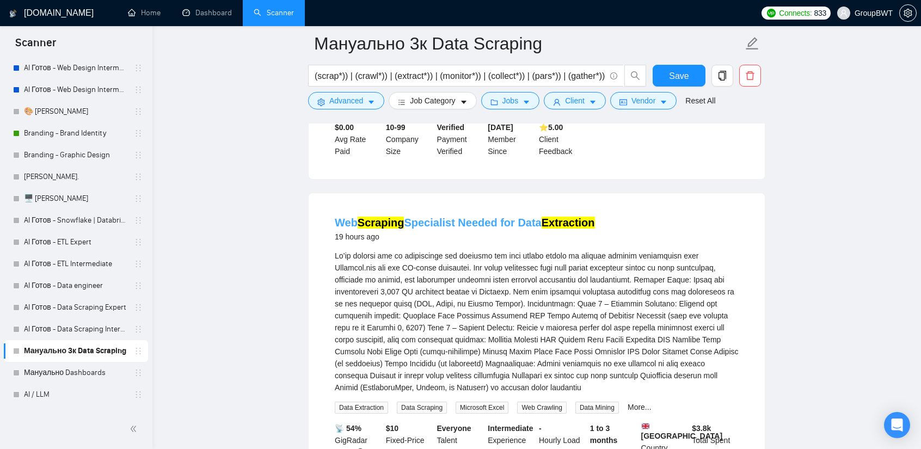
click at [523, 217] on link "Web Scraping Specialist Needed for Data Extraction" at bounding box center [465, 223] width 260 height 12
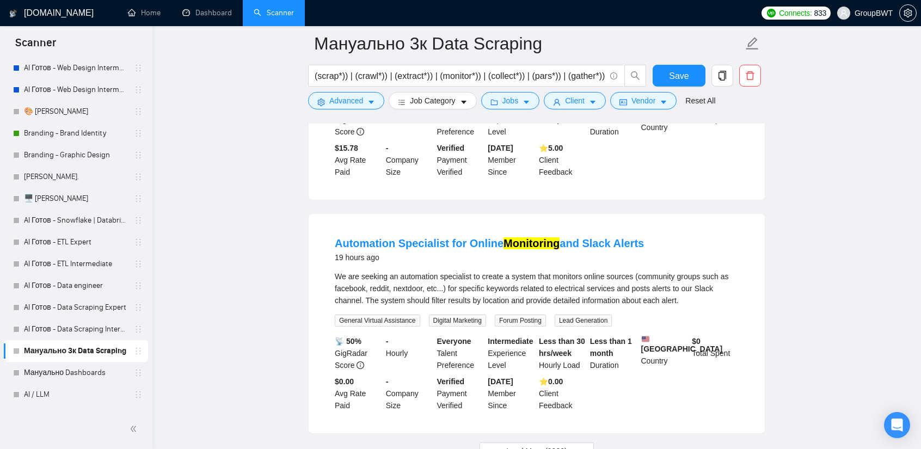
scroll to position [4796, 0]
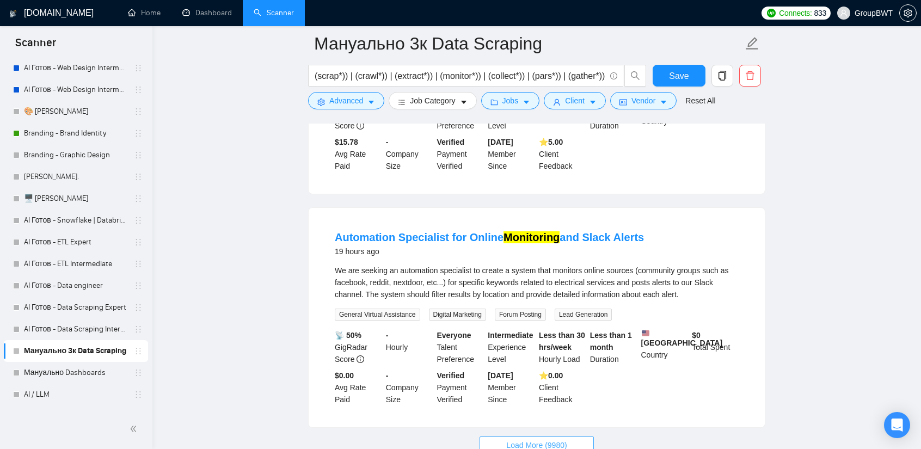
click at [545, 439] on span "Load More (9980)" at bounding box center [536, 445] width 60 height 12
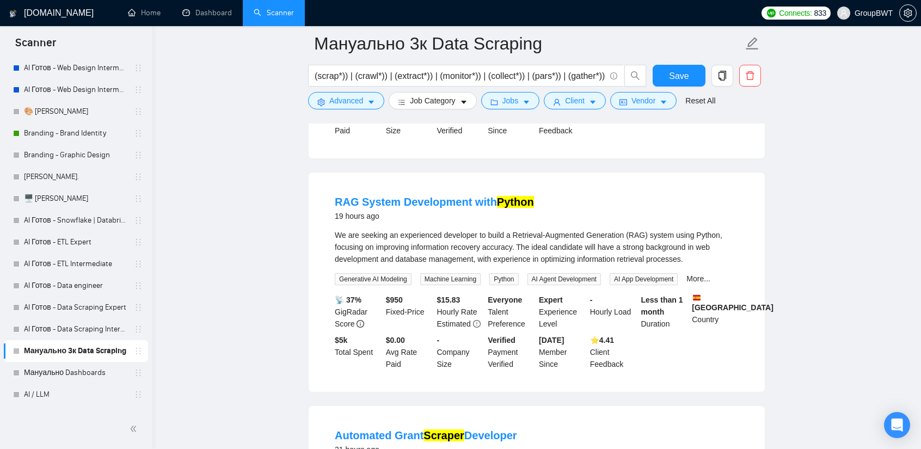
scroll to position [5068, 0]
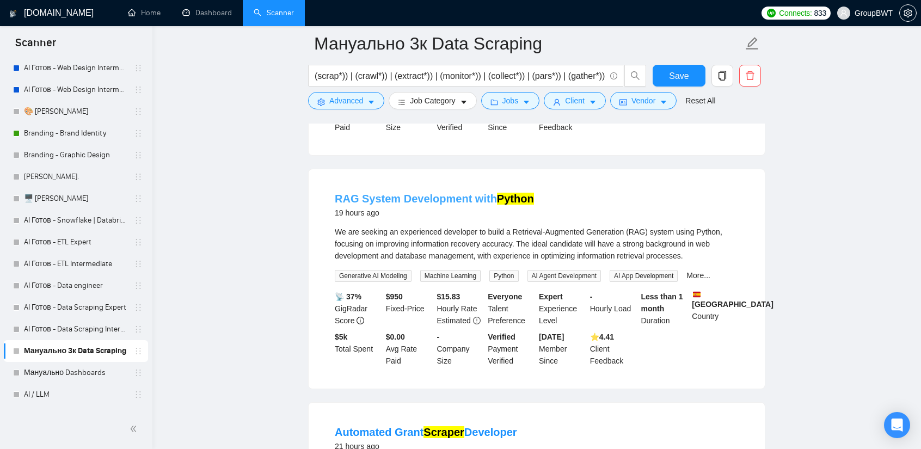
click at [456, 193] on link "RAG System Development with Python" at bounding box center [434, 199] width 199 height 12
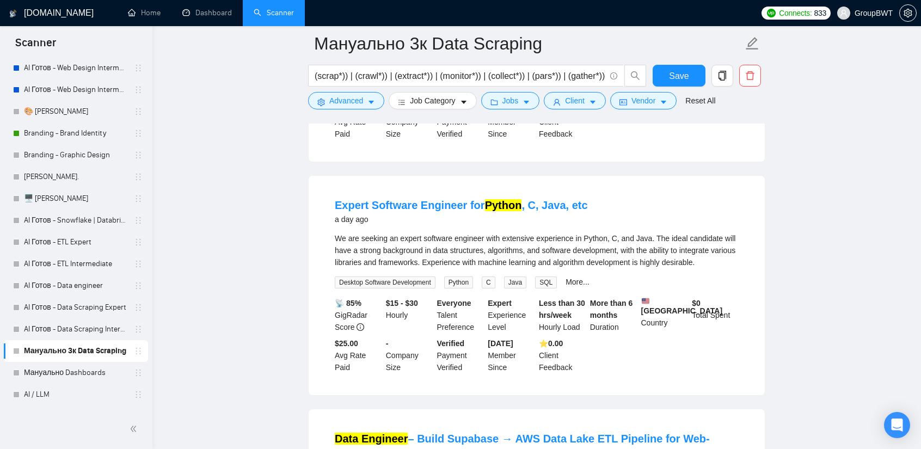
scroll to position [6375, 0]
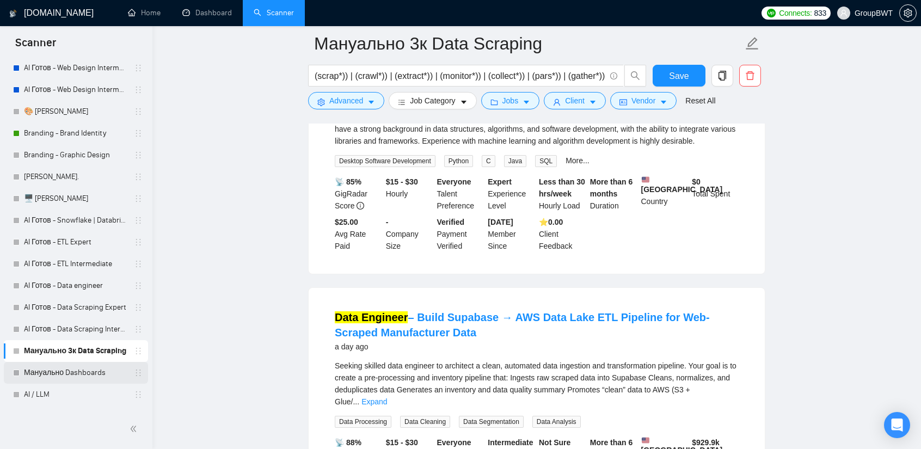
click at [49, 370] on link "Мануально Dashboards" at bounding box center [75, 373] width 103 height 22
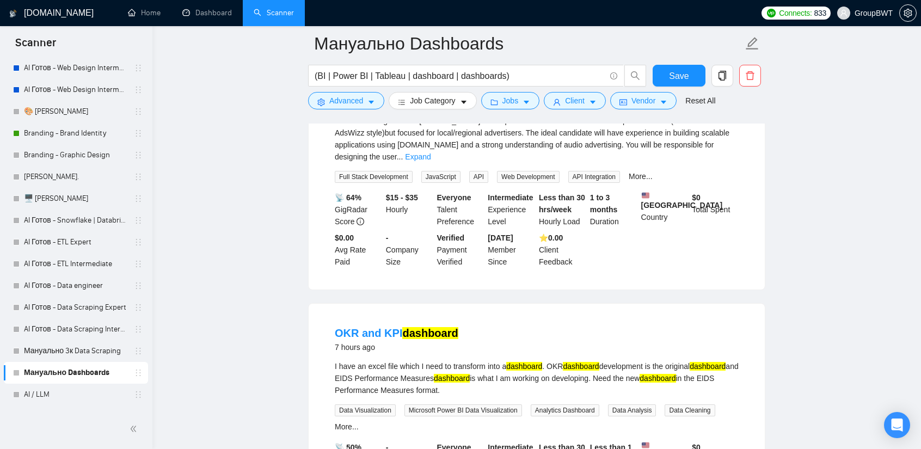
scroll to position [1292, 0]
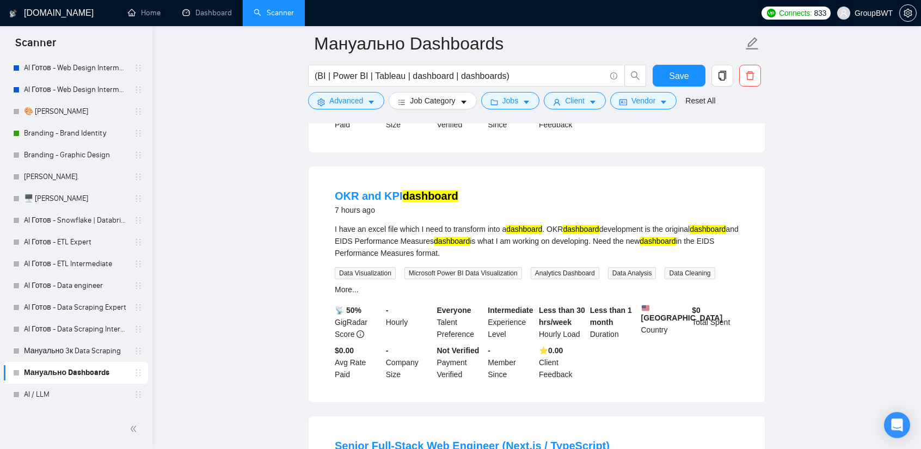
drag, startPoint x: 369, startPoint y: 174, endPoint x: 780, endPoint y: 191, distance: 411.4
click at [780, 191] on main "Мануально Dashboards (BI | Power BI | Tableau | dashboard | dashboards) Save Ad…" at bounding box center [537, 81] width 734 height 2660
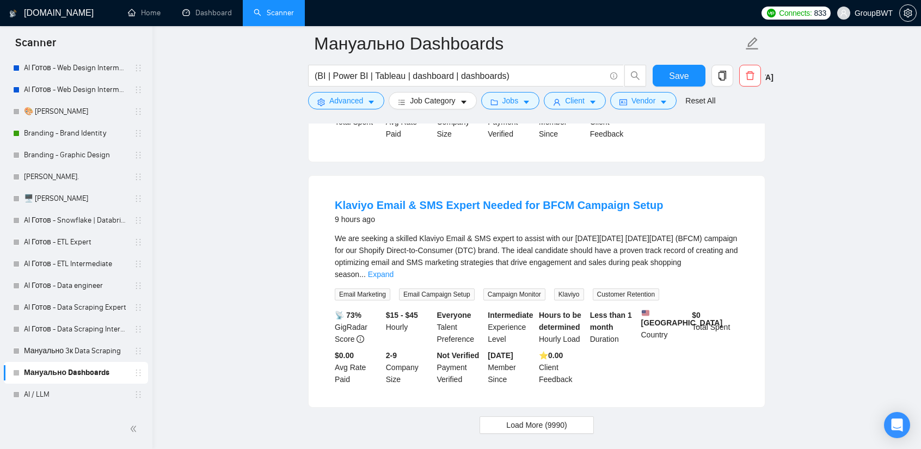
scroll to position [2272, 0]
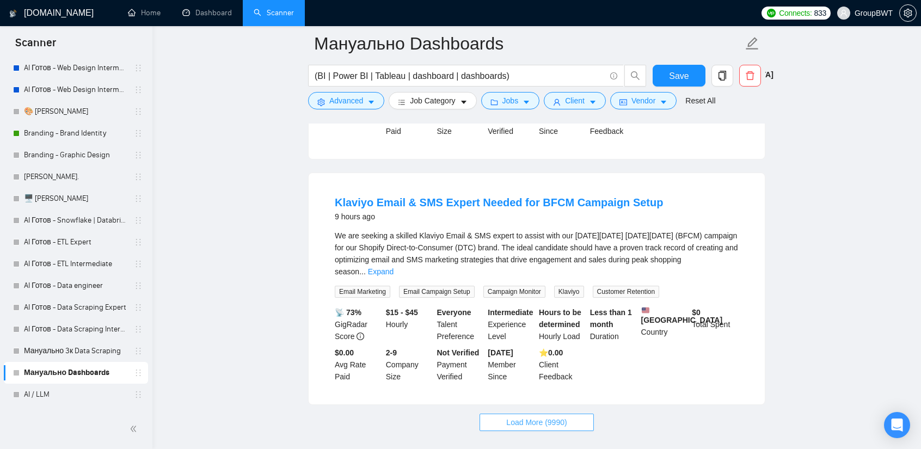
click at [548, 416] on span "Load More (9990)" at bounding box center [536, 422] width 60 height 12
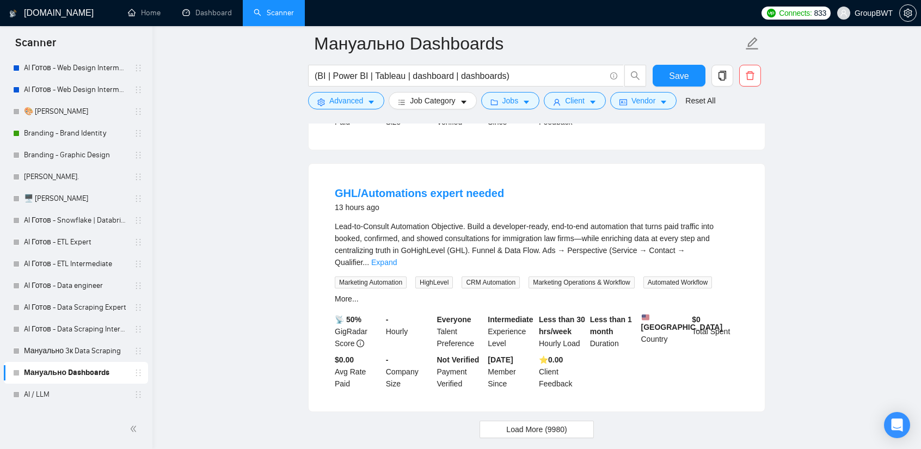
scroll to position [4755, 0]
click at [537, 422] on span "Load More (9980)" at bounding box center [536, 428] width 60 height 12
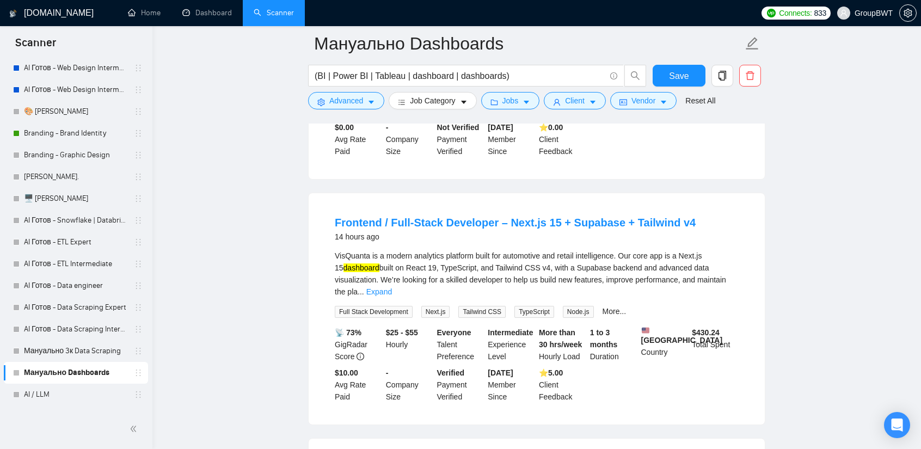
scroll to position [4983, 0]
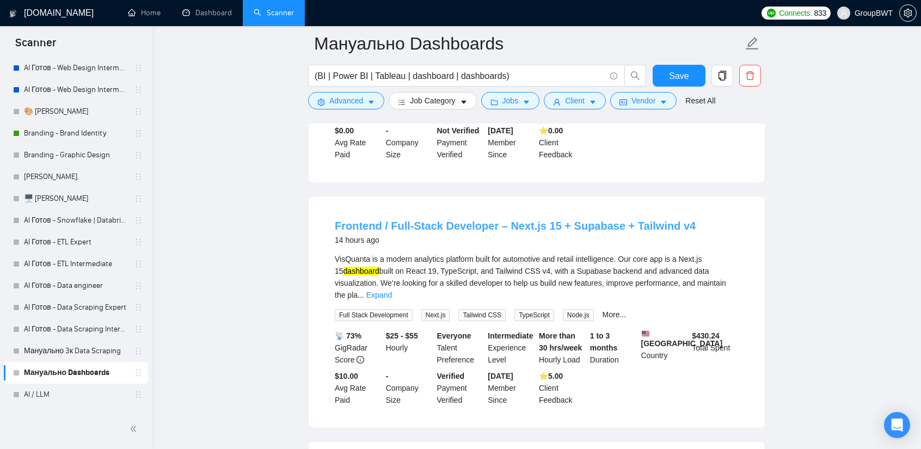
click at [608, 220] on link "Frontend / Full-Stack Developer – Next.js 15 + Supabase + Tailwind v4" at bounding box center [515, 226] width 361 height 12
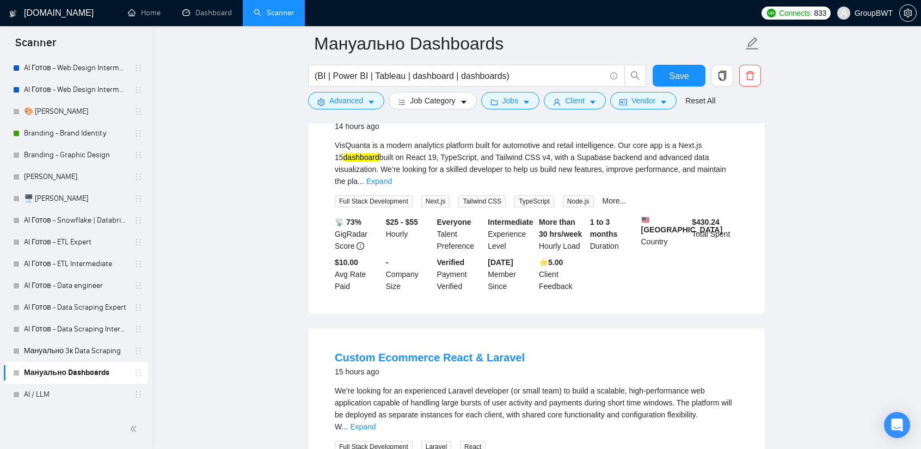
scroll to position [5146, 0]
